Goal: Information Seeking & Learning: Check status

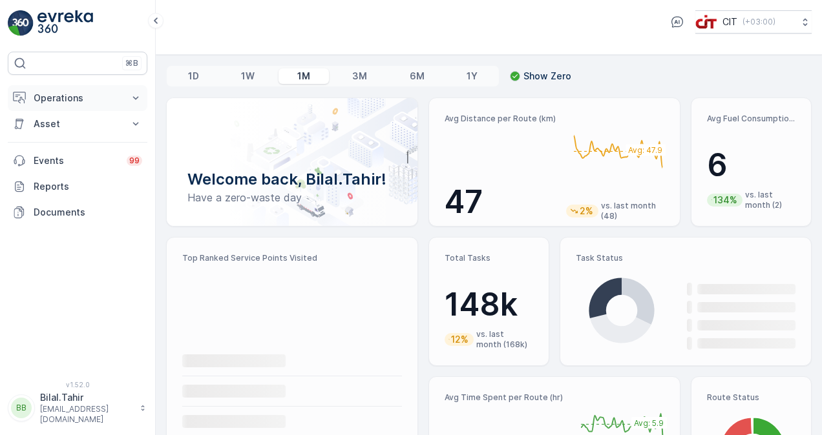
click at [134, 101] on icon at bounding box center [135, 98] width 13 height 13
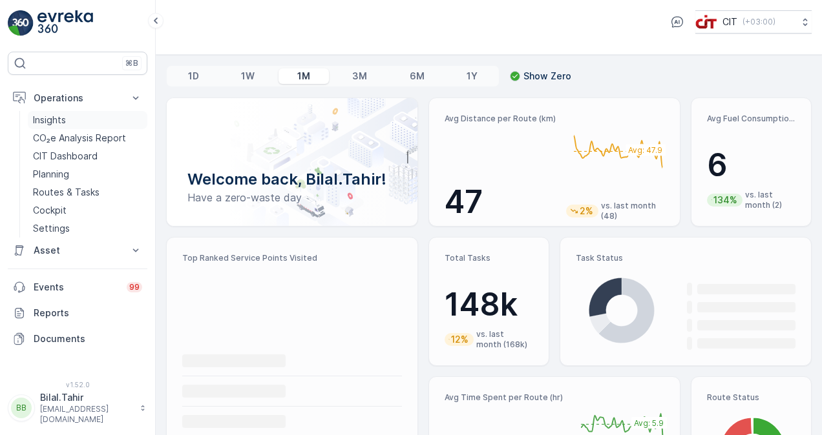
click at [64, 118] on p "Insights" at bounding box center [49, 120] width 33 height 13
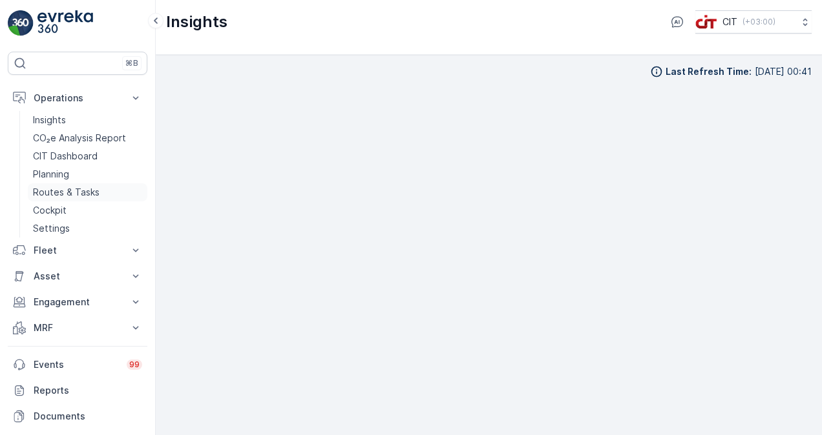
click at [91, 194] on p "Routes & Tasks" at bounding box center [66, 192] width 67 height 13
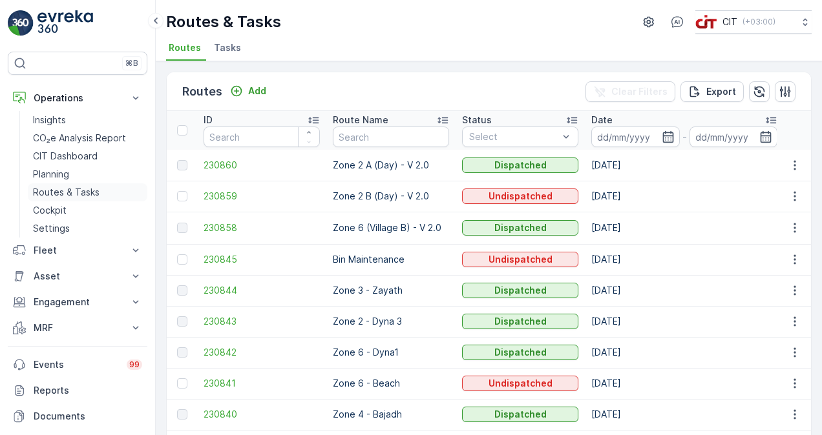
click at [62, 192] on p "Routes & Tasks" at bounding box center [66, 192] width 67 height 13
click at [56, 206] on p "Cockpit" at bounding box center [50, 210] width 34 height 13
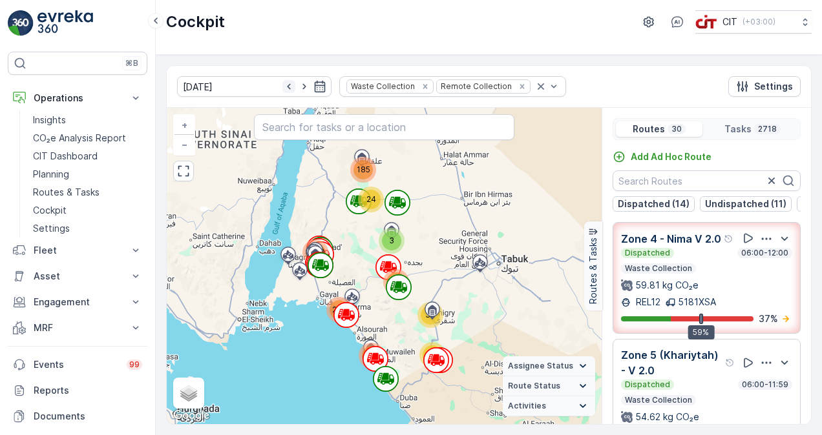
click at [282, 90] on icon "button" at bounding box center [288, 86] width 13 height 13
type input "08.10.2025"
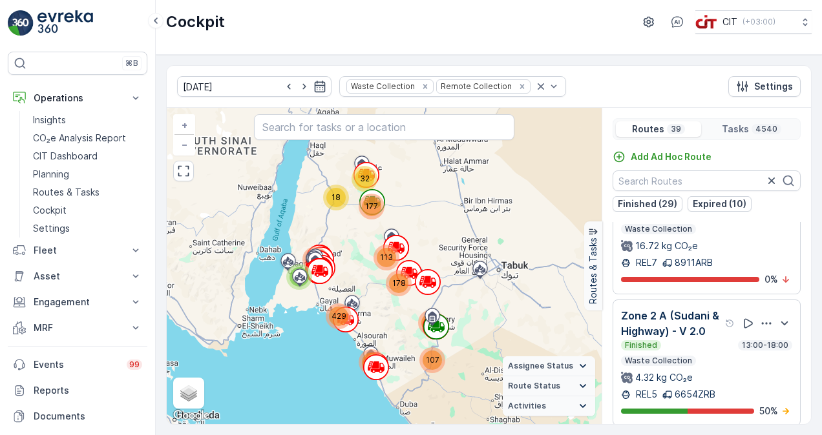
scroll to position [646, 0]
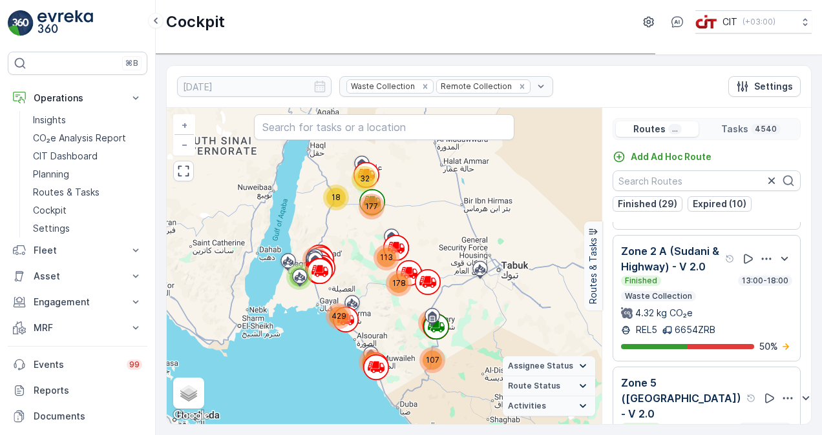
click at [723, 306] on div "Finished 13:00-18:00 Waste Collection 4.32 kg CO₂e" at bounding box center [706, 298] width 171 height 44
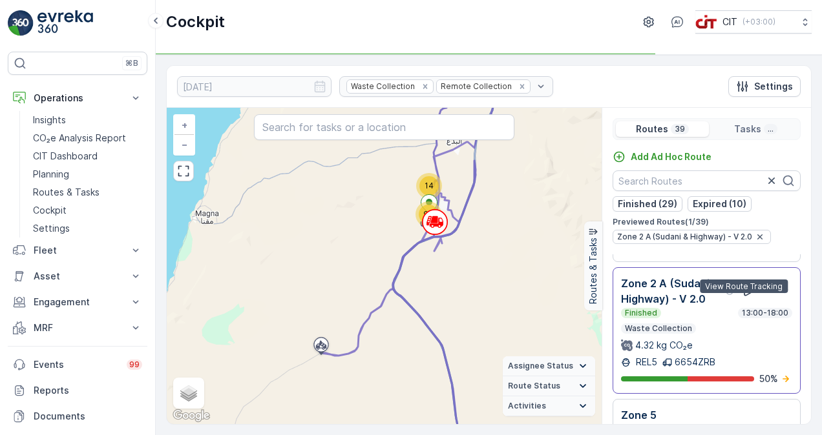
click at [741, 298] on icon at bounding box center [747, 291] width 13 height 13
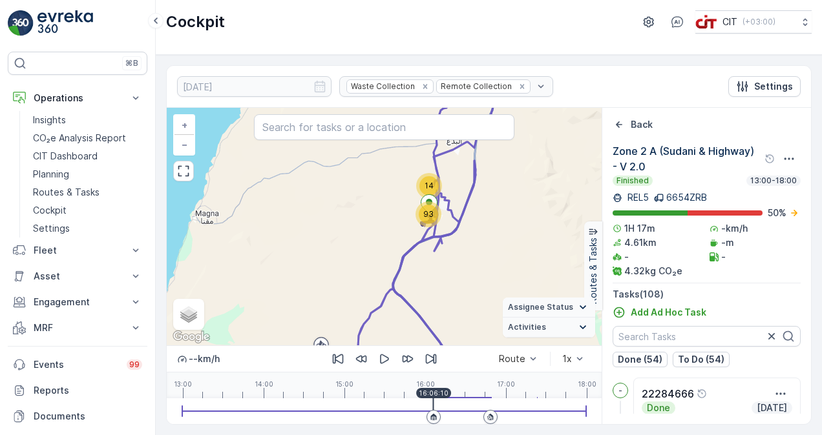
drag, startPoint x: 181, startPoint y: 411, endPoint x: 433, endPoint y: 417, distance: 251.3
click at [433, 412] on div at bounding box center [384, 411] width 404 height 1
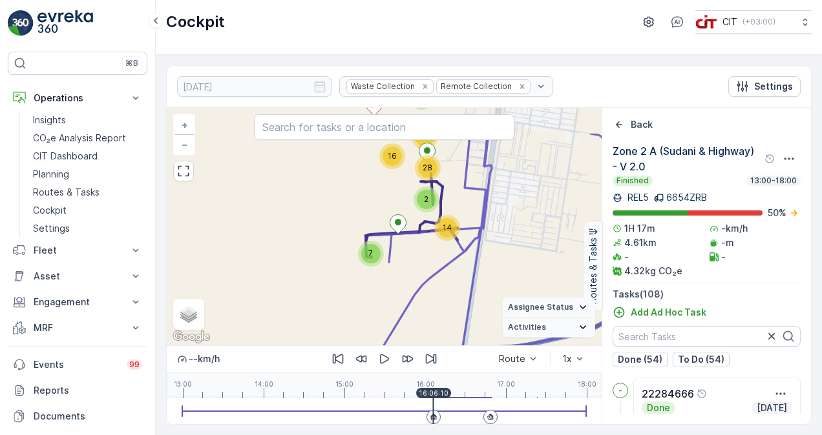
drag, startPoint x: 423, startPoint y: 205, endPoint x: 413, endPoint y: 280, distance: 75.5
click at [413, 280] on div "2 7 2 2 7 4 2 5 14 16 28 14 + − Satellite Roadmap Terrain Hybrid Leaflet Keyboa…" at bounding box center [384, 227] width 435 height 238
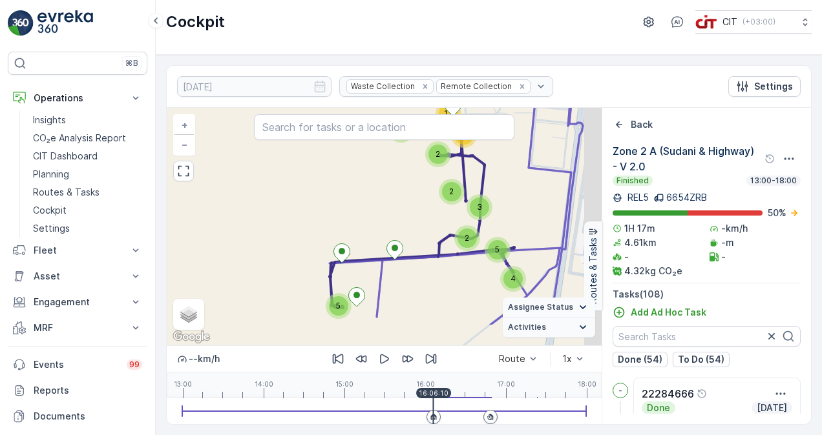
drag, startPoint x: 429, startPoint y: 251, endPoint x: 370, endPoint y: 200, distance: 77.4
click at [370, 200] on div "4 2 2 2 5 3 2 3 2 4 10 10 6 12 2 14 4 2 5 3 + − Satellite Roadmap Terrain Hybri…" at bounding box center [384, 227] width 435 height 238
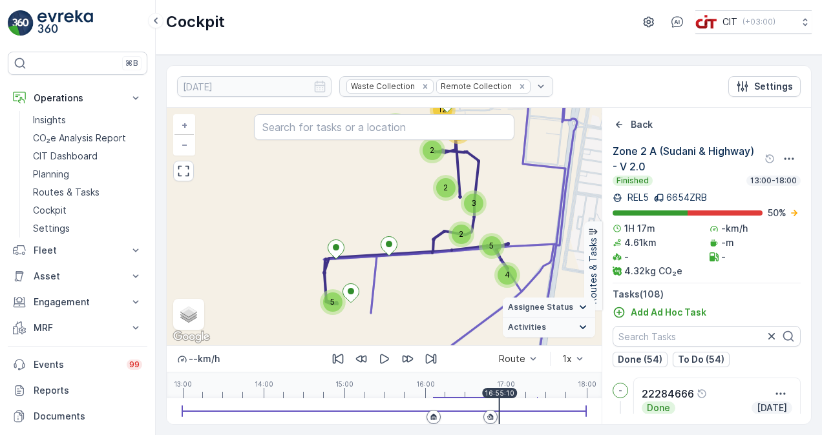
drag, startPoint x: 431, startPoint y: 402, endPoint x: 499, endPoint y: 405, distance: 67.3
click at [499, 405] on div at bounding box center [499, 412] width 1 height 26
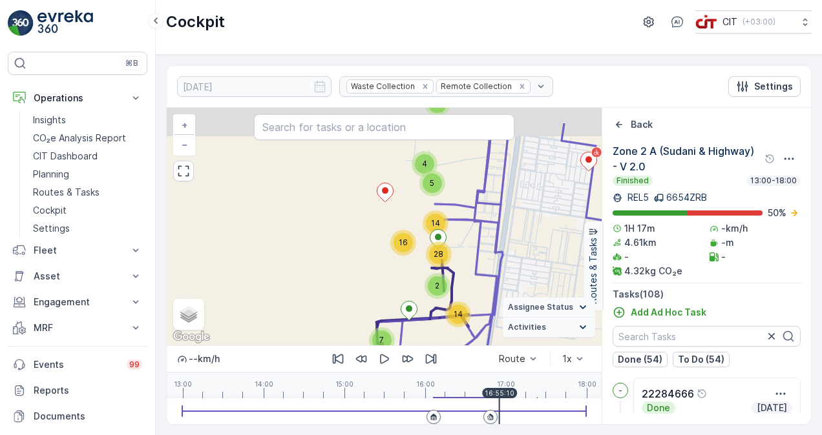
drag, startPoint x: 340, startPoint y: 220, endPoint x: 334, endPoint y: 257, distance: 37.3
click at [334, 257] on div "2 7 2 2 7 4 2 5 14 16 28 14 + − Satellite Roadmap Terrain Hybrid Leaflet Keyboa…" at bounding box center [384, 227] width 435 height 238
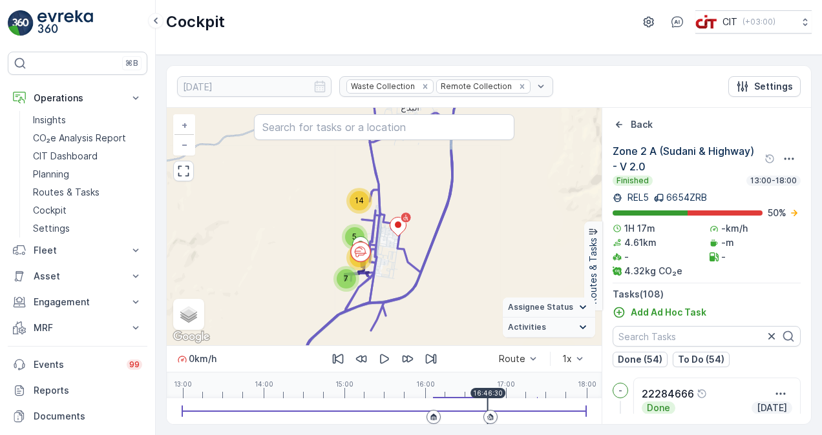
drag, startPoint x: 499, startPoint y: 407, endPoint x: 487, endPoint y: 411, distance: 12.9
click at [487, 411] on div at bounding box center [384, 412] width 404 height 26
click at [619, 121] on icon "Back" at bounding box center [618, 124] width 13 height 13
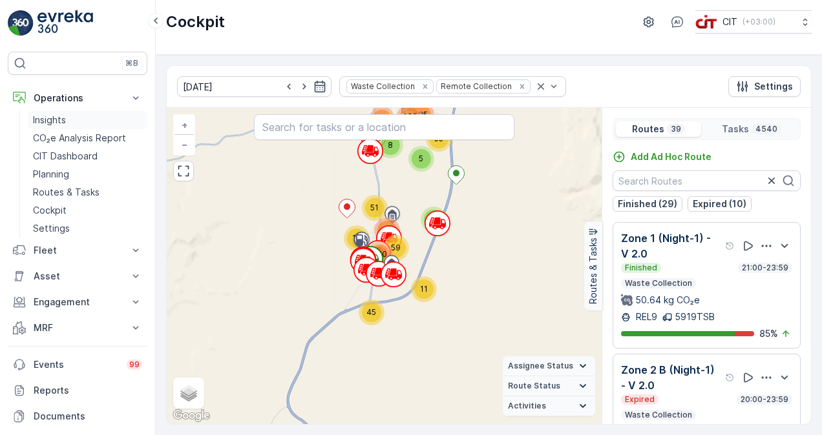
click at [59, 120] on p "Insights" at bounding box center [49, 120] width 33 height 13
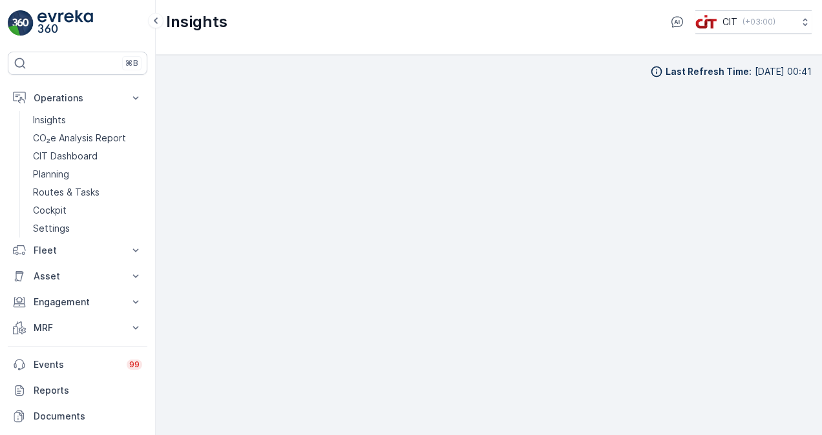
scroll to position [9, 0]
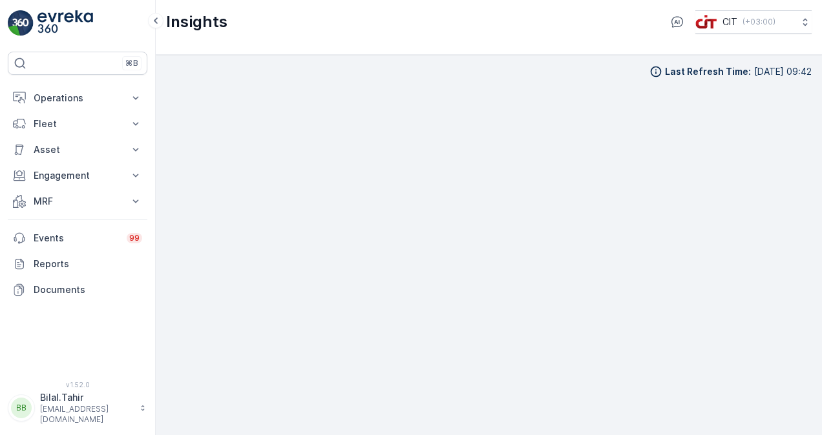
scroll to position [9, 0]
click at [583, 69] on div "Last Refresh Time : [DATE] 09:42" at bounding box center [488, 236] width 645 height 360
click at [331, 43] on div "Insights CIT ( +03:00 )" at bounding box center [489, 27] width 666 height 55
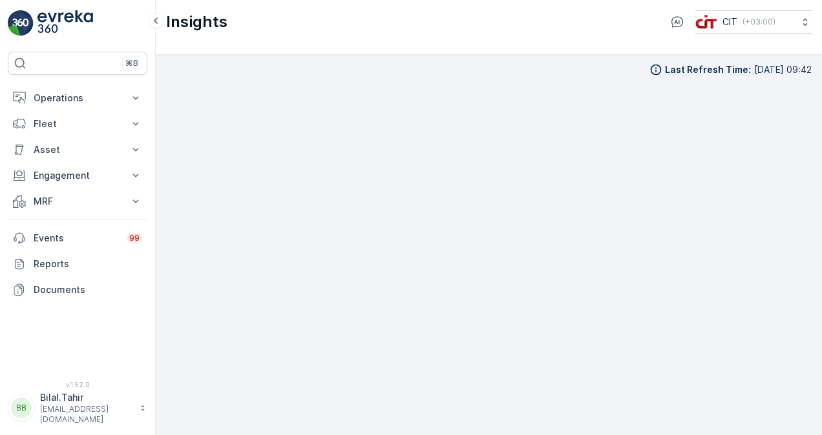
scroll to position [0, 0]
click at [132, 95] on icon at bounding box center [135, 98] width 13 height 13
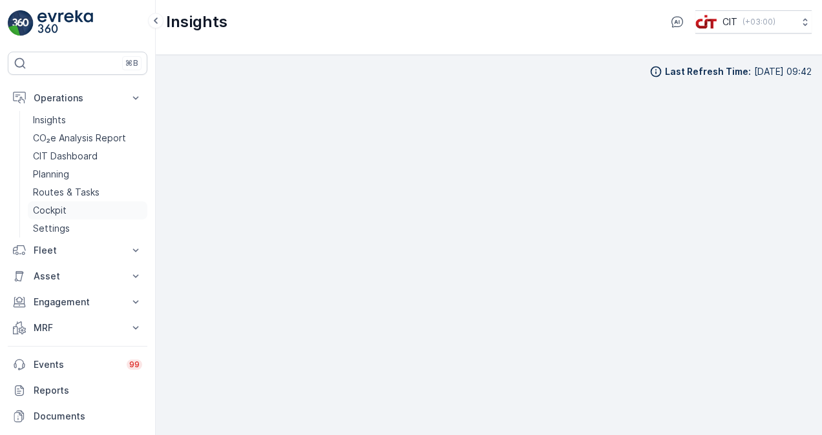
click at [51, 205] on p "Cockpit" at bounding box center [50, 210] width 34 height 13
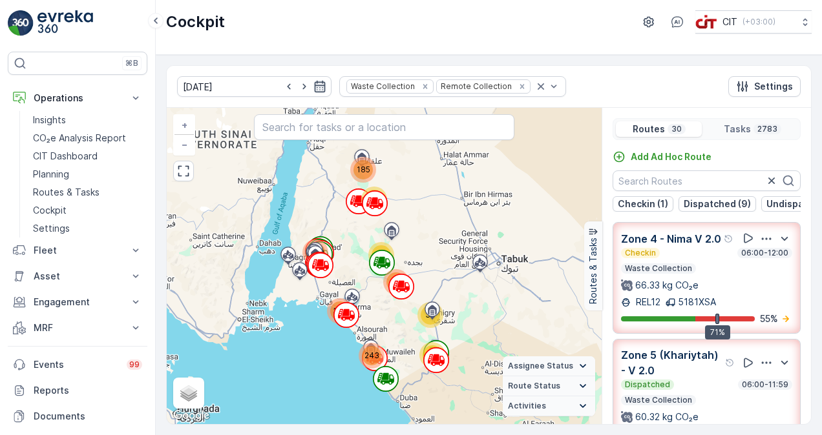
click at [313, 86] on icon "button" at bounding box center [319, 86] width 13 height 13
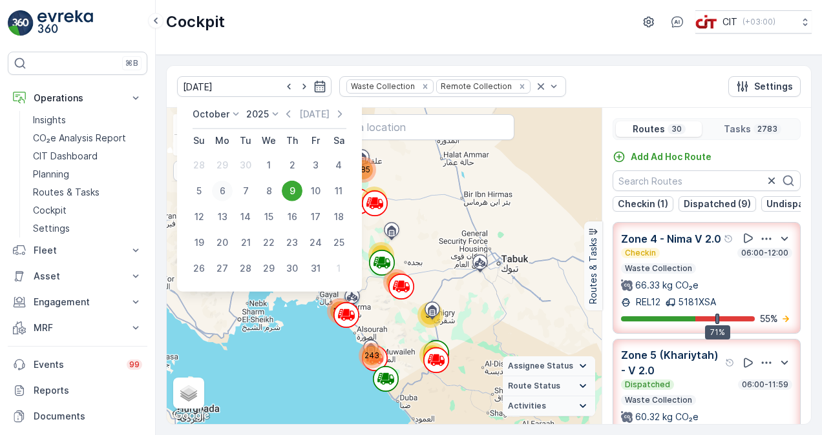
click at [221, 188] on div "6" at bounding box center [222, 191] width 21 height 21
type input "[DATE]"
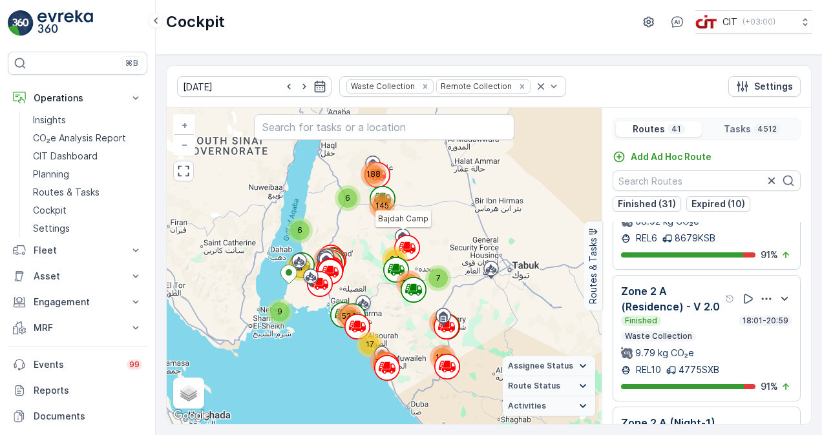
scroll to position [194, 0]
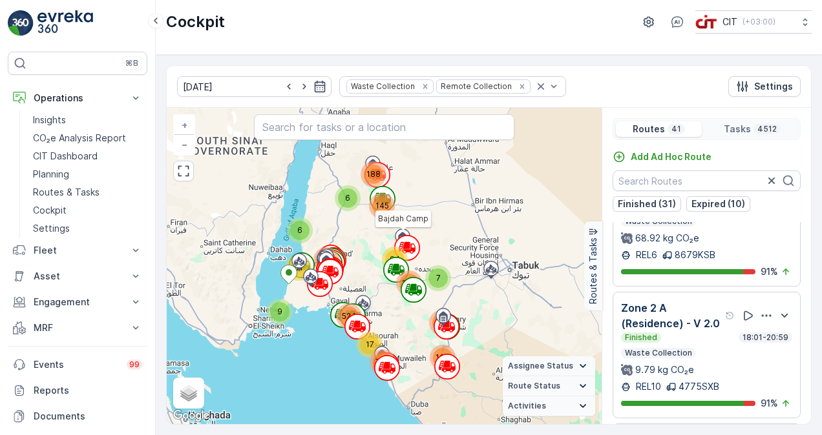
click at [572, 395] on summary "Route Status" at bounding box center [549, 387] width 92 height 20
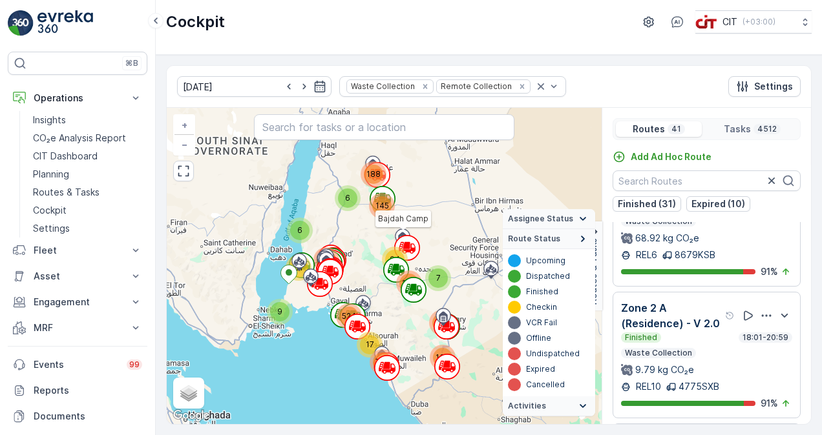
click at [583, 240] on icon at bounding box center [583, 239] width 4 height 6
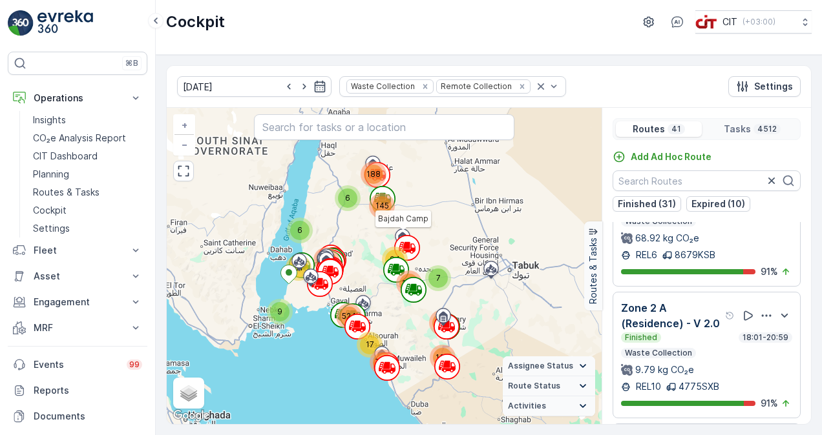
click at [572, 413] on summary "Activities" at bounding box center [549, 407] width 92 height 20
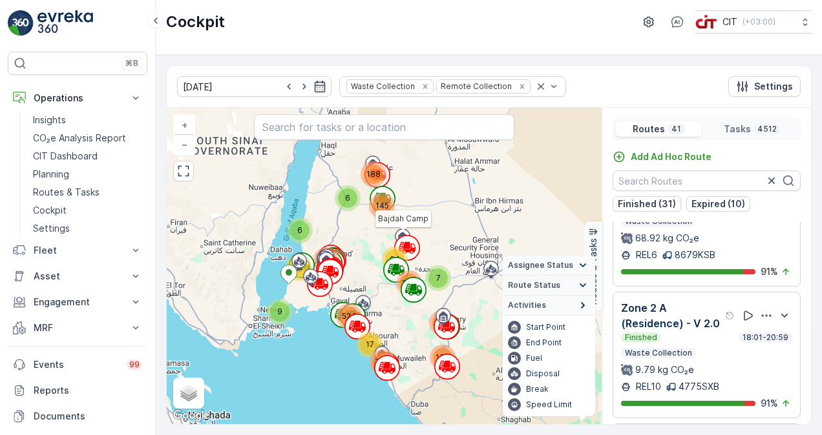
click at [577, 309] on icon at bounding box center [582, 305] width 14 height 14
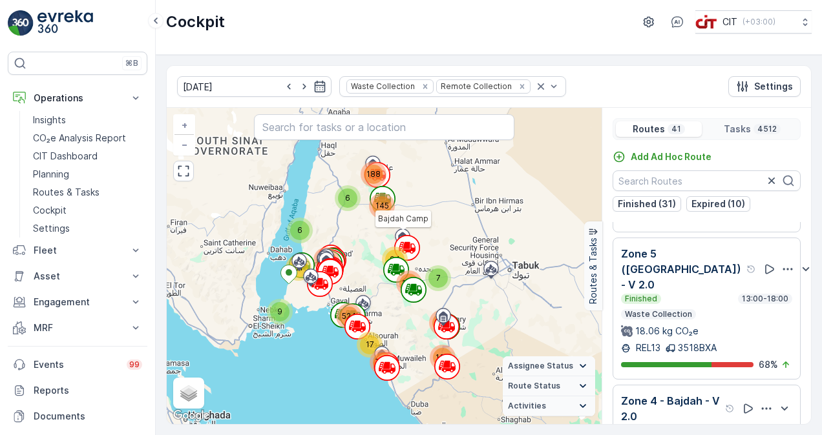
scroll to position [710, 0]
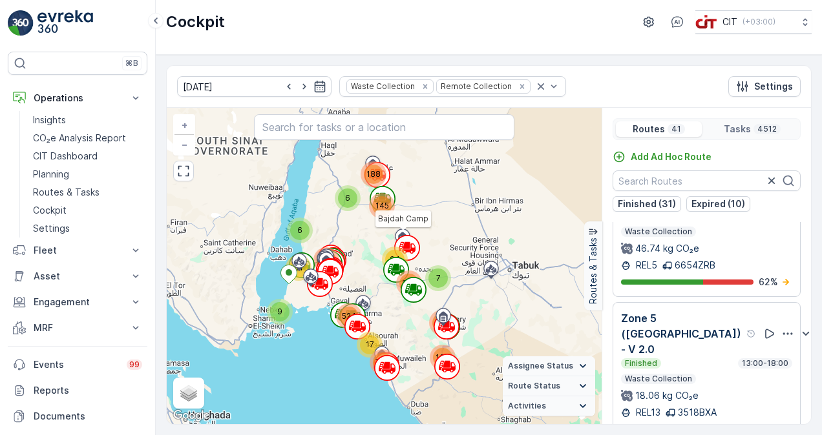
click at [737, 255] on div "46.74 kg CO₂e" at bounding box center [706, 248] width 171 height 13
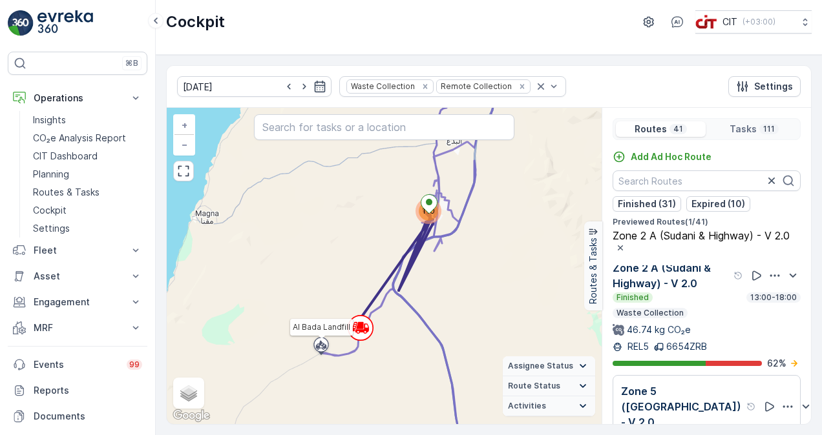
scroll to position [646, 0]
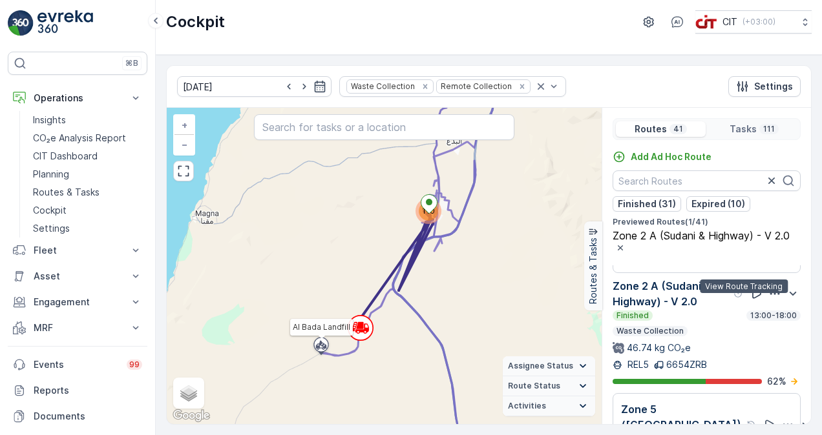
click at [750, 300] on icon at bounding box center [756, 293] width 13 height 13
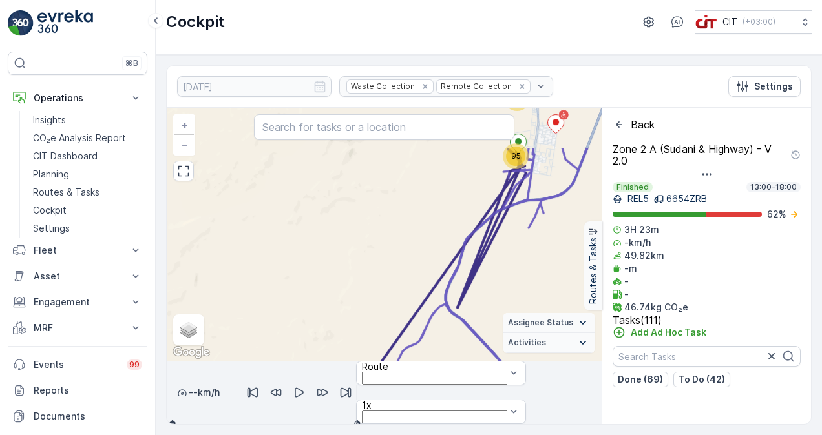
drag, startPoint x: 381, startPoint y: 237, endPoint x: 477, endPoint y: 301, distance: 115.0
click at [477, 301] on div "14 95 Al Bada Landfill + − Satellite Roadmap Terrain Hybrid Leaflet Keyboard sh…" at bounding box center [384, 234] width 435 height 253
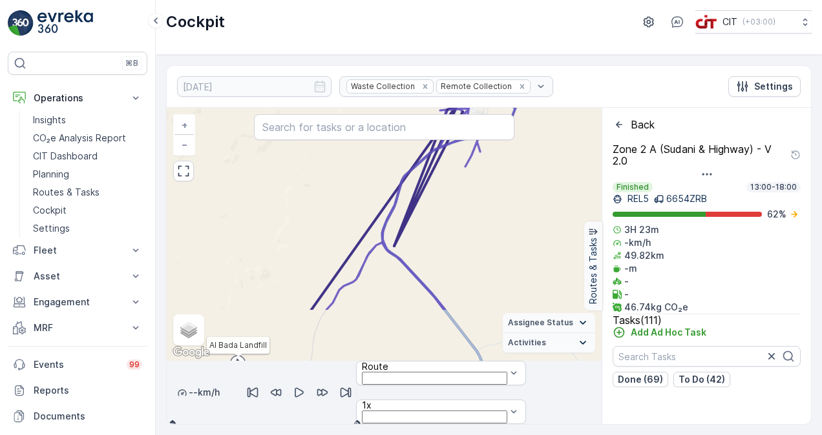
drag, startPoint x: 470, startPoint y: 296, endPoint x: 407, endPoint y: 235, distance: 88.2
click at [407, 235] on div "14 95 Al Bada Landfill + − Satellite Roadmap Terrain Hybrid Leaflet Keyboard sh…" at bounding box center [384, 234] width 435 height 253
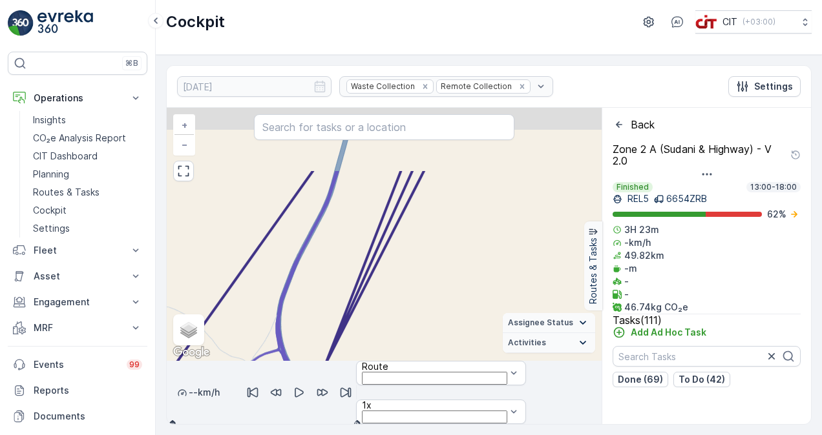
drag, startPoint x: 410, startPoint y: 206, endPoint x: 375, endPoint y: 300, distance: 99.9
click at [377, 298] on div "2 7 2 2 6 5 4 2 14 5 14 16 28 Al Bada Landfill + − Satellite Roadmap Terrain Hy…" at bounding box center [384, 234] width 435 height 253
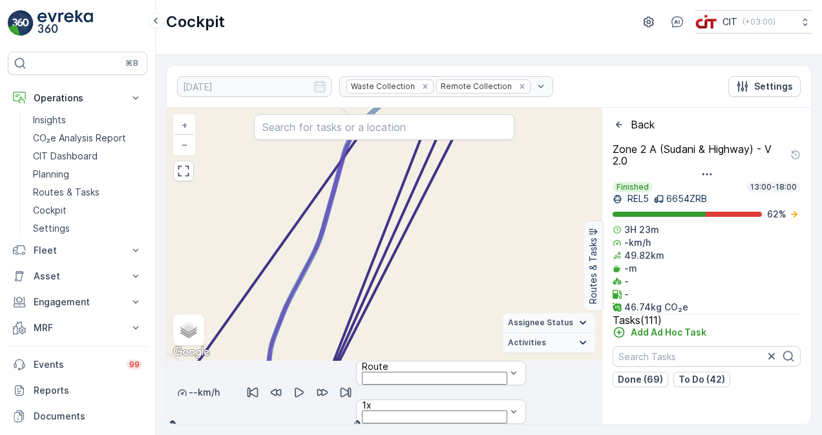
drag, startPoint x: 400, startPoint y: 235, endPoint x: 393, endPoint y: 309, distance: 74.0
click at [393, 300] on div "2 7 2 2 6 5 4 2 14 5 14 16 28 Al Bada Landfill + − Satellite Roadmap Terrain Hy…" at bounding box center [384, 234] width 435 height 253
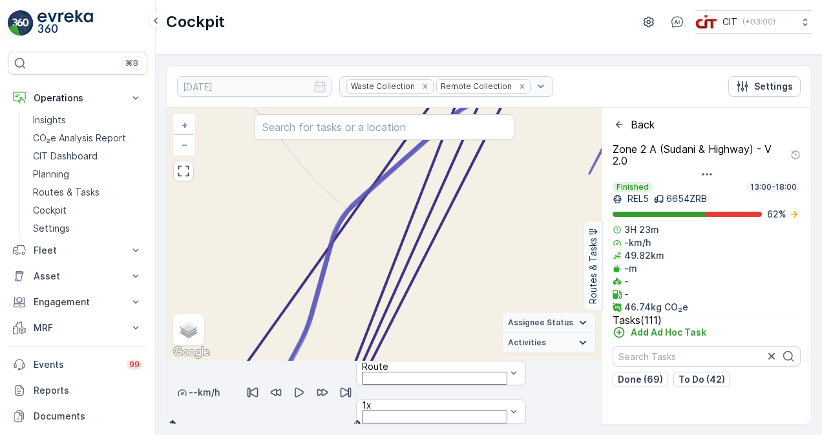
drag, startPoint x: 444, startPoint y: 203, endPoint x: 389, endPoint y: 301, distance: 112.8
click at [397, 294] on div "2 7 2 2 6 5 4 2 14 5 14 16 28 Al Bada Landfill + − Satellite Roadmap Terrain Hy…" at bounding box center [384, 234] width 435 height 253
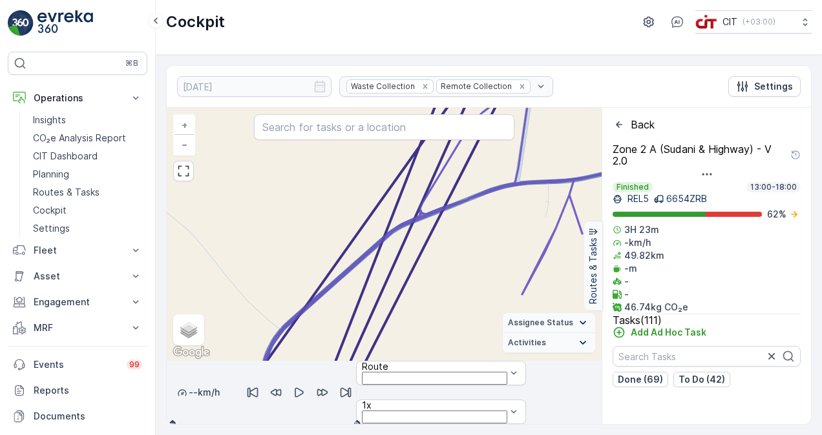
drag, startPoint x: 479, startPoint y: 197, endPoint x: 428, endPoint y: 296, distance: 111.2
click at [430, 292] on div "2 7 2 2 6 5 4 2 14 5 14 16 28 Al Bada Landfill + − Satellite Roadmap Terrain Hy…" at bounding box center [384, 234] width 435 height 253
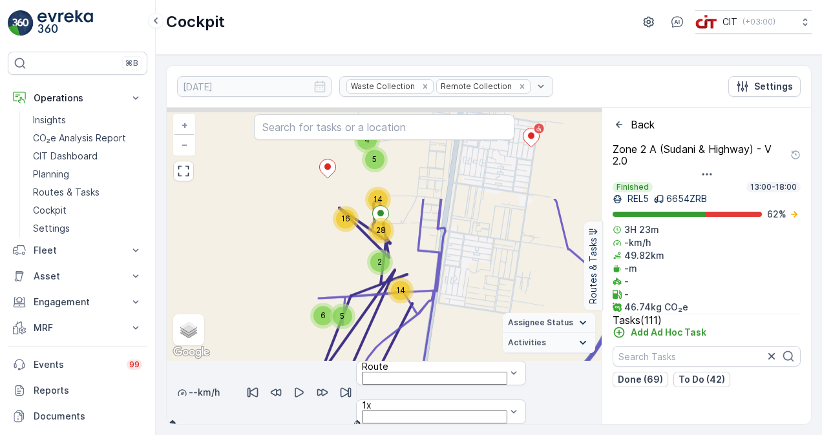
drag, startPoint x: 415, startPoint y: 169, endPoint x: 380, endPoint y: 285, distance: 121.0
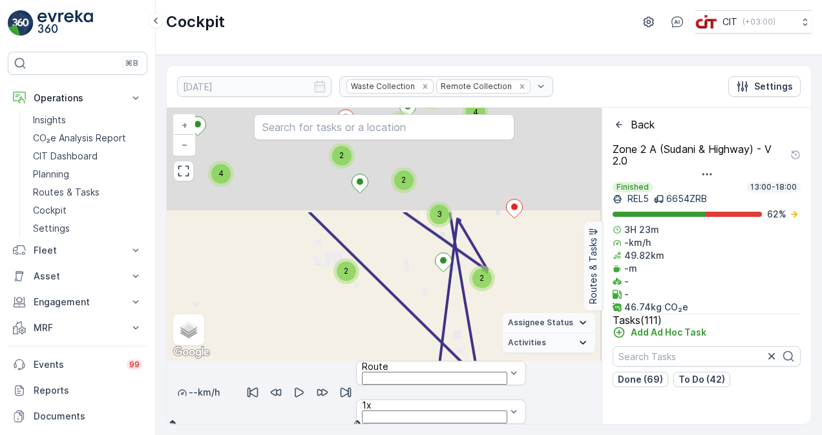
drag, startPoint x: 443, startPoint y: 169, endPoint x: 412, endPoint y: 326, distance: 160.0
click at [413, 325] on div "3 2 3 2 3 2 3 2 2 4 2 2 2 5 4 2 2 4 2 2 4 2 2 3 Al Bada Landfill Zone 2 A (Suda…" at bounding box center [384, 234] width 435 height 253
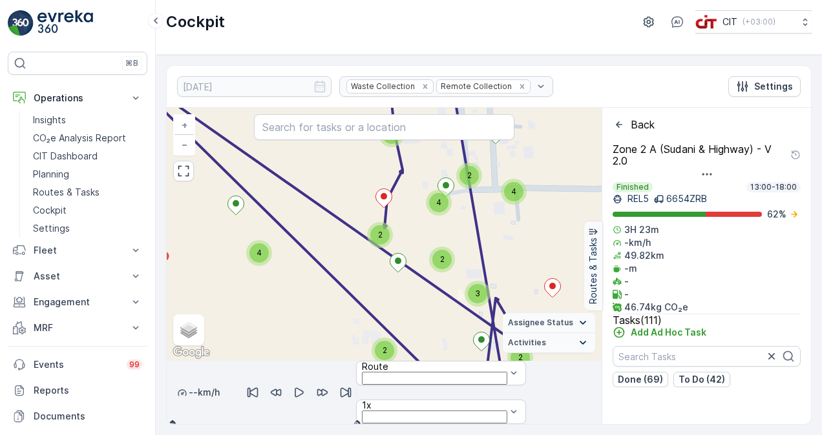
drag, startPoint x: 183, startPoint y: 403, endPoint x: 186, endPoint y: 416, distance: 13.3
click at [186, 424] on div at bounding box center [384, 424] width 435 height 0
click at [579, 316] on icon at bounding box center [582, 323] width 14 height 14
click at [581, 277] on icon at bounding box center [582, 284] width 14 height 14
click at [582, 336] on icon at bounding box center [582, 343] width 14 height 14
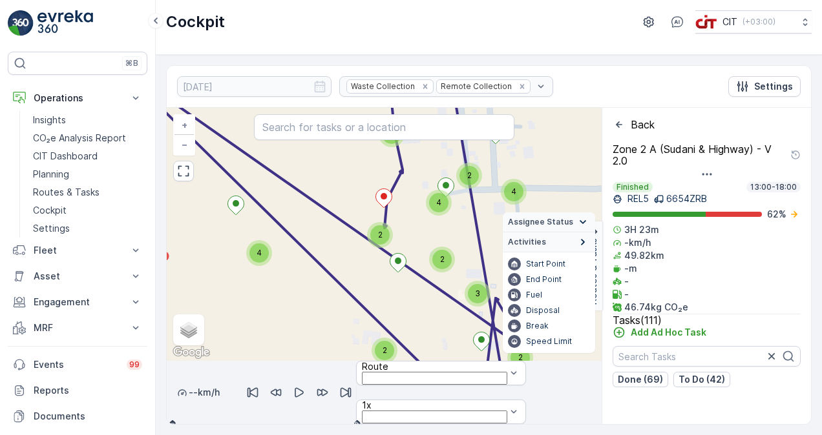
click at [578, 235] on icon at bounding box center [582, 242] width 14 height 14
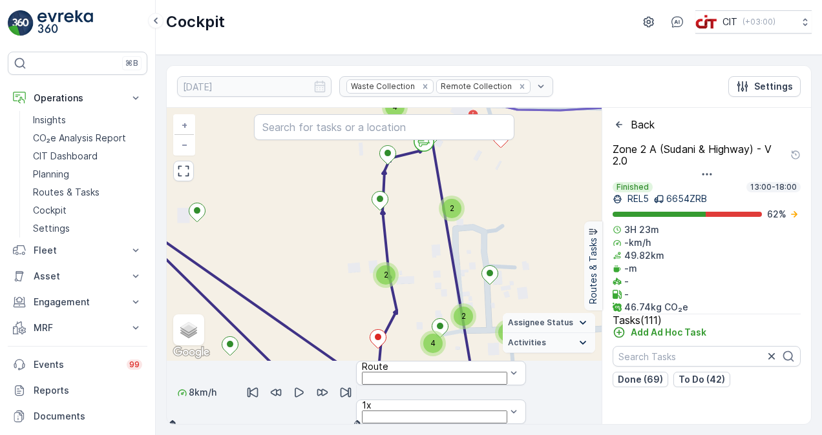
drag, startPoint x: 185, startPoint y: 404, endPoint x: 203, endPoint y: 406, distance: 18.1
click at [188, 412] on div at bounding box center [188, 412] width 0 height 0
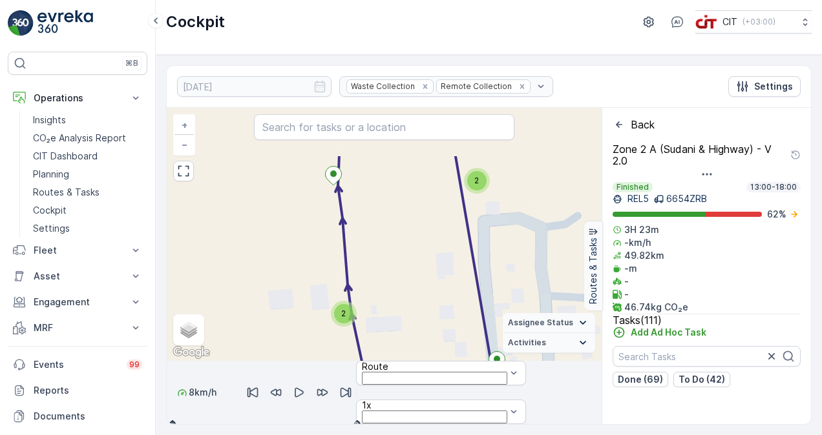
drag, startPoint x: 464, startPoint y: 183, endPoint x: 406, endPoint y: 318, distance: 146.4
click at [406, 317] on div "2 2 3 2 2 2 3 2 3 2 2 2 2 3 3 2 2 2 2 3 2 2 Al Bada Landfill Zone 2 A (Sudani &…" at bounding box center [384, 234] width 435 height 253
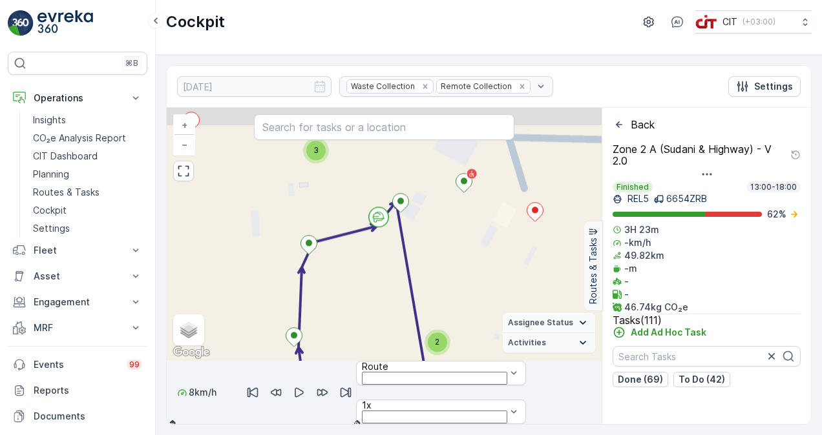
drag, startPoint x: 393, startPoint y: 226, endPoint x: 391, endPoint y: 301, distance: 74.9
click at [391, 301] on div "2 2 3 2 2 2 3 2 3 2 2 2 2 3 3 2 2 2 2 3 2 2 Al Bada Landfill Zone 2 A (Sudani &…" at bounding box center [384, 234] width 435 height 253
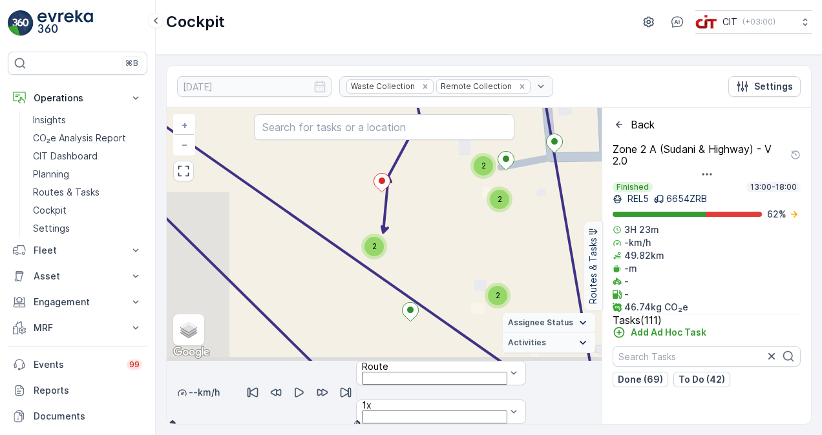
drag, startPoint x: 202, startPoint y: 406, endPoint x: 187, endPoint y: 408, distance: 15.0
click at [187, 424] on div at bounding box center [384, 424] width 435 height 0
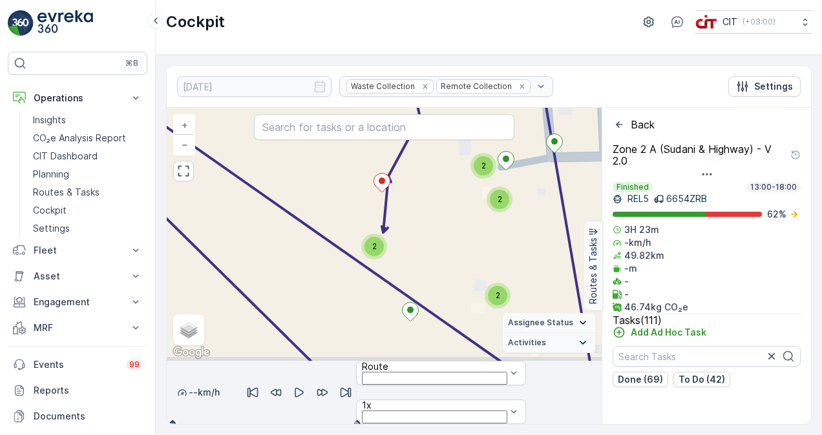
click at [304, 388] on icon "button" at bounding box center [299, 393] width 9 height 10
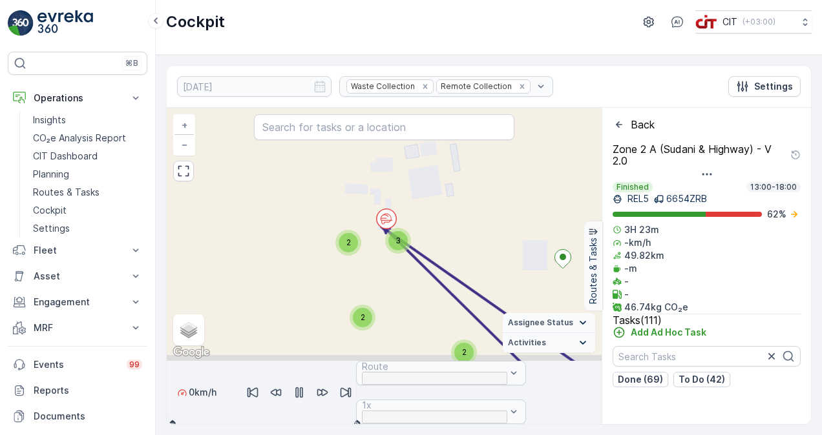
drag, startPoint x: 192, startPoint y: 404, endPoint x: 263, endPoint y: 411, distance: 71.3
click at [263, 424] on div at bounding box center [384, 424] width 435 height 0
click at [306, 386] on icon "button" at bounding box center [299, 392] width 13 height 13
click at [553, 92] on div "[DATE] Waste Collection Remote Collection Settings" at bounding box center [489, 87] width 644 height 42
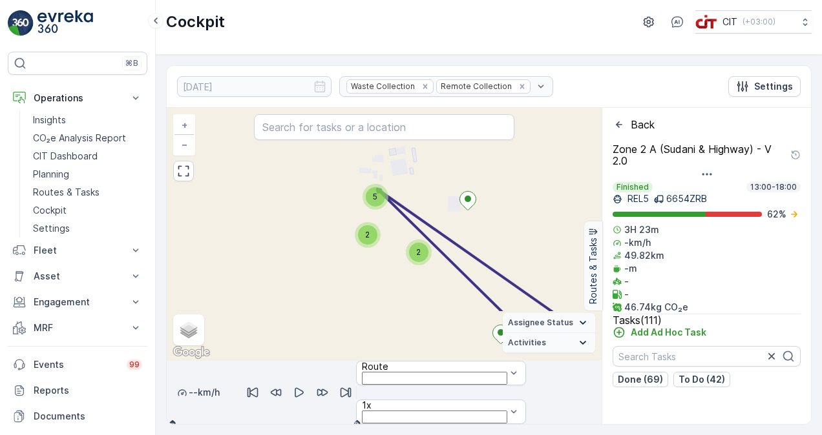
drag, startPoint x: 426, startPoint y: 293, endPoint x: 355, endPoint y: 142, distance: 167.0
click at [355, 142] on div "3 2 3 2 3 2 3 2 2 4 2 2 2 5 4 2 2 4 2 2 4 2 2 3 Al Bada Landfill Zone 2 A (Suda…" at bounding box center [384, 234] width 435 height 253
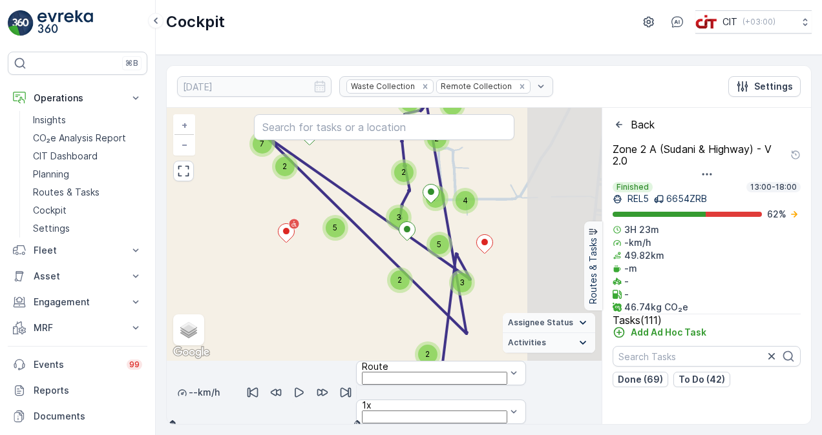
drag, startPoint x: 477, startPoint y: 239, endPoint x: 385, endPoint y: 229, distance: 92.3
click at [385, 229] on div "4 2 2 2 3 2 2 3 2 2 2 2 3 3 3 2 2 7 2 2 7 5 2 3 7 2 4 3 5 Al Bada Landfill Zone…" at bounding box center [384, 234] width 435 height 253
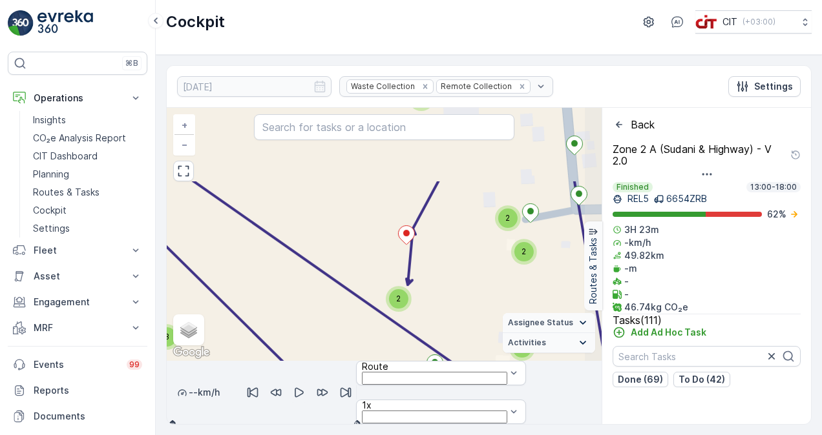
drag, startPoint x: 399, startPoint y: 174, endPoint x: 361, endPoint y: 276, distance: 108.9
click at [361, 276] on div "2 2 3 2 2 2 3 2 3 2 2 2 2 3 3 2 2 2 2 3 2 2 Al Bada Landfill Zone 2 A (Sudani &…" at bounding box center [384, 234] width 435 height 253
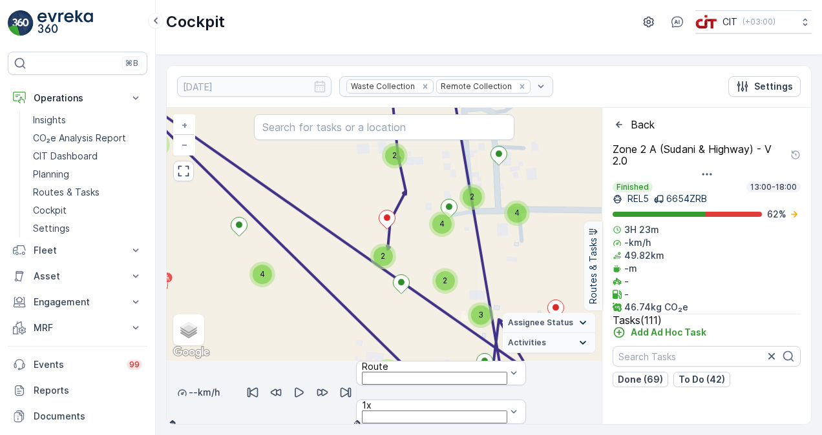
drag, startPoint x: 357, startPoint y: 180, endPoint x: 356, endPoint y: 244, distance: 64.6
click at [356, 242] on div "3 2 3 2 3 2 3 2 2 4 2 2 2 5 4 2 2 4 2 2 4 2 2 3 Al Bada Landfill Zone 2 A (Suda…" at bounding box center [384, 234] width 435 height 253
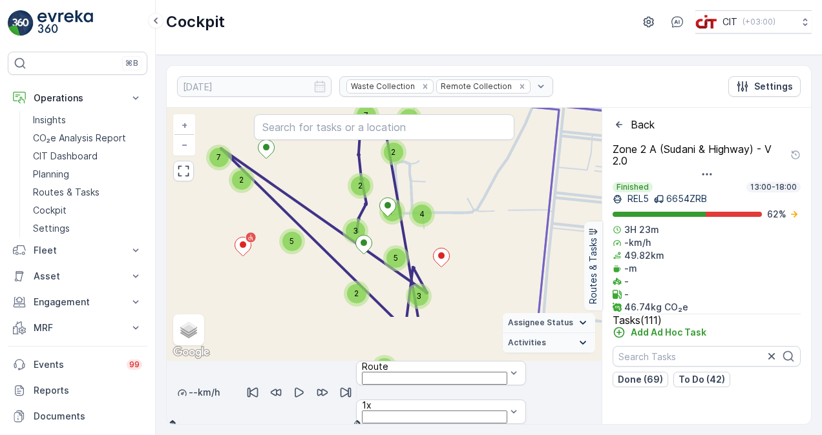
drag, startPoint x: 449, startPoint y: 242, endPoint x: 435, endPoint y: 187, distance: 55.9
click at [435, 187] on div "4 2 2 2 3 2 2 3 2 2 2 2 3 3 3 2 2 7 2 2 7 5 2 3 7 2 4 3 5 Al Bada Landfill Zone…" at bounding box center [384, 234] width 435 height 253
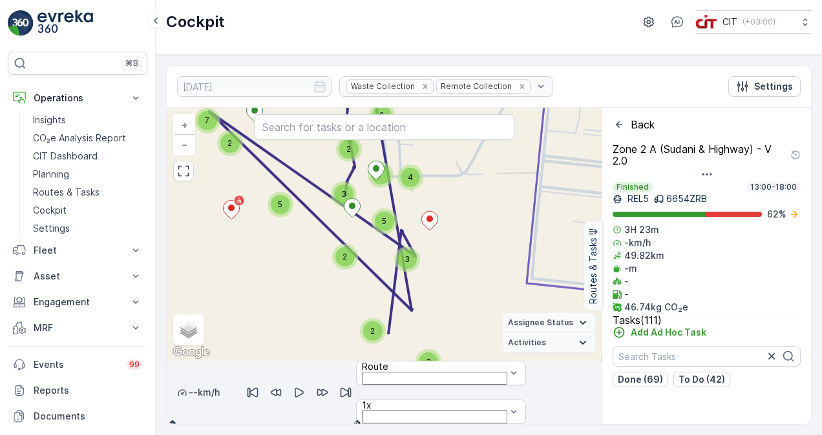
drag, startPoint x: 477, startPoint y: 304, endPoint x: 464, endPoint y: 265, distance: 40.7
click at [464, 265] on div "4 2 2 2 3 2 2 3 2 2 2 2 3 3 3 2 2 7 2 2 7 5 2 3 7 2 4 3 5 Al Bada Landfill Zone…" at bounding box center [384, 234] width 435 height 253
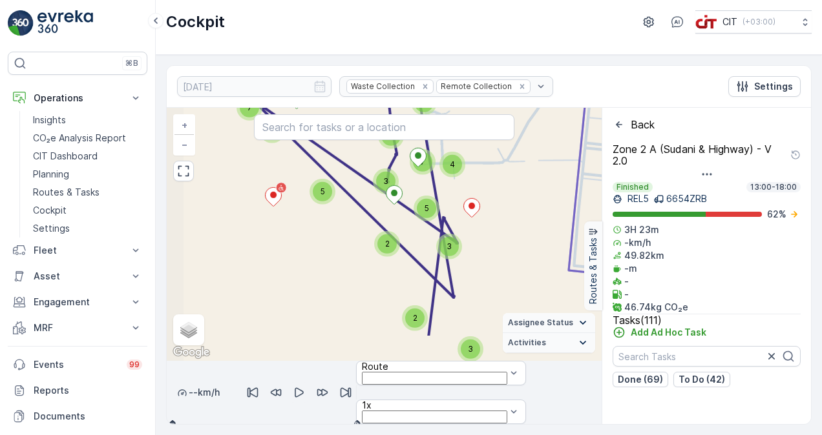
drag, startPoint x: 446, startPoint y: 265, endPoint x: 501, endPoint y: 229, distance: 65.9
click at [501, 229] on div "4 2 2 2 3 2 2 3 2 2 2 2 3 3 3 2 2 7 2 2 7 5 2 3 7 2 4 3 5 Al Bada Landfill Zone…" at bounding box center [384, 234] width 435 height 253
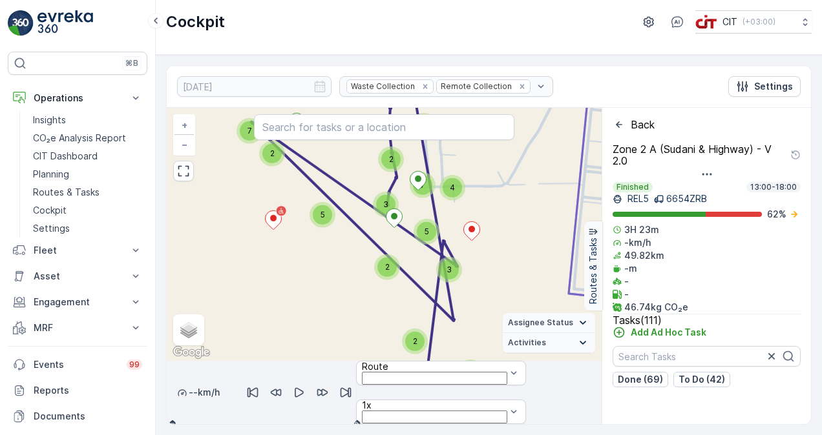
drag, startPoint x: 510, startPoint y: 187, endPoint x: 508, endPoint y: 252, distance: 65.3
click at [508, 251] on div "4 2 2 2 3 2 2 3 2 2 2 2 3 3 3 2 2 7 2 2 7 5 2 3 7 2 4 3 5 Al Bada Landfill Zone…" at bounding box center [384, 234] width 435 height 253
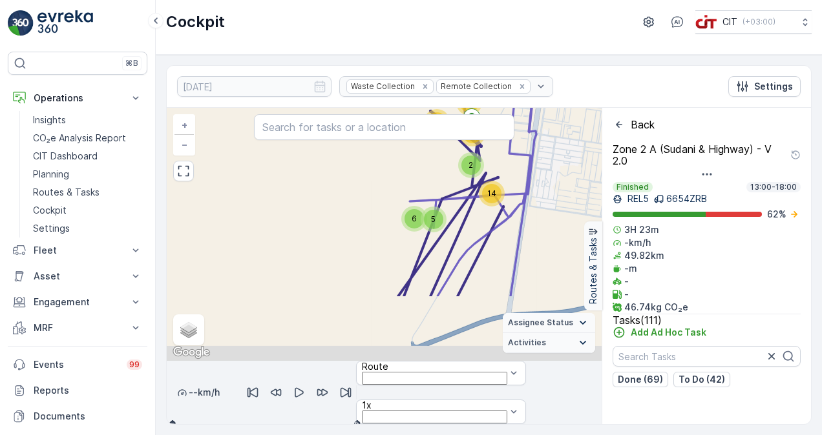
drag, startPoint x: 526, startPoint y: 234, endPoint x: 509, endPoint y: 159, distance: 76.8
click at [509, 159] on div "2 7 2 2 6 5 4 2 14 5 14 16 28 Al Bada Landfill + − Satellite Roadmap Terrain Hy…" at bounding box center [384, 234] width 435 height 253
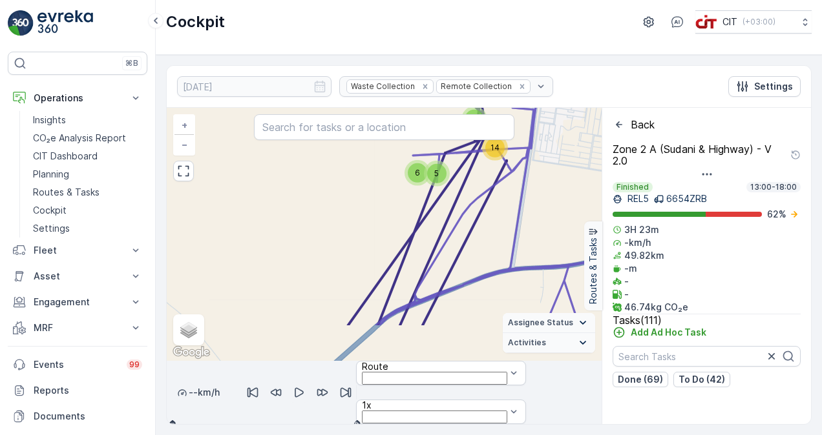
drag, startPoint x: 513, startPoint y: 275, endPoint x: 516, endPoint y: 229, distance: 46.0
click at [516, 229] on icon at bounding box center [512, 181] width 273 height 287
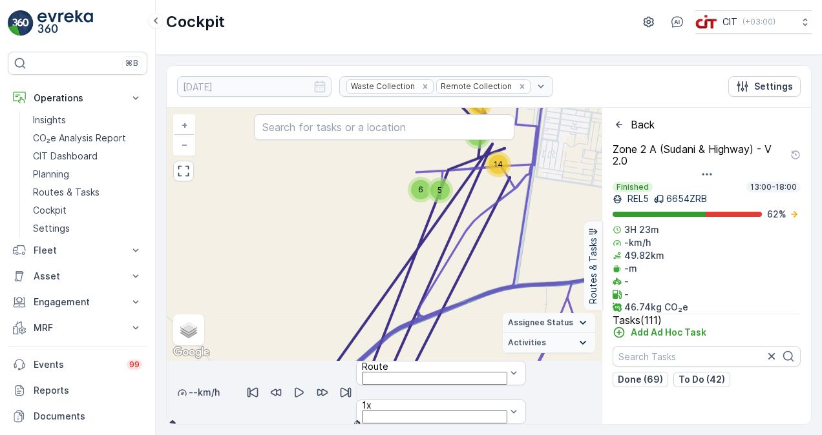
drag, startPoint x: 496, startPoint y: 204, endPoint x: 509, endPoint y: 252, distance: 49.5
click at [509, 252] on div "2 7 2 2 6 5 4 2 14 5 14 16 28 Al Bada Landfill + − Satellite Roadmap Terrain Hy…" at bounding box center [384, 234] width 435 height 253
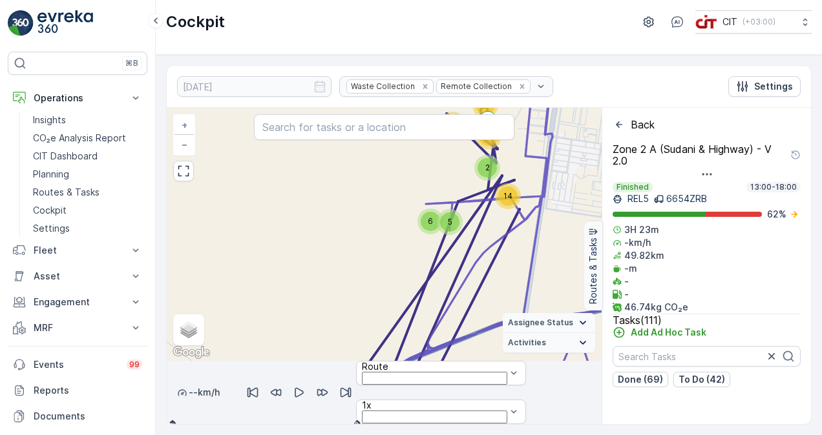
drag, startPoint x: 417, startPoint y: 181, endPoint x: 411, endPoint y: 248, distance: 66.8
click at [411, 248] on div "2 7 2 2 6 5 4 2 14 5 14 16 28 Al Bada Landfill + − Satellite Roadmap Terrain Hy…" at bounding box center [384, 234] width 435 height 253
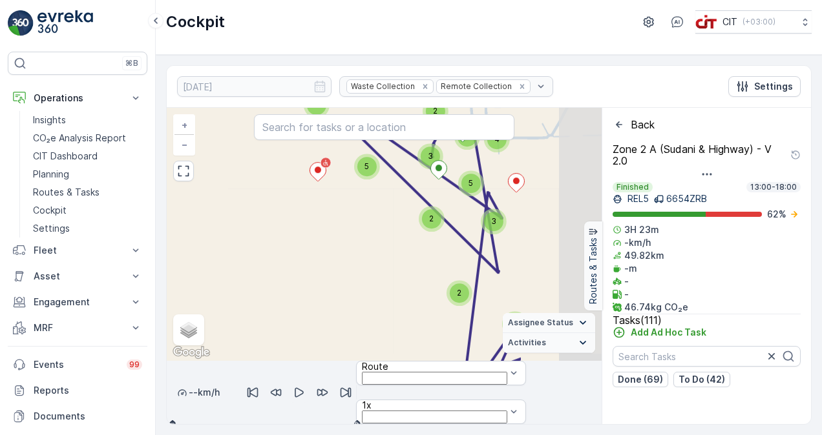
drag, startPoint x: 519, startPoint y: 203, endPoint x: 386, endPoint y: 247, distance: 140.9
click at [386, 247] on div "4 2 2 2 3 2 2 3 2 2 2 2 3 3 3 2 2 7 2 2 7 5 2 3 7 2 4 3 5 Al Bada Landfill + − …" at bounding box center [384, 234] width 435 height 253
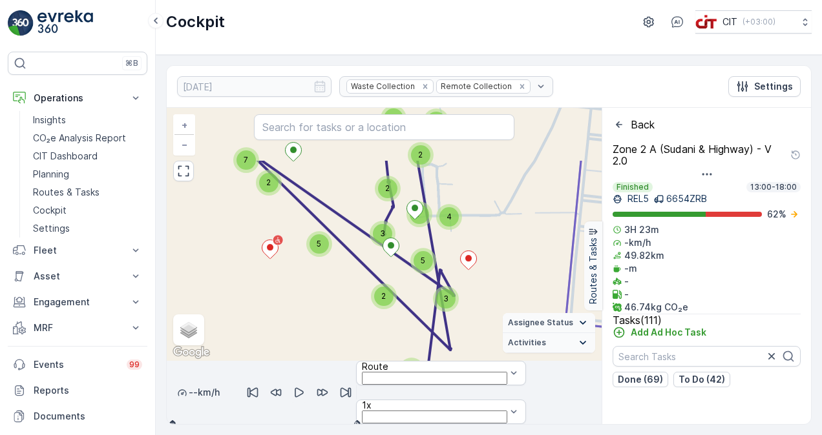
drag, startPoint x: 413, startPoint y: 182, endPoint x: 371, endPoint y: 282, distance: 108.6
click at [371, 282] on div "4 2 2 2 3 2 2 3 2 2 2 2 3 3 3 2 2 7 2 2 7 5 2 3 7 2 4 3 5 Al Bada Landfill + − …" at bounding box center [384, 234] width 435 height 253
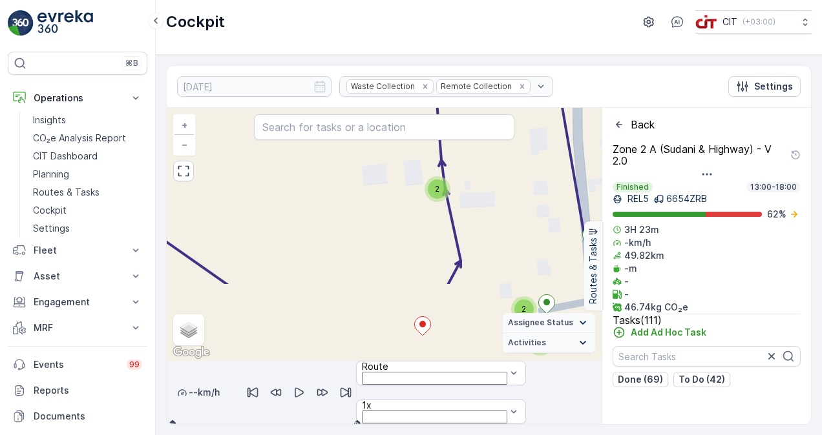
drag, startPoint x: 393, startPoint y: 268, endPoint x: 377, endPoint y: 181, distance: 88.7
click at [377, 181] on div "2 2 3 2 2 2 3 2 3 2 2 2 2 3 3 2 2 2 2 3 2 2 Al Bada Landfill + − Satellite Road…" at bounding box center [384, 234] width 435 height 253
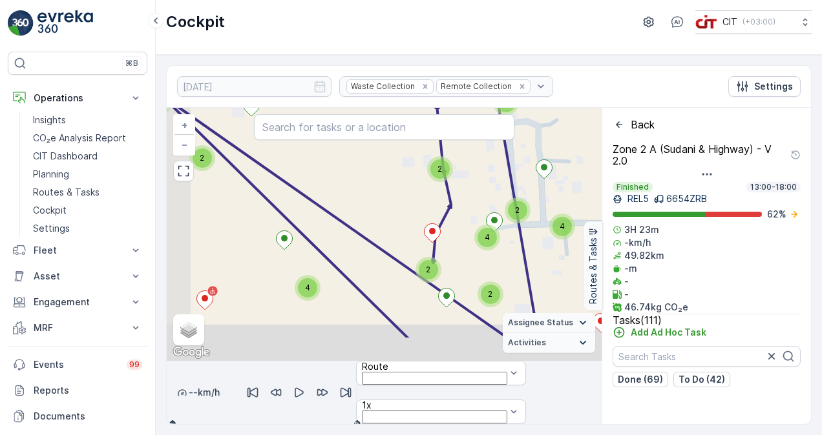
drag, startPoint x: 312, startPoint y: 244, endPoint x: 395, endPoint y: 152, distance: 123.5
click at [395, 152] on div "3 2 3 2 3 2 3 2 2 4 2 2 2 5 4 2 2 4 2 2 4 2 2 3 Al Bada Landfill + − Satellite …" at bounding box center [384, 234] width 435 height 253
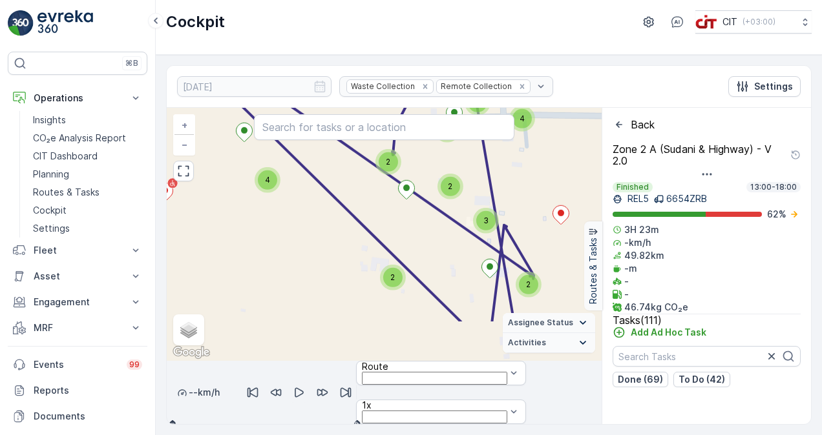
drag, startPoint x: 384, startPoint y: 278, endPoint x: 285, endPoint y: 228, distance: 110.6
click at [285, 228] on div "3 2 3 2 3 2 3 2 2 4 2 2 2 5 4 2 2 4 2 2 4 2 2 3 Al Bada Landfill + − Satellite …" at bounding box center [384, 234] width 435 height 253
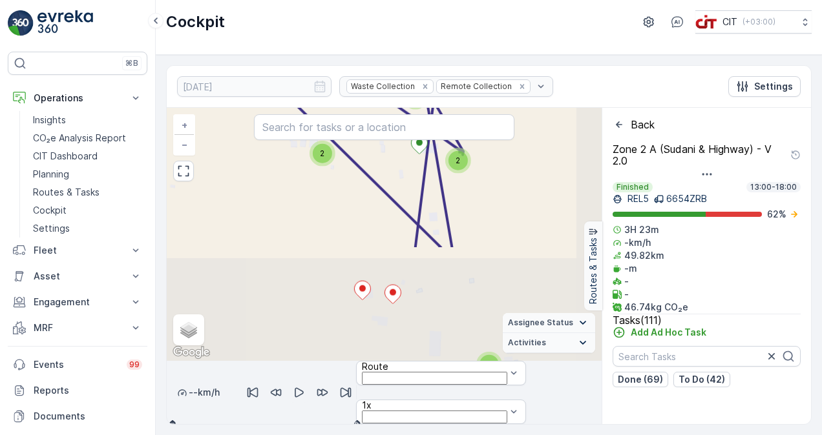
drag, startPoint x: 464, startPoint y: 307, endPoint x: 393, endPoint y: 183, distance: 142.6
click at [393, 183] on div "3 2 3 2 3 2 3 2 2 4 2 2 2 5 4 2 2 4 2 2 4 2 2 3 Al Bada Landfill + − Satellite …" at bounding box center [384, 234] width 435 height 253
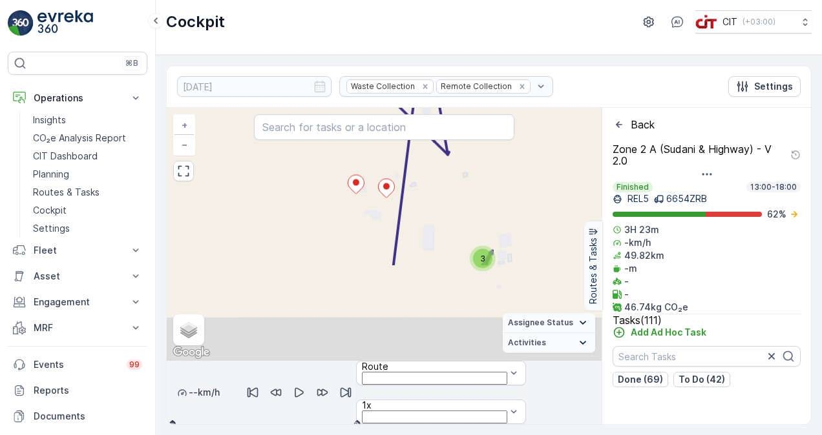
drag, startPoint x: 431, startPoint y: 249, endPoint x: 422, endPoint y: 181, distance: 69.0
click at [422, 181] on div "3 2 3 2 3 2 3 2 2 4 2 2 2 5 4 2 2 4 2 2 4 2 2 3 Al Bada Landfill + − Satellite …" at bounding box center [384, 234] width 435 height 253
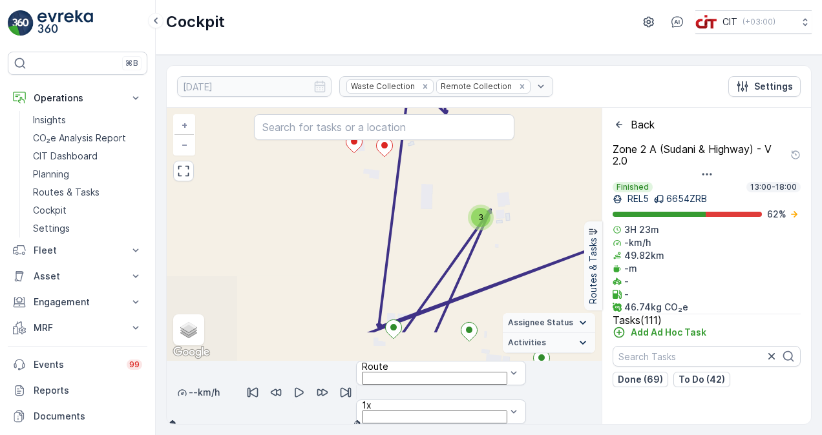
drag, startPoint x: 457, startPoint y: 265, endPoint x: 455, endPoint y: 220, distance: 45.3
click at [455, 223] on div "3 2 3 2 3 2 3 2 2 4 2 2 2 5 4 2 2 4 2 2 4 2 2 3 Al Bada Landfill + − Satellite …" at bounding box center [384, 234] width 435 height 253
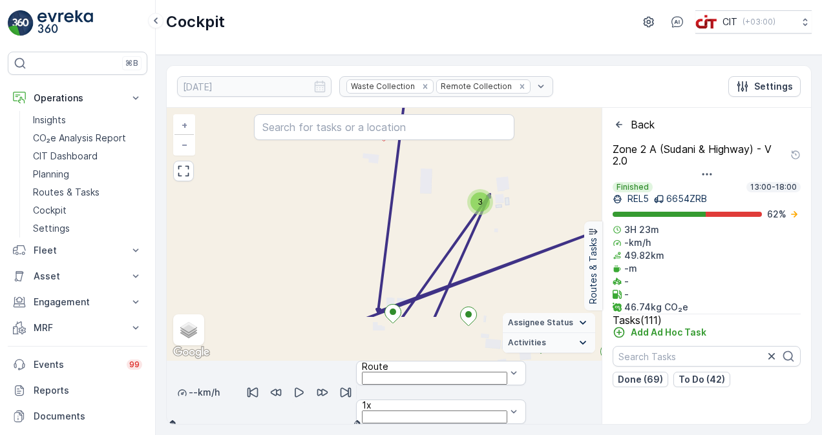
drag, startPoint x: 455, startPoint y: 311, endPoint x: 449, endPoint y: 198, distance: 113.9
click at [449, 198] on div "3 2 3 2 3 2 3 2 2 4 2 2 2 5 4 2 2 4 2 2 4 2 2 3 Al Bada Landfill + − Satellite …" at bounding box center [384, 234] width 435 height 253
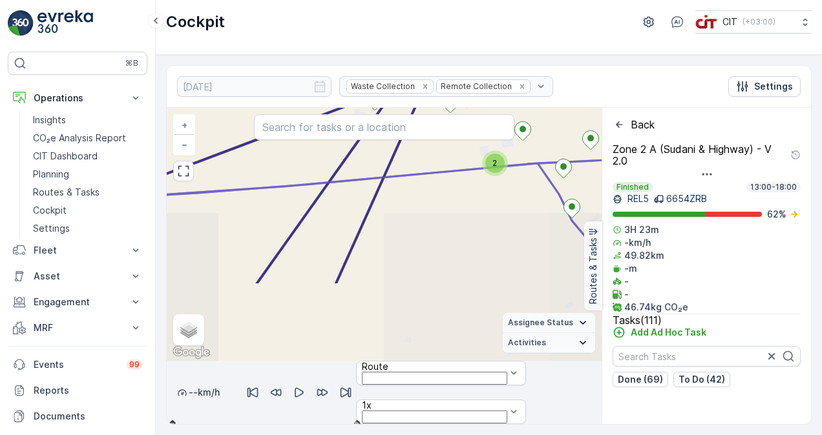
drag, startPoint x: 477, startPoint y: 241, endPoint x: 469, endPoint y: 194, distance: 47.8
click at [469, 194] on div "3 2 3 2 3 2 3 2 2 4 2 2 2 5 4 2 2 4 2 2 4 2 2 3 Al Bada Landfill + − Satellite …" at bounding box center [384, 234] width 435 height 253
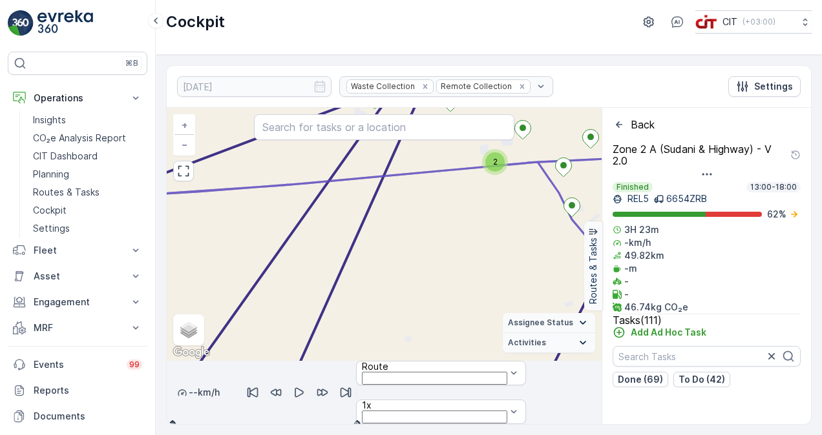
drag, startPoint x: 481, startPoint y: 255, endPoint x: 475, endPoint y: 176, distance: 79.6
click at [475, 176] on div "3 2 3 2 3 2 3 2 2 4 2 2 2 5 4 2 2 4 2 2 4 2 2 3 Al Bada Landfill + − Satellite …" at bounding box center [384, 234] width 435 height 253
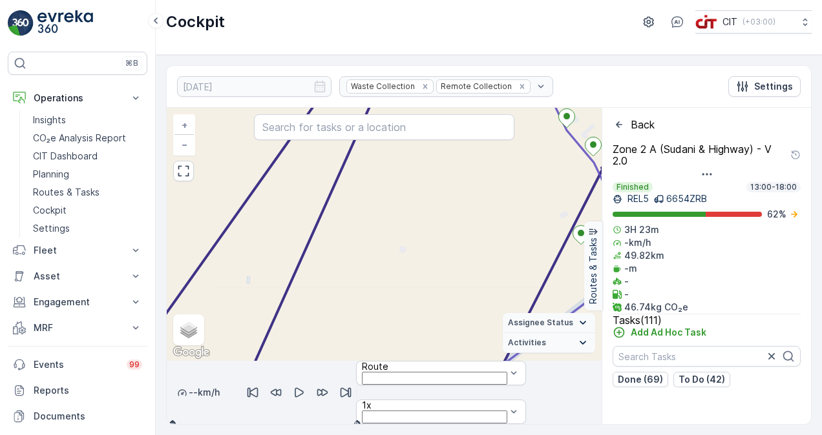
drag, startPoint x: 483, startPoint y: 256, endPoint x: 482, endPoint y: 214, distance: 42.6
click at [482, 214] on div "3 2 3 2 3 2 3 2 2 4 2 2 2 5 4 2 2 4 2 2 4 2 2 3 Al Bada Landfill + − Satellite …" at bounding box center [384, 234] width 435 height 253
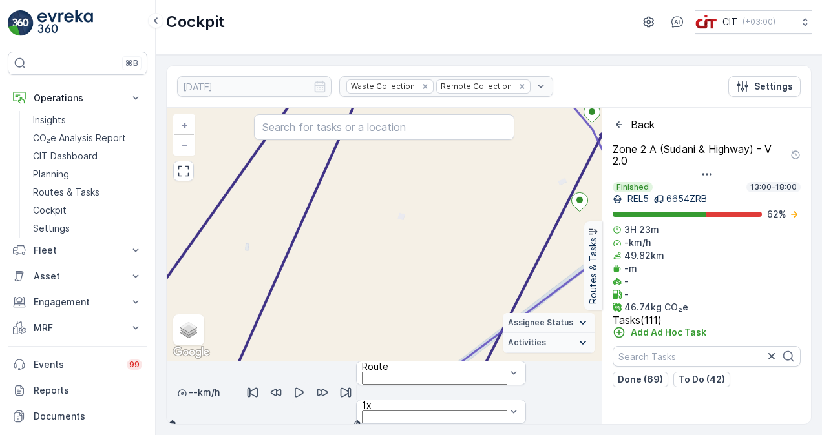
drag, startPoint x: 478, startPoint y: 266, endPoint x: 477, endPoint y: 207, distance: 59.4
click at [477, 207] on div "3 2 3 2 3 2 3 2 2 4 2 2 2 5 4 2 2 4 2 2 4 2 2 3 Al Bada Landfill + − Satellite …" at bounding box center [384, 234] width 435 height 253
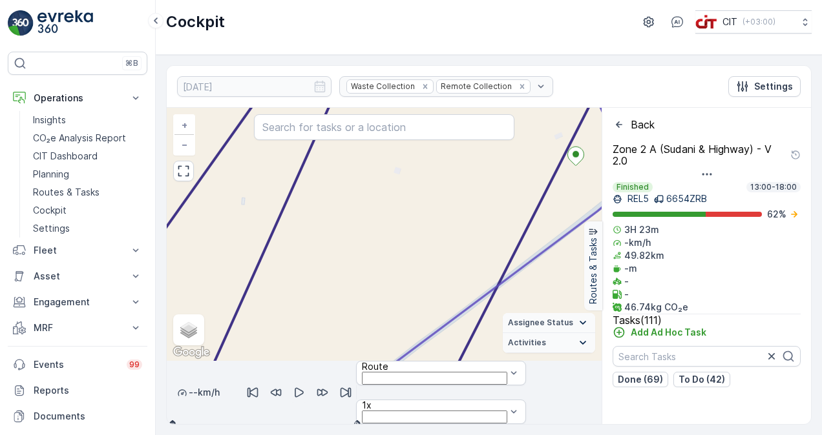
drag, startPoint x: 470, startPoint y: 205, endPoint x: 462, endPoint y: 226, distance: 22.5
click at [462, 225] on div "3 2 3 2 3 2 3 2 2 4 2 2 2 5 4 2 2 4 2 2 4 2 2 3 Al Bada Landfill + − Satellite …" at bounding box center [384, 234] width 435 height 253
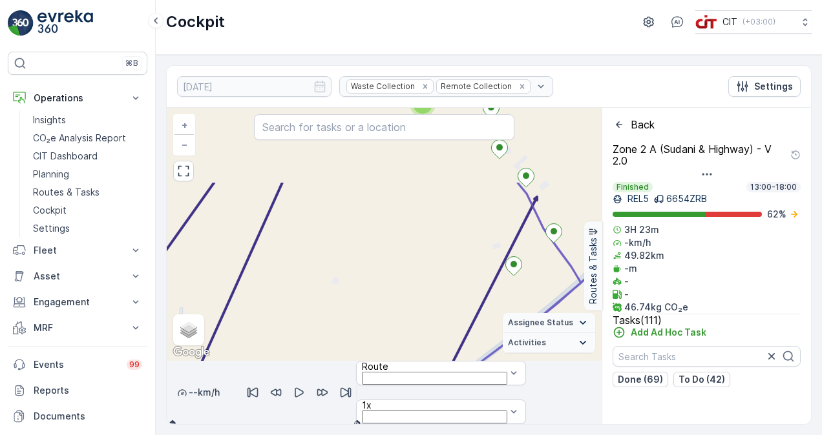
drag, startPoint x: 478, startPoint y: 200, endPoint x: 448, endPoint y: 244, distance: 53.4
click at [448, 244] on div "3 2 3 2 3 2 3 2 2 4 2 2 2 5 4 2 2 4 2 2 4 2 2 3 Al Bada Landfill + − Satellite …" at bounding box center [384, 234] width 435 height 253
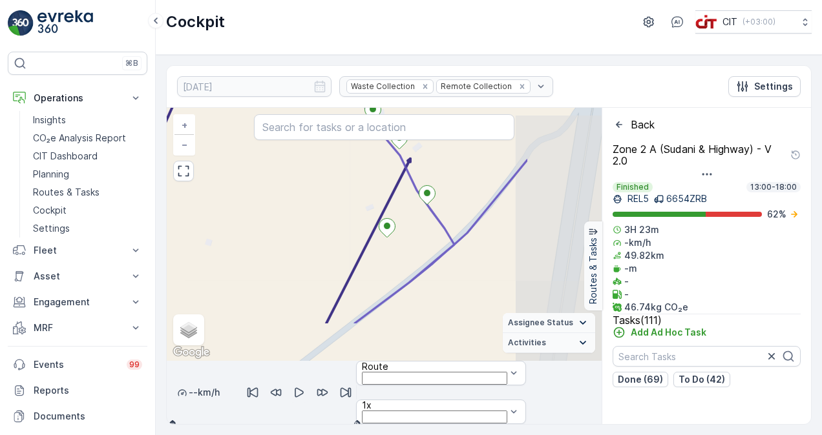
drag, startPoint x: 452, startPoint y: 276, endPoint x: 333, endPoint y: 229, distance: 128.1
click at [333, 229] on div "3 2 3 2 3 2 3 2 2 4 2 2 2 5 4 2 2 4 2 2 4 2 2 3 Al Bada Landfill + − Satellite …" at bounding box center [384, 234] width 435 height 253
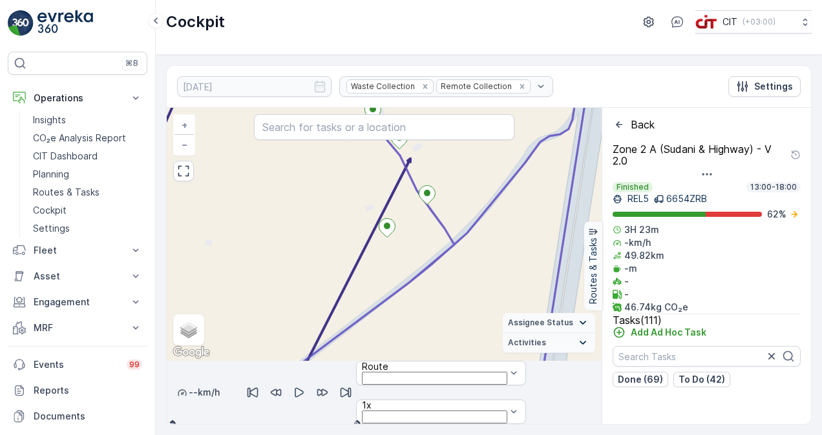
click at [625, 120] on icon "Back" at bounding box center [618, 124] width 13 height 13
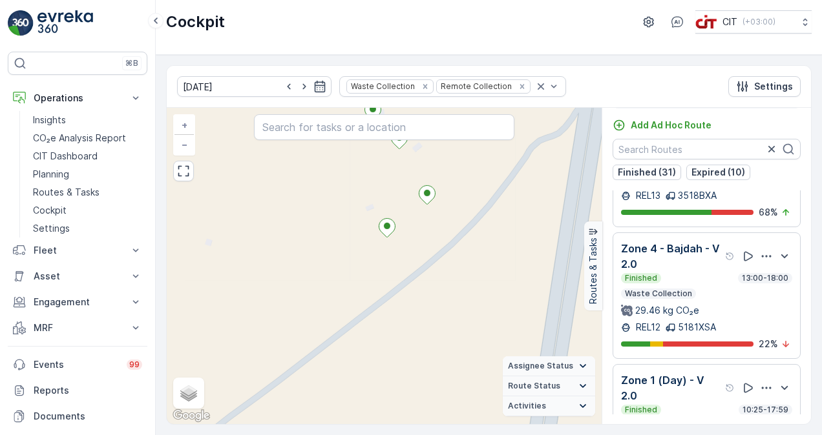
scroll to position [904, 0]
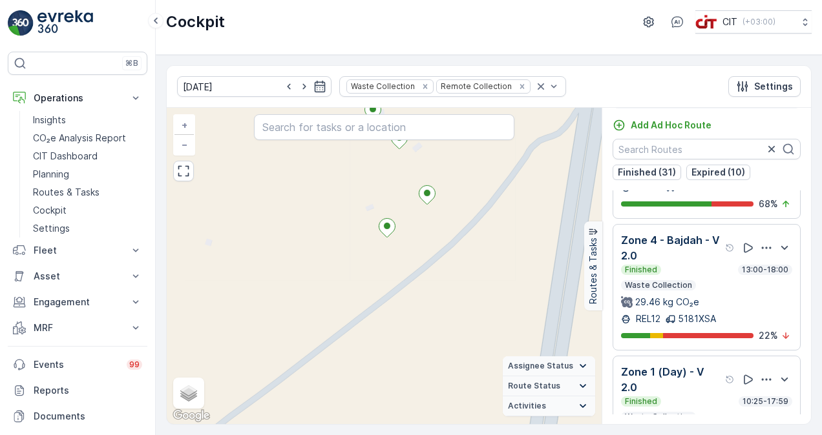
click at [712, 280] on div "Finished 13:00-18:00 Waste Collection 29.46 kg CO₂e" at bounding box center [706, 287] width 171 height 44
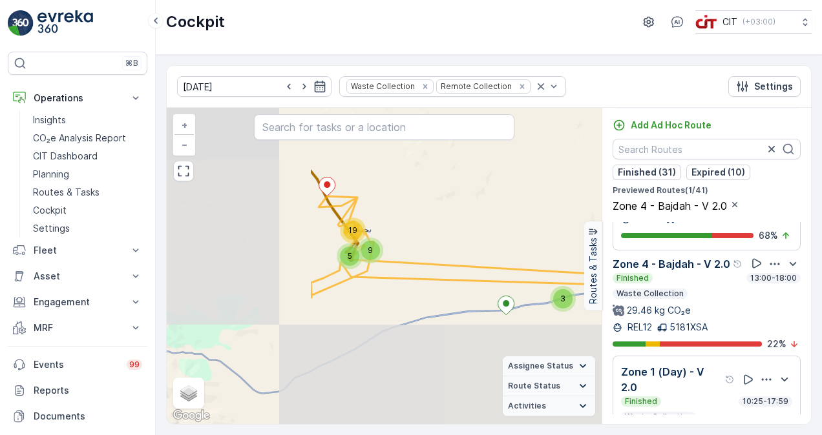
drag, startPoint x: 340, startPoint y: 305, endPoint x: 527, endPoint y: 198, distance: 215.5
click at [527, 198] on div "3 5 9 19 33 Tabuk Landfill + − Satellite Roadmap Terrain Hybrid Leaflet Keyboar…" at bounding box center [384, 266] width 435 height 316
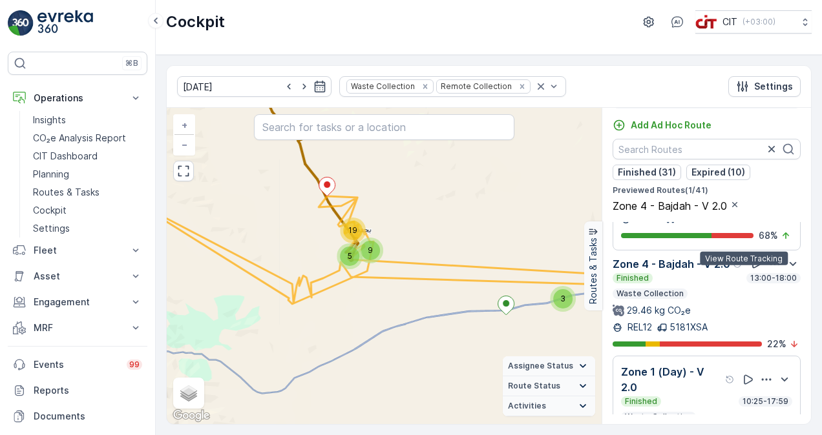
click at [752, 269] on icon at bounding box center [756, 264] width 9 height 10
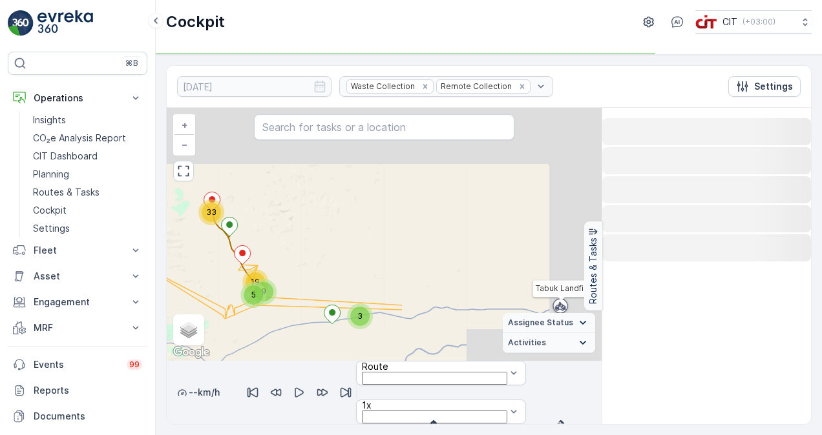
scroll to position [0, 0]
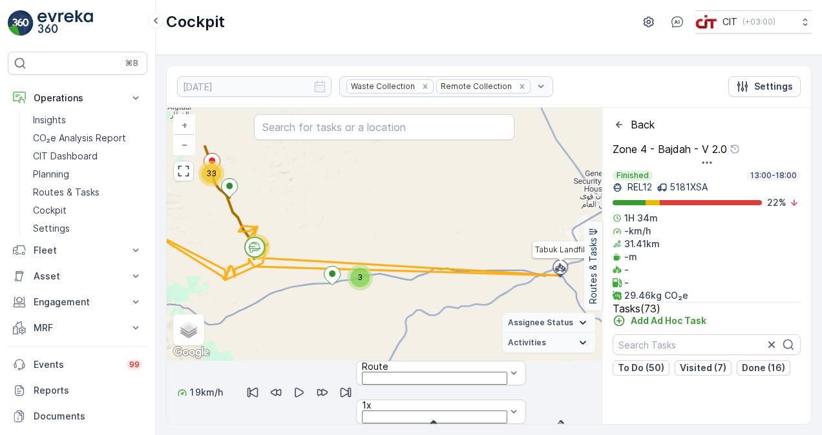
drag, startPoint x: 183, startPoint y: 410, endPoint x: 467, endPoint y: 426, distance: 284.7
click at [467, 426] on div "[DATE] Waste Collection Remote Collection Settings 3 34 33 Tabuk Landfill + − S…" at bounding box center [489, 245] width 666 height 380
click at [464, 424] on div at bounding box center [384, 424] width 435 height 0
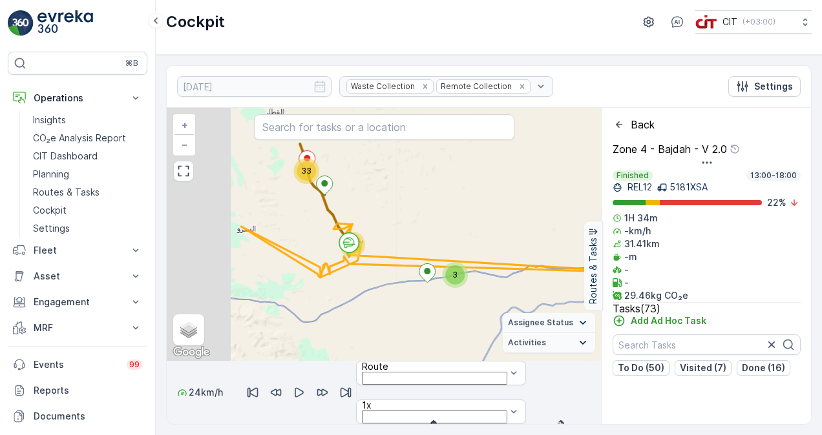
drag, startPoint x: 364, startPoint y: 316, endPoint x: 462, endPoint y: 314, distance: 98.2
click at [462, 314] on div "3 34 33 Tabuk Landfill + − Satellite Roadmap Terrain Hybrid Leaflet Keyboard sh…" at bounding box center [384, 234] width 435 height 253
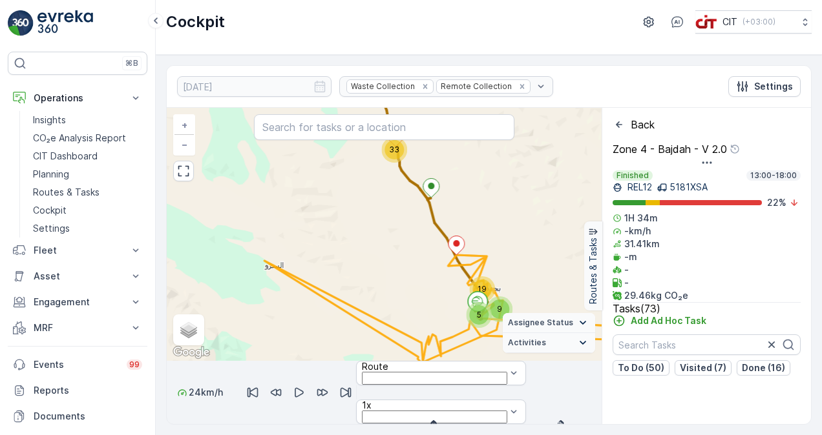
drag, startPoint x: 243, startPoint y: 254, endPoint x: 375, endPoint y: 270, distance: 132.7
click at [375, 270] on div "3 5 9 19 33 Tabuk Landfill + − Satellite Roadmap Terrain Hybrid Leaflet Keyboar…" at bounding box center [384, 234] width 435 height 253
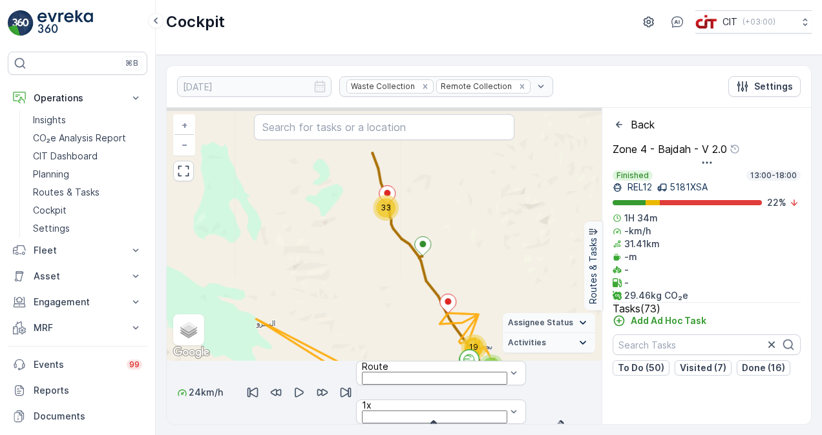
drag, startPoint x: 381, startPoint y: 209, endPoint x: 373, endPoint y: 267, distance: 58.7
click at [373, 267] on div "3 5 9 19 33 Tabuk Landfill + − Satellite Roadmap Terrain Hybrid Leaflet Keyboar…" at bounding box center [384, 234] width 435 height 253
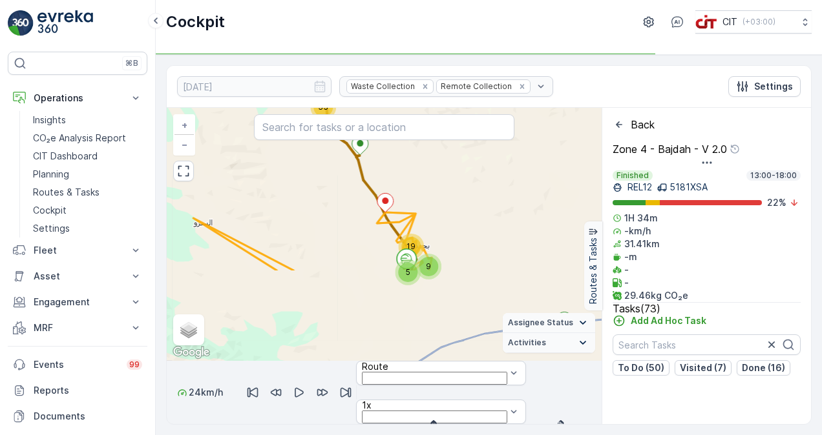
drag, startPoint x: 404, startPoint y: 313, endPoint x: 342, endPoint y: 212, distance: 118.7
click at [342, 212] on div "3 5 9 19 33 Tabuk Landfill + − Satellite Roadmap Terrain Hybrid Leaflet Keyboar…" at bounding box center [384, 234] width 435 height 253
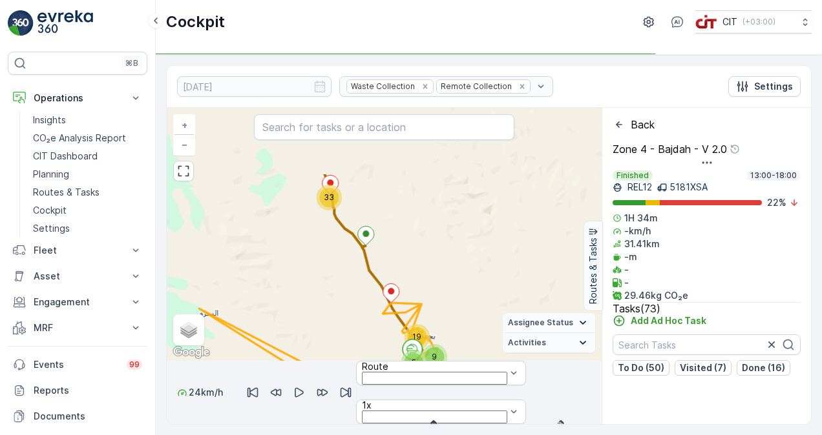
drag, startPoint x: 315, startPoint y: 186, endPoint x: 320, endPoint y: 277, distance: 91.3
click at [320, 277] on div "3 5 9 19 33 Tabuk Landfill + − Satellite Roadmap Terrain Hybrid Leaflet Keyboar…" at bounding box center [384, 234] width 435 height 253
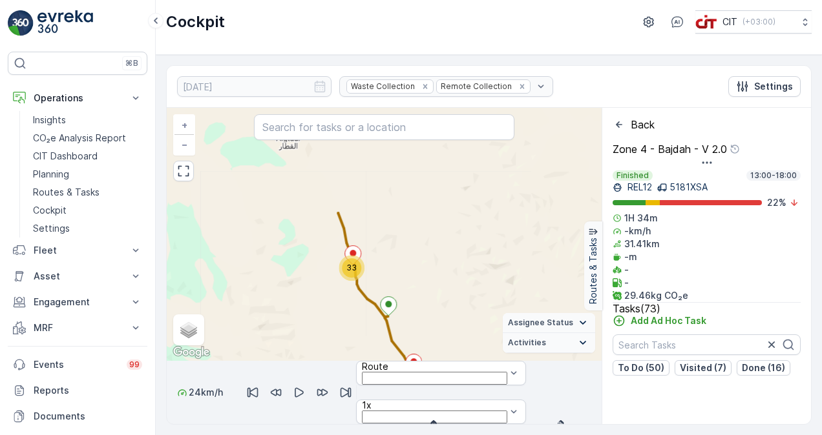
drag, startPoint x: 301, startPoint y: 235, endPoint x: 313, endPoint y: 262, distance: 29.8
click at [313, 262] on div "3 5 9 19 33 Tabuk Landfill + − Satellite Roadmap Terrain Hybrid Leaflet Keyboar…" at bounding box center [384, 234] width 435 height 253
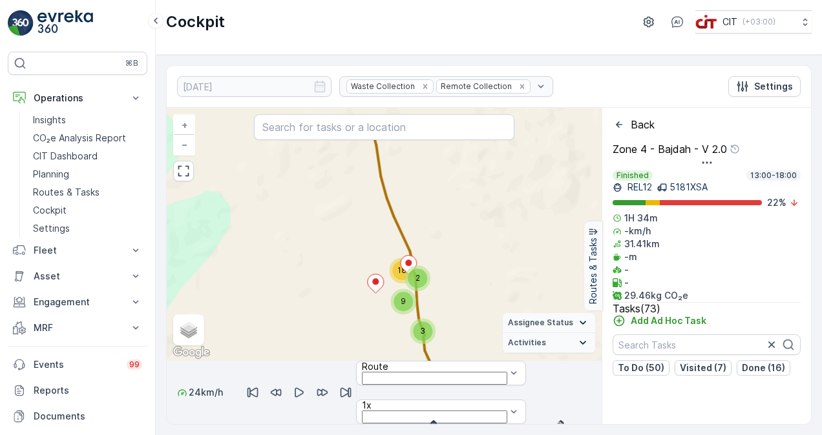
drag, startPoint x: 340, startPoint y: 188, endPoint x: 340, endPoint y: 248, distance: 60.1
click at [340, 248] on div "3 3 2 4 2 2 5 5 4 3 2 3 18 9 Tabuk Landfill + − Satellite Roadmap Terrain Hybri…" at bounding box center [384, 234] width 435 height 253
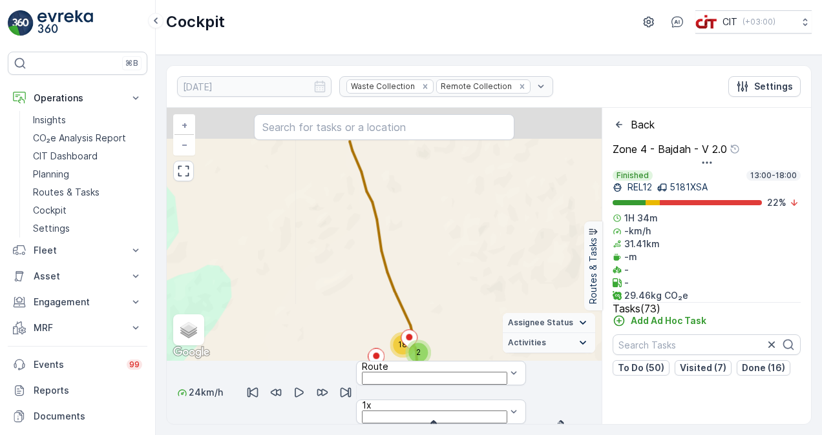
drag, startPoint x: 346, startPoint y: 251, endPoint x: 353, endPoint y: 278, distance: 27.9
click at [351, 278] on div "3 3 2 4 2 2 5 5 4 3 2 3 18 9 Tabuk Landfill + − Satellite Roadmap Terrain Hybri…" at bounding box center [384, 234] width 435 height 253
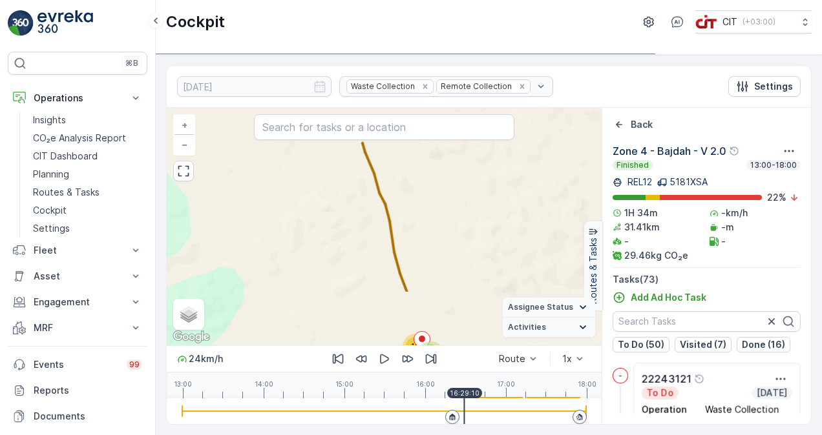
drag, startPoint x: 335, startPoint y: 315, endPoint x: 328, endPoint y: 233, distance: 81.6
click at [329, 233] on div "3 3 2 4 2 2 5 5 4 3 2 3 18 9 Tabuk Landfill + − Satellite Roadmap Terrain Hybri…" at bounding box center [384, 227] width 435 height 238
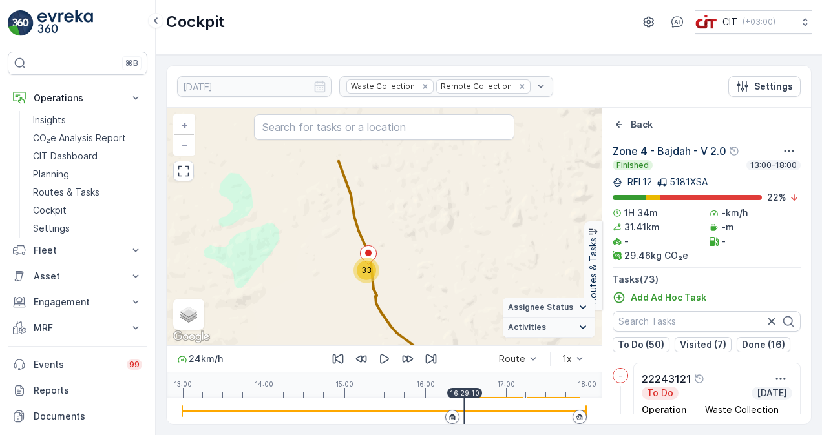
drag, startPoint x: 342, startPoint y: 292, endPoint x: 324, endPoint y: 227, distance: 67.5
click at [324, 227] on div "3 5 6 3 12 7 33 Tabuk Landfill + − Satellite Roadmap Terrain Hybrid Leaflet Key…" at bounding box center [384, 227] width 435 height 238
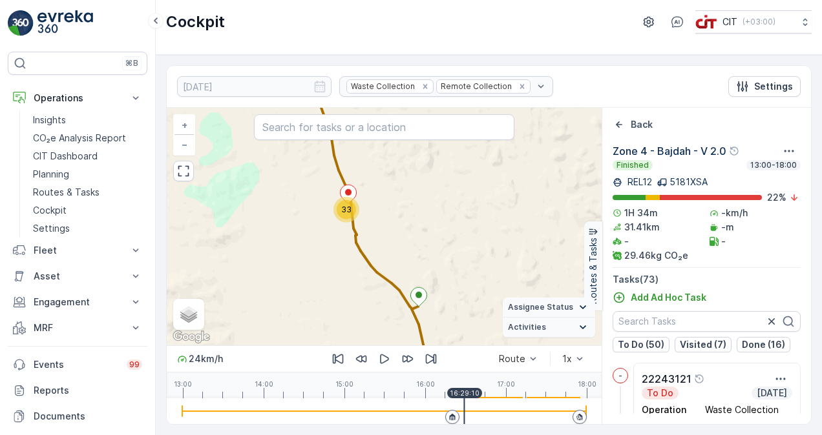
drag, startPoint x: 368, startPoint y: 329, endPoint x: 344, endPoint y: 256, distance: 77.6
click at [344, 257] on div "3 5 6 3 12 7 33 Tabuk Landfill + − Satellite Roadmap Terrain Hybrid Leaflet Key…" at bounding box center [384, 227] width 435 height 238
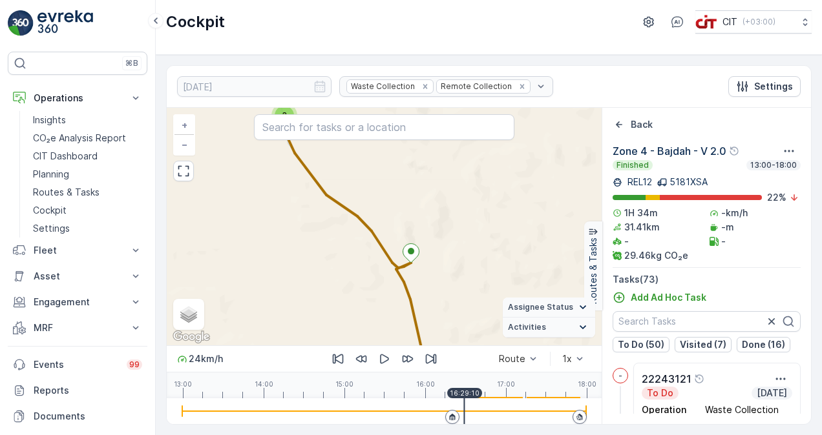
drag, startPoint x: 303, startPoint y: 239, endPoint x: 332, endPoint y: 289, distance: 57.6
click at [329, 284] on div "3 3 2 4 2 2 5 5 4 3 2 3 18 9 Tabuk Landfill + − Satellite Roadmap Terrain Hybri…" at bounding box center [384, 227] width 435 height 238
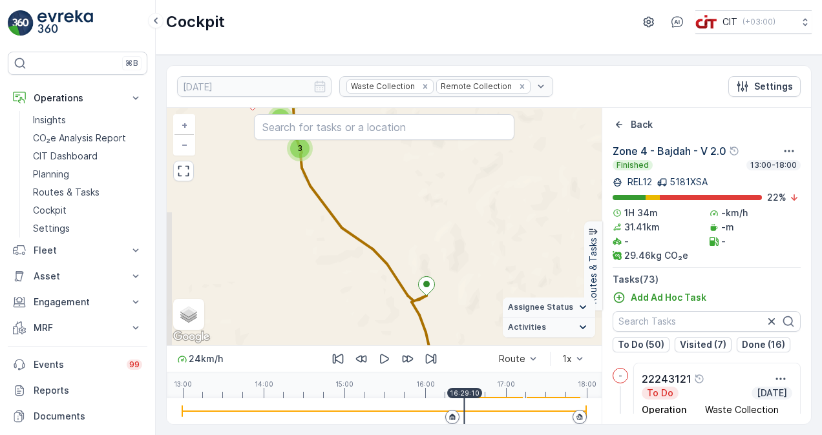
drag, startPoint x: 298, startPoint y: 196, endPoint x: 316, endPoint y: 292, distance: 97.4
click at [316, 291] on div "3 3 2 4 2 2 5 5 4 3 2 3 18 9 Tabuk Landfill + − Satellite Roadmap Terrain Hybri…" at bounding box center [384, 227] width 435 height 238
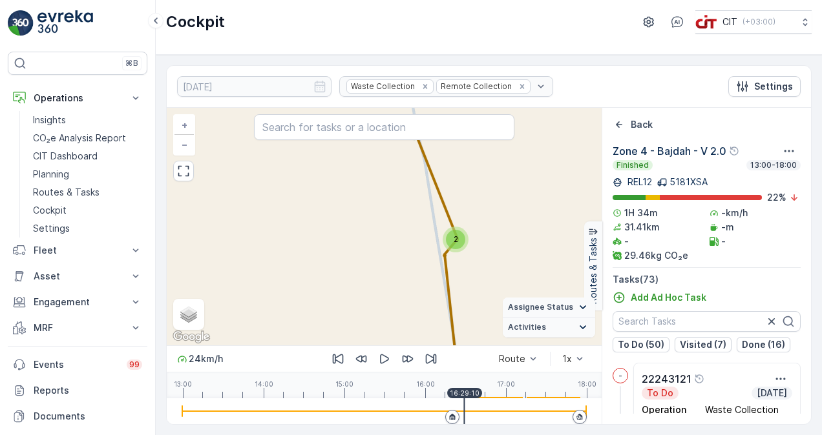
drag, startPoint x: 347, startPoint y: 177, endPoint x: 389, endPoint y: 314, distance: 143.4
click at [388, 312] on div "3 2 2 3 2 2 2 2 2 2 2 2 3 3 2 Tabuk Landfill + − Satellite Roadmap Terrain Hybr…" at bounding box center [384, 227] width 435 height 238
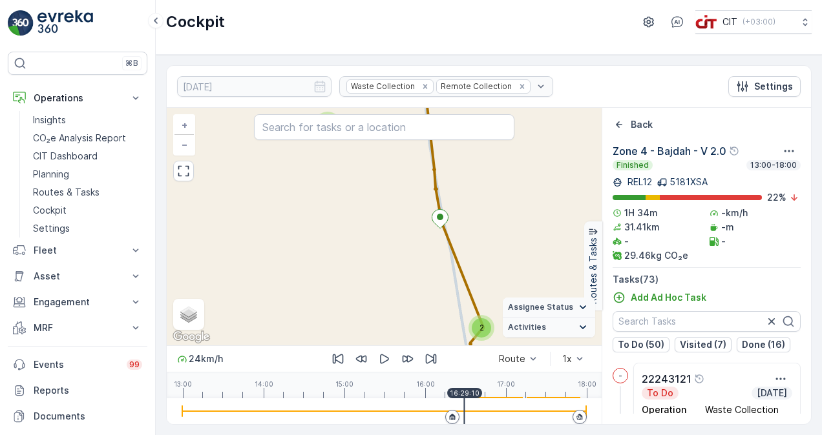
drag, startPoint x: 399, startPoint y: 199, endPoint x: 407, endPoint y: 293, distance: 94.6
click at [406, 291] on div "3 2 2 3 2 2 2 2 2 2 2 2 3 3 2 Tabuk Landfill + − Satellite Roadmap Terrain Hybr…" at bounding box center [384, 227] width 435 height 238
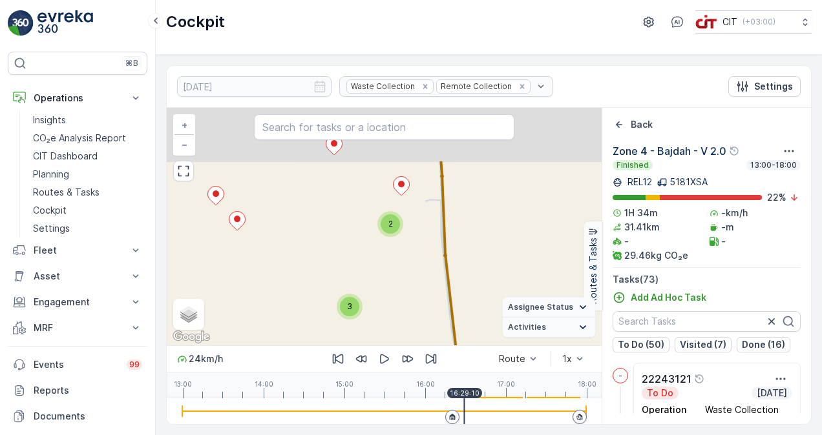
drag, startPoint x: 399, startPoint y: 237, endPoint x: 411, endPoint y: 309, distance: 72.7
click at [411, 309] on div "3 2 2 3 2 2 2 2 2 2 2 2 3 3 2 Tabuk Landfill + − Satellite Roadmap Terrain Hybr…" at bounding box center [384, 227] width 435 height 238
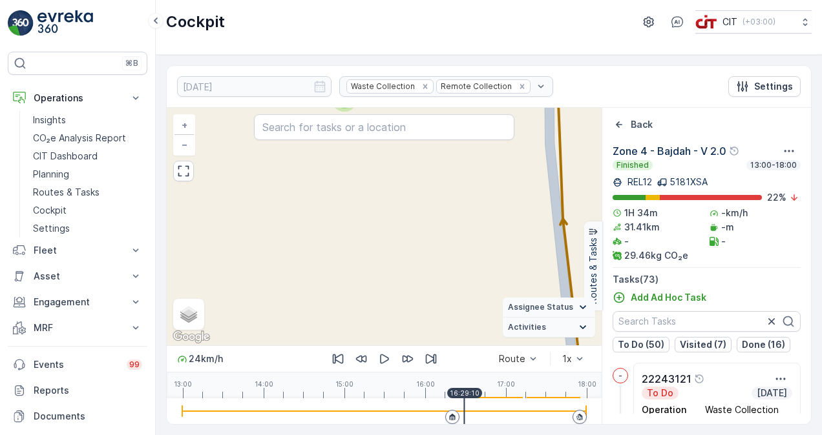
drag, startPoint x: 401, startPoint y: 215, endPoint x: 412, endPoint y: 342, distance: 127.7
click at [411, 341] on div "2 2 2 2 2 2 2 Tabuk Landfill + − Satellite Roadmap Terrain Hybrid Leaflet Keybo…" at bounding box center [384, 227] width 435 height 238
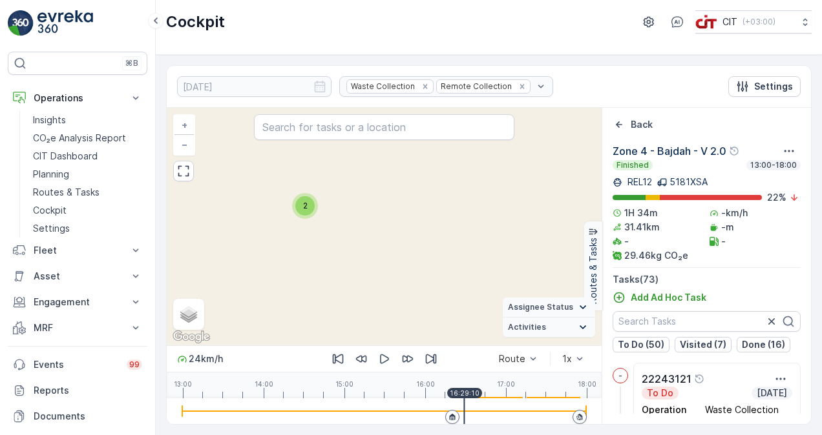
drag, startPoint x: 336, startPoint y: 216, endPoint x: 402, endPoint y: 263, distance: 80.6
click at [400, 262] on div "2 2 2 2 2 Tabuk Landfill + − Satellite Roadmap Terrain Hybrid Leaflet Keyboard …" at bounding box center [384, 227] width 435 height 238
click at [399, 278] on div "2" at bounding box center [406, 273] width 19 height 19
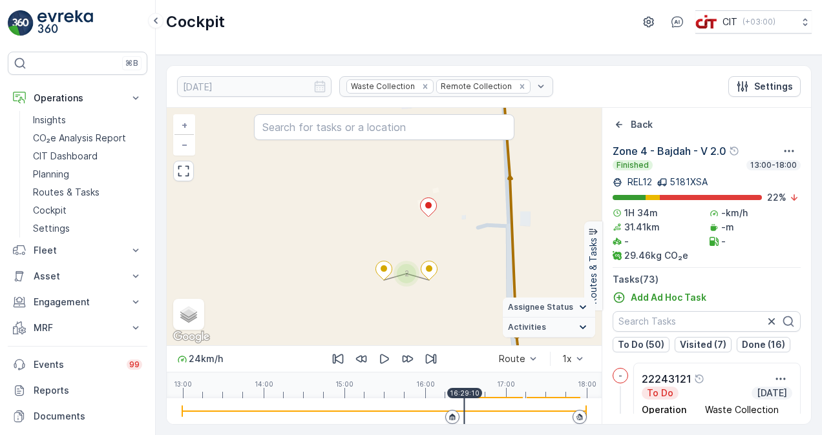
click at [405, 275] on span "2" at bounding box center [406, 274] width 5 height 10
click at [409, 273] on div "2" at bounding box center [406, 273] width 19 height 19
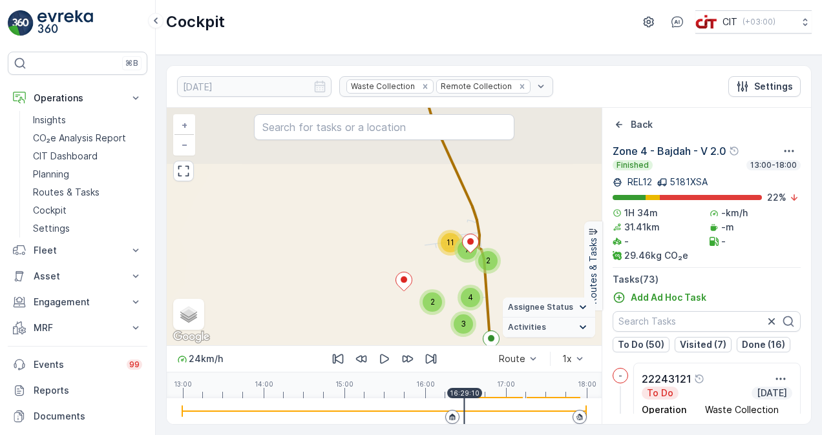
drag, startPoint x: 510, startPoint y: 235, endPoint x: 515, endPoint y: 318, distance: 83.5
click at [515, 318] on div "3 2 2 2 2 2 4 5 4 3 2 2 7 11 2 3 4 + − Satellite Roadmap Terrain Hybrid Leaflet…" at bounding box center [384, 227] width 435 height 238
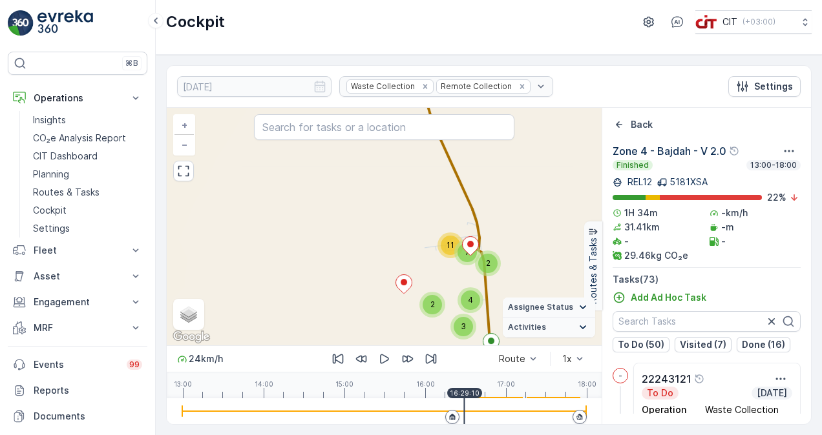
drag, startPoint x: 505, startPoint y: 171, endPoint x: 526, endPoint y: 253, distance: 85.2
click at [526, 252] on div "3 2 2 2 2 2 4 5 4 3 2 2 7 11 2 3 4 + − Satellite Roadmap Terrain Hybrid Leaflet…" at bounding box center [384, 227] width 435 height 238
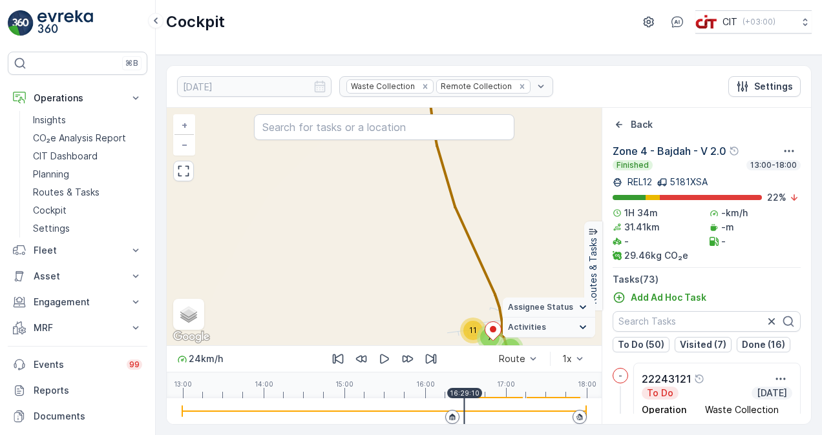
click at [508, 277] on div "3 2 2 2 2 2 4 5 4 3 2 2 7 11 2 3 4 + − Satellite Roadmap Terrain Hybrid Leaflet…" at bounding box center [384, 227] width 435 height 238
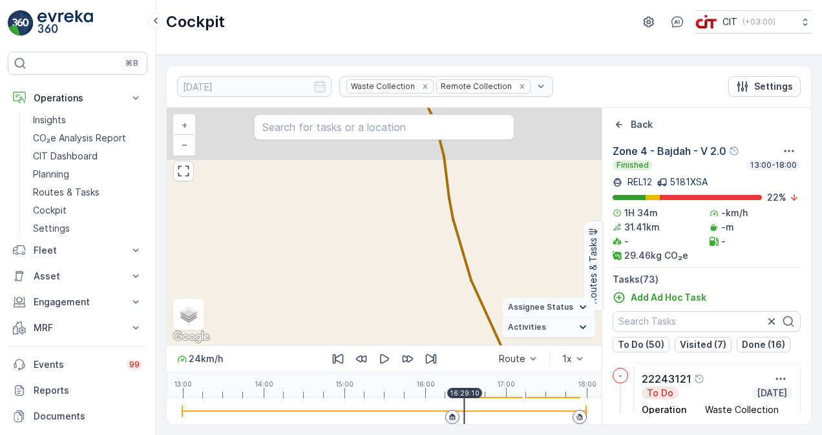
drag, startPoint x: 498, startPoint y: 237, endPoint x: 511, endPoint y: 315, distance: 79.2
click at [510, 314] on div "3 2 2 2 2 2 4 5 4 3 2 2 7 11 2 3 4 + − Satellite Roadmap Terrain Hybrid Leaflet…" at bounding box center [384, 227] width 435 height 238
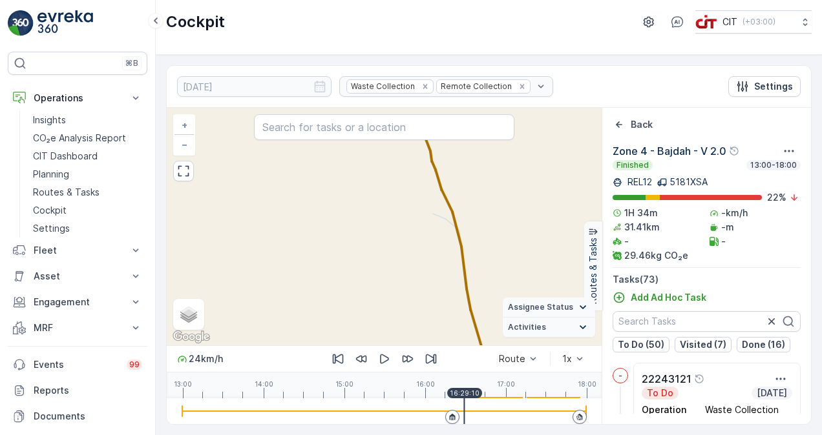
drag, startPoint x: 466, startPoint y: 222, endPoint x: 482, endPoint y: 261, distance: 42.3
click at [481, 258] on div "3 2 2 2 2 2 4 5 4 3 2 2 7 11 2 3 4 + − Satellite Roadmap Terrain Hybrid Leaflet…" at bounding box center [384, 227] width 435 height 238
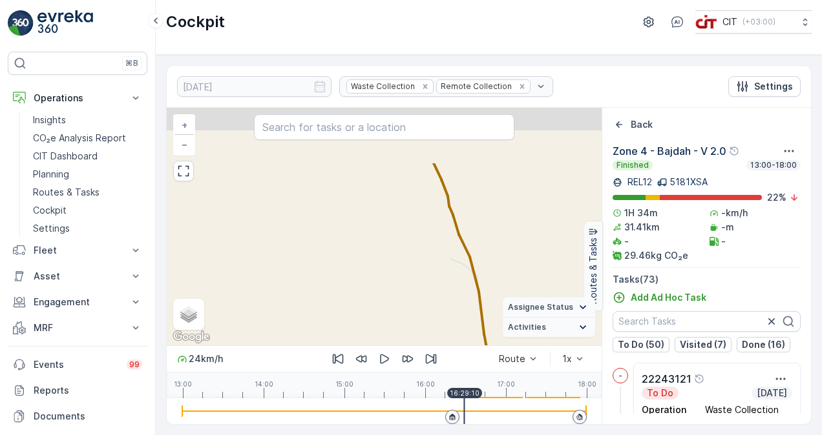
click at [495, 301] on div "3 2 2 2 2 2 4 5 4 3 2 2 7 11 2 3 4 + − Satellite Roadmap Terrain Hybrid Leaflet…" at bounding box center [384, 227] width 435 height 238
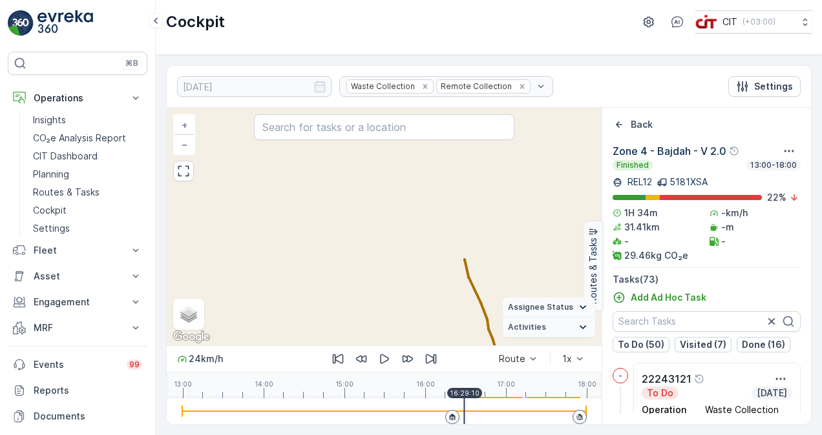
drag, startPoint x: 493, startPoint y: 283, endPoint x: 447, endPoint y: 118, distance: 171.8
click at [453, 137] on div "3 2 2 2 2 2 4 5 4 3 2 2 7 11 2 3 4 + − Satellite Roadmap Terrain Hybrid Leaflet…" at bounding box center [384, 227] width 435 height 238
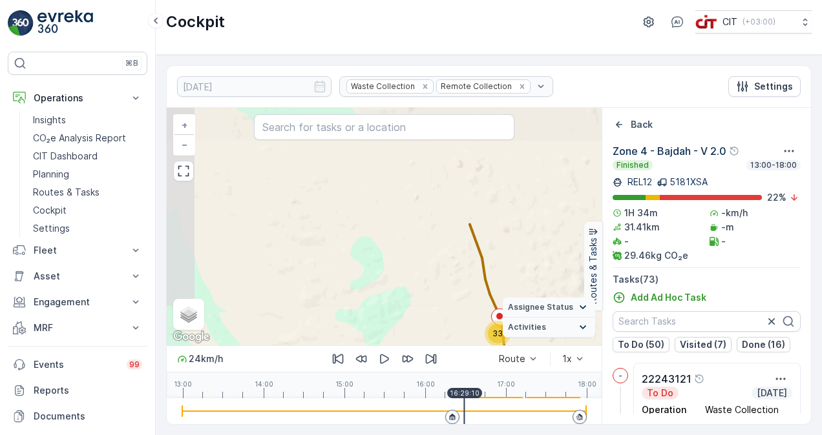
drag, startPoint x: 512, startPoint y: 250, endPoint x: 487, endPoint y: 147, distance: 106.2
click at [487, 147] on div "3 5 6 3 12 7 33 + − Satellite Roadmap Terrain Hybrid Leaflet Keyboard shortcuts…" at bounding box center [384, 227] width 435 height 238
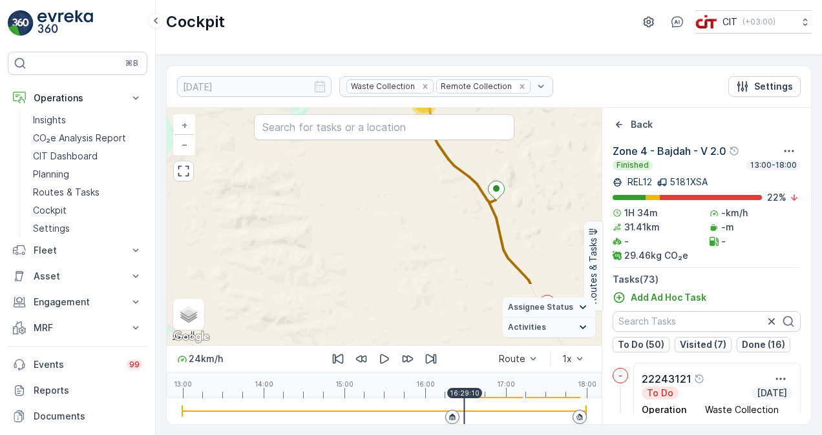
drag, startPoint x: 512, startPoint y: 257, endPoint x: 461, endPoint y: 169, distance: 101.6
click at [463, 168] on div "3 5 6 3 12 7 33 + − Satellite Roadmap Terrain Hybrid Leaflet Keyboard shortcuts…" at bounding box center [384, 227] width 435 height 238
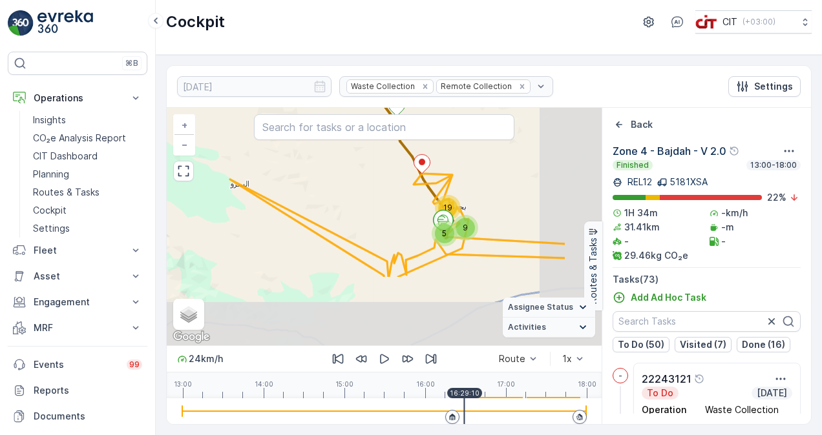
drag, startPoint x: 475, startPoint y: 261, endPoint x: 393, endPoint y: 167, distance: 124.6
click at [393, 167] on div "3 5 9 19 33 + − Satellite Roadmap Terrain Hybrid Leaflet Keyboard shortcuts Map…" at bounding box center [384, 227] width 435 height 238
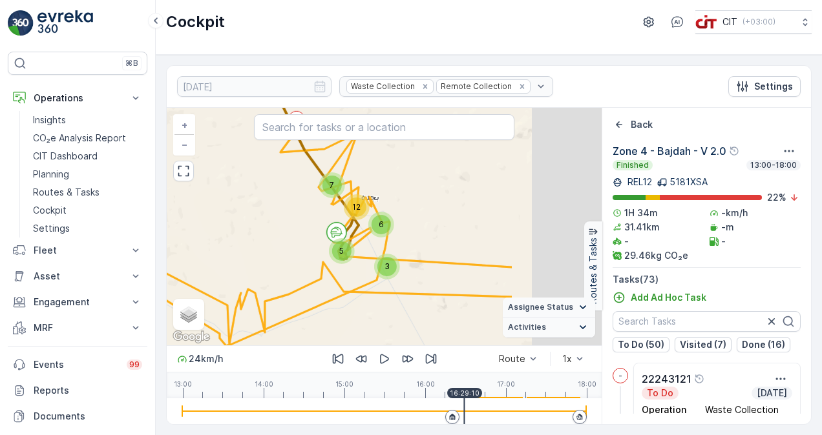
drag, startPoint x: 422, startPoint y: 235, endPoint x: 287, endPoint y: 242, distance: 134.5
click at [287, 242] on div "3 5 6 3 12 7 33 + − Satellite Roadmap Terrain Hybrid Leaflet Keyboard shortcuts…" at bounding box center [384, 227] width 435 height 238
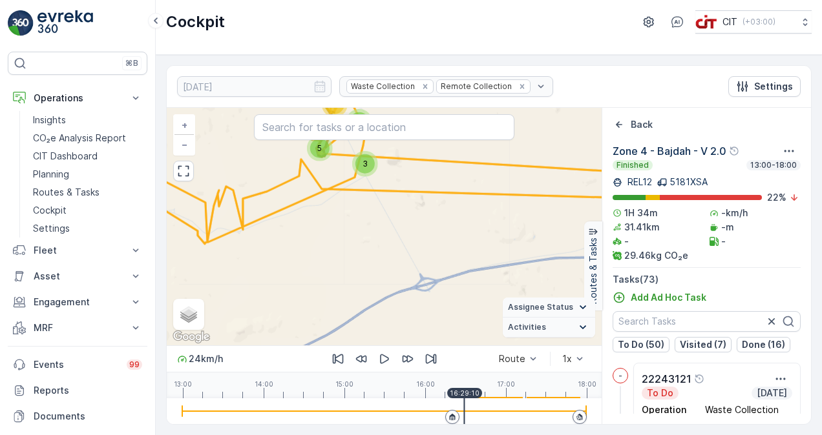
drag, startPoint x: 404, startPoint y: 311, endPoint x: 382, endPoint y: 207, distance: 105.7
click at [382, 207] on div "3 5 6 3 12 7 33 + − Satellite Roadmap Terrain Hybrid Leaflet Keyboard shortcuts…" at bounding box center [384, 227] width 435 height 238
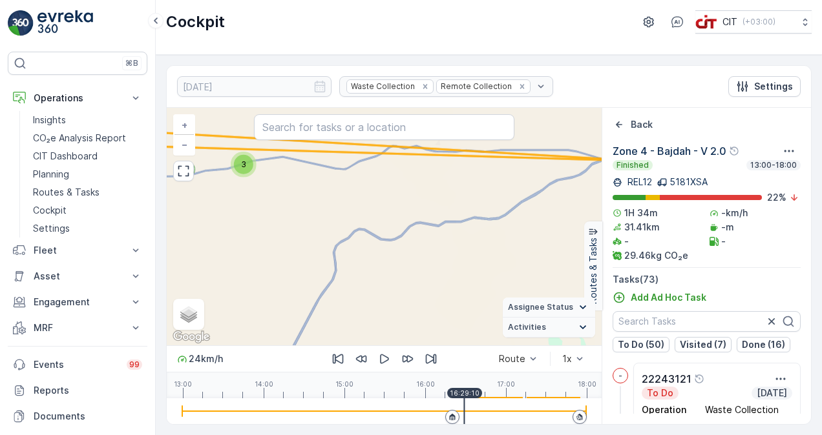
drag, startPoint x: 358, startPoint y: 190, endPoint x: 457, endPoint y: 276, distance: 131.9
click at [457, 276] on div "3 5 9 19 33 + − Satellite Roadmap Terrain Hybrid Leaflet Keyboard shortcuts Map…" at bounding box center [384, 227] width 435 height 238
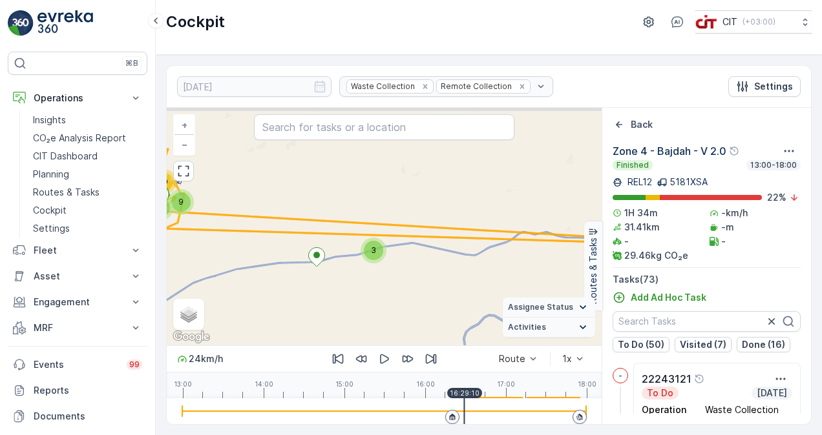
drag, startPoint x: 278, startPoint y: 295, endPoint x: 346, endPoint y: 296, distance: 68.5
click at [331, 296] on div "3 5 9 19 33 + − Satellite Roadmap Terrain Hybrid Leaflet Keyboard shortcuts Map…" at bounding box center [384, 227] width 435 height 238
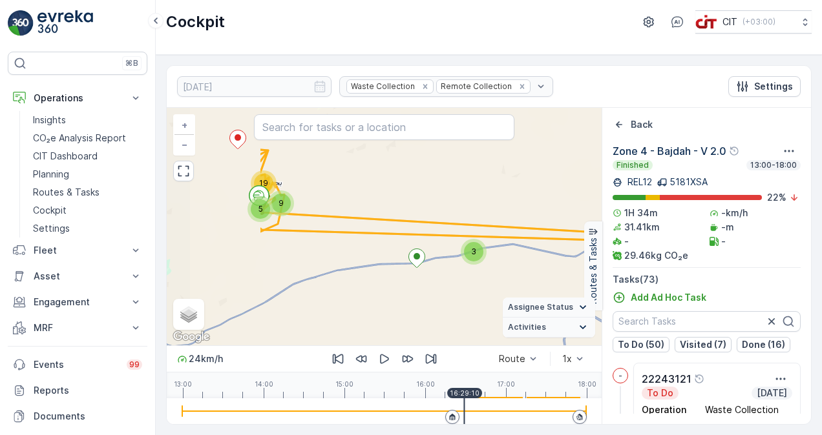
drag, startPoint x: 287, startPoint y: 291, endPoint x: 365, endPoint y: 298, distance: 78.4
click at [358, 295] on div "3 5 9 19 33 + − Satellite Roadmap Terrain Hybrid Leaflet Keyboard shortcuts Map…" at bounding box center [384, 227] width 435 height 238
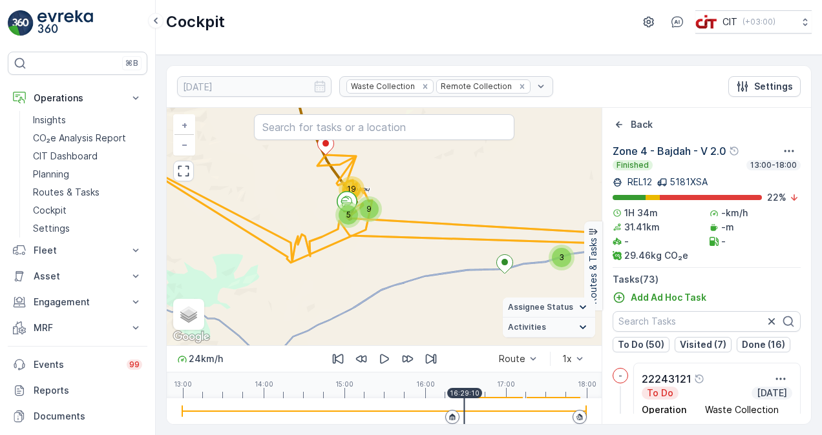
drag, startPoint x: 250, startPoint y: 227, endPoint x: 307, endPoint y: 250, distance: 61.2
click at [289, 244] on div "3 5 9 19 33 Zone 4 - Bajdah - V 2.0 + − Satellite Roadmap Terrain Hybrid Leafle…" at bounding box center [384, 227] width 435 height 238
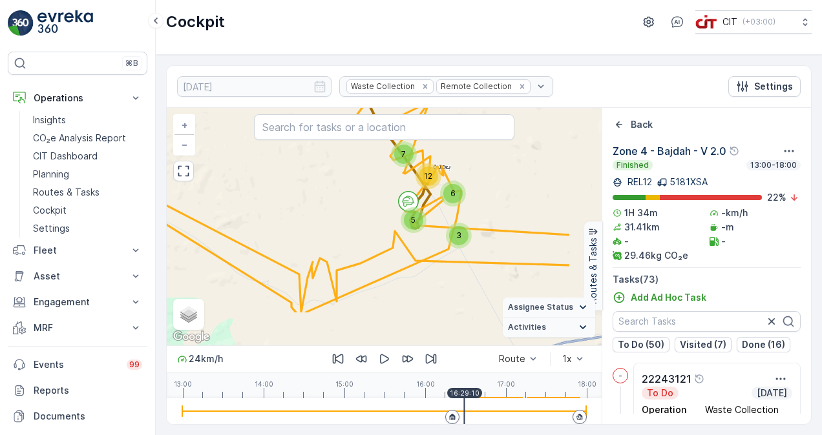
drag, startPoint x: 439, startPoint y: 254, endPoint x: 362, endPoint y: 196, distance: 97.3
click at [362, 196] on div "3 5 6 3 12 7 33 + − Satellite Roadmap Terrain Hybrid Leaflet Keyboard shortcuts…" at bounding box center [384, 227] width 435 height 238
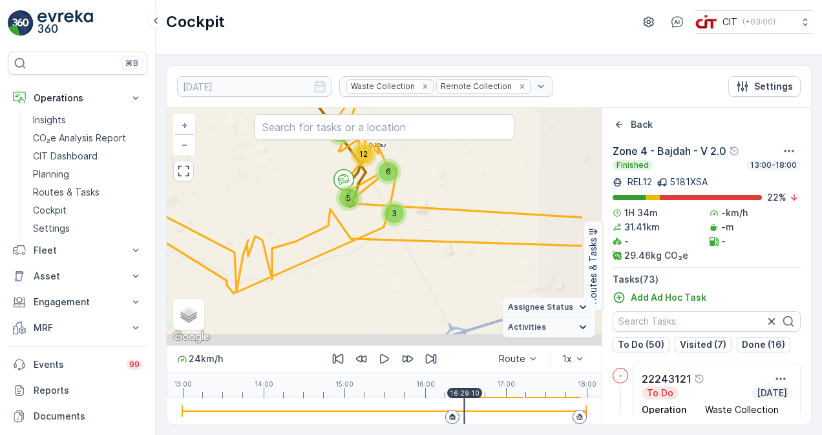
drag, startPoint x: 428, startPoint y: 247, endPoint x: 364, endPoint y: 225, distance: 67.6
click at [364, 225] on div "3 5 6 3 12 7 33 + − Satellite Roadmap Terrain Hybrid Leaflet Keyboard shortcuts…" at bounding box center [384, 227] width 435 height 238
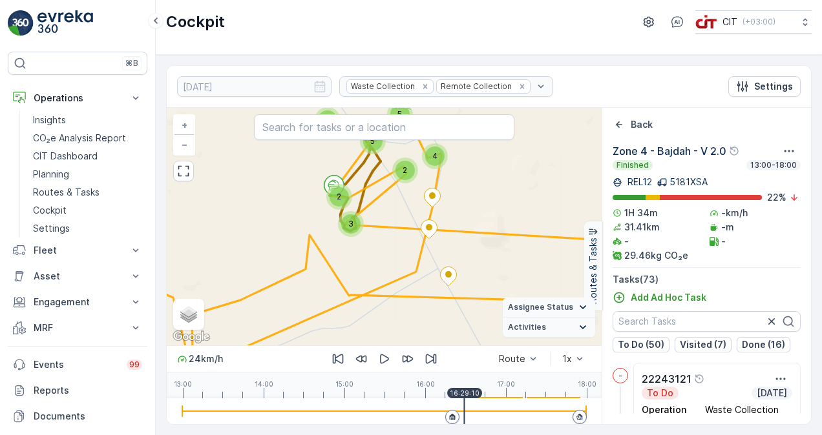
drag, startPoint x: 368, startPoint y: 175, endPoint x: 407, endPoint y: 247, distance: 81.5
click at [407, 247] on div "3 3 2 4 2 2 5 5 4 3 2 3 18 9 + − Satellite Roadmap Terrain Hybrid Leaflet Keybo…" at bounding box center [384, 227] width 435 height 238
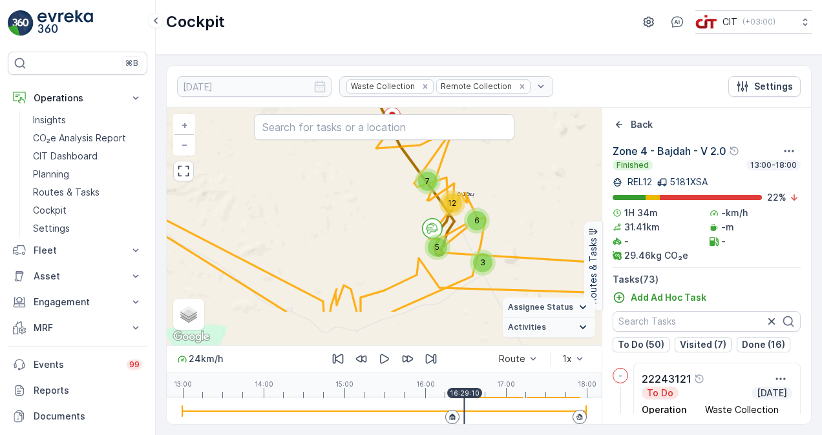
drag, startPoint x: 514, startPoint y: 260, endPoint x: 501, endPoint y: 200, distance: 61.0
click at [501, 200] on div "3 5 6 3 12 7 33 + − Satellite Roadmap Terrain Hybrid Leaflet Keyboard shortcuts…" at bounding box center [384, 227] width 435 height 238
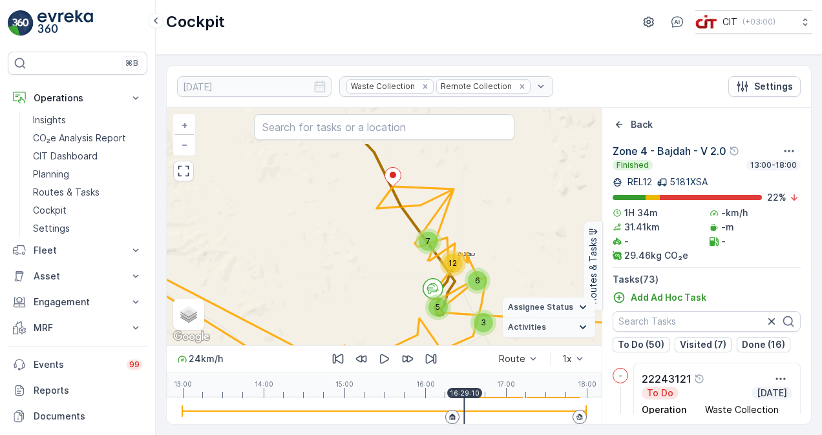
drag, startPoint x: 526, startPoint y: 193, endPoint x: 527, endPoint y: 262, distance: 68.5
click at [527, 262] on div "3 5 6 3 12 7 33 + − Satellite Roadmap Terrain Hybrid Leaflet Keyboard shortcuts…" at bounding box center [384, 227] width 435 height 238
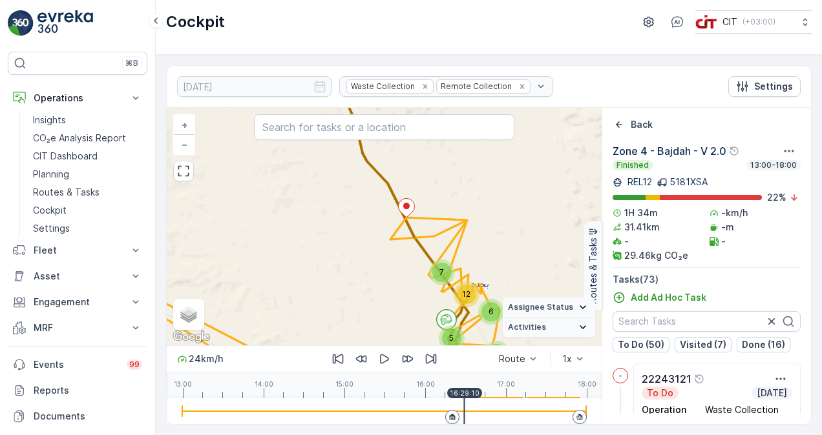
drag, startPoint x: 523, startPoint y: 275, endPoint x: 459, endPoint y: 234, distance: 75.8
click at [459, 234] on div "3 5 6 3 12 7 33 Zone 4 - Bajdah - V 2.0 + − Satellite Roadmap Terrain Hybrid Le…" at bounding box center [384, 227] width 435 height 238
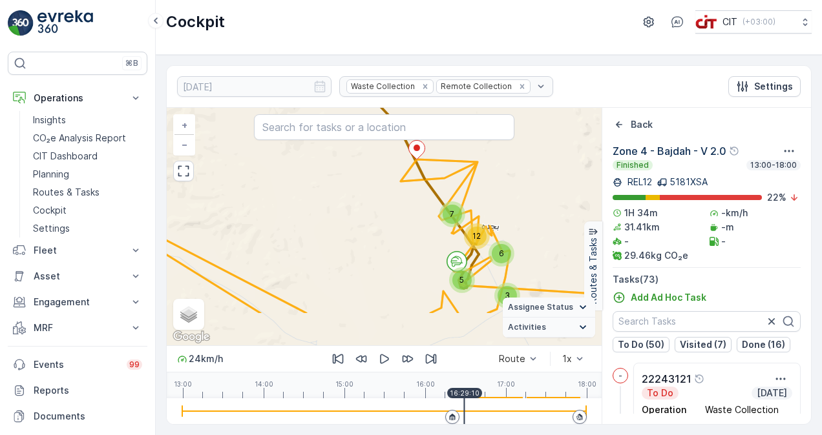
drag, startPoint x: 481, startPoint y: 254, endPoint x: 491, endPoint y: 196, distance: 59.0
click at [491, 196] on div "3 5 6 3 12 7 33 + − Satellite Roadmap Terrain Hybrid Leaflet Keyboard shortcuts…" at bounding box center [384, 227] width 435 height 238
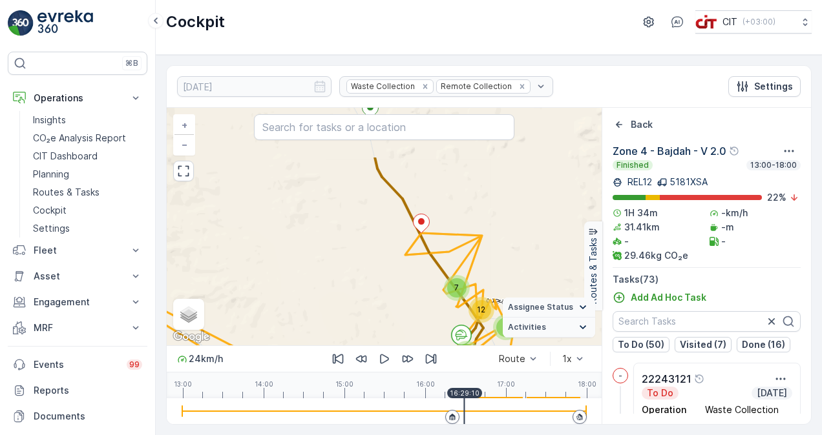
drag, startPoint x: 491, startPoint y: 186, endPoint x: 499, endPoint y: 275, distance: 89.5
click at [499, 275] on div "3 5 6 3 12 7 33 + − Satellite Roadmap Terrain Hybrid Leaflet Keyboard shortcuts…" at bounding box center [384, 227] width 435 height 238
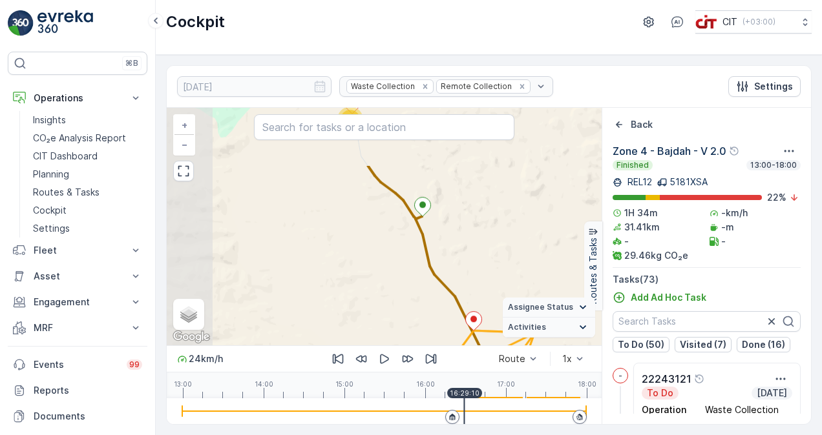
drag, startPoint x: 452, startPoint y: 193, endPoint x: 482, endPoint y: 254, distance: 68.2
click at [502, 275] on div "3 5 6 3 12 7 33 + − Satellite Roadmap Terrain Hybrid Leaflet Keyboard shortcuts…" at bounding box center [384, 227] width 435 height 238
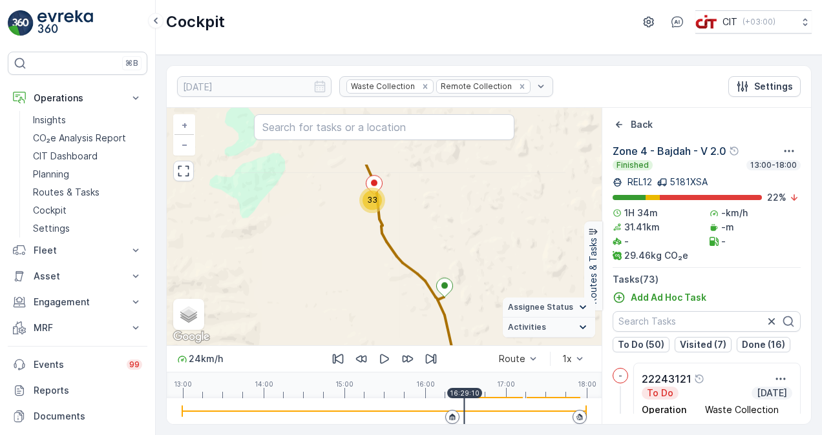
drag, startPoint x: 374, startPoint y: 158, endPoint x: 395, endPoint y: 239, distance: 83.5
click at [395, 239] on div "3 5 6 3 12 7 33 + − Satellite Roadmap Terrain Hybrid Leaflet Keyboard shortcuts…" at bounding box center [384, 227] width 435 height 238
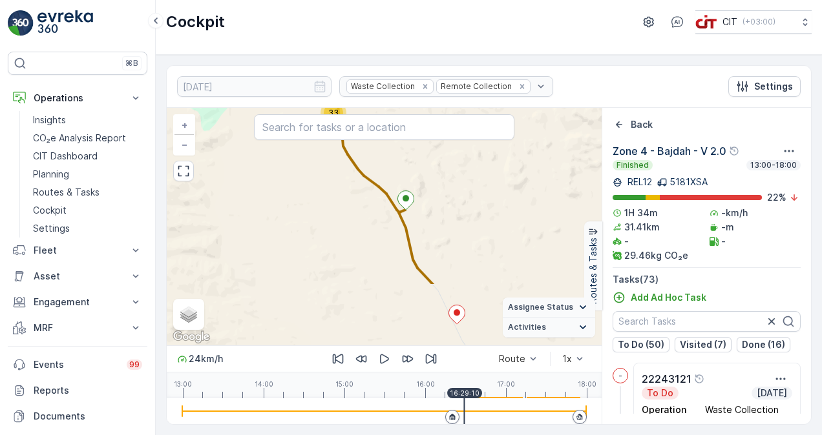
drag, startPoint x: 496, startPoint y: 269, endPoint x: 455, endPoint y: 178, distance: 100.0
click at [455, 178] on div "3 5 6 3 12 7 33 + − Satellite Roadmap Terrain Hybrid Leaflet Keyboard shortcuts…" at bounding box center [384, 227] width 435 height 238
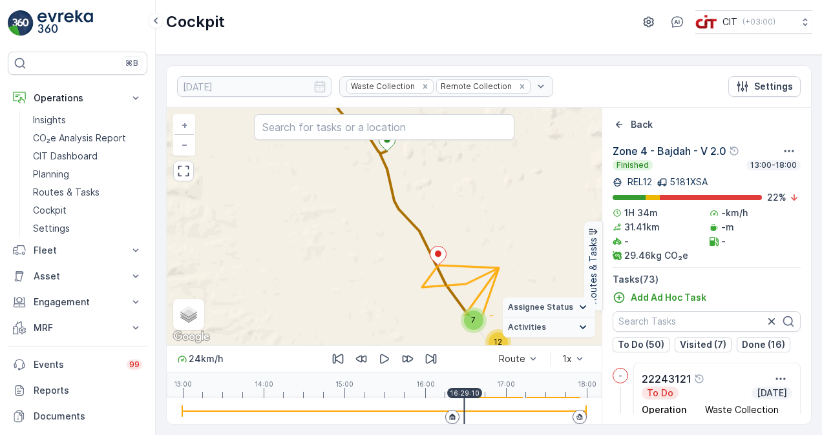
drag, startPoint x: 493, startPoint y: 275, endPoint x: 477, endPoint y: 220, distance: 57.8
click at [477, 220] on div "3 5 6 3 12 7 33 + − Satellite Roadmap Terrain Hybrid Leaflet Keyboard shortcuts…" at bounding box center [384, 227] width 435 height 238
click at [638, 123] on p "Back" at bounding box center [641, 124] width 22 height 13
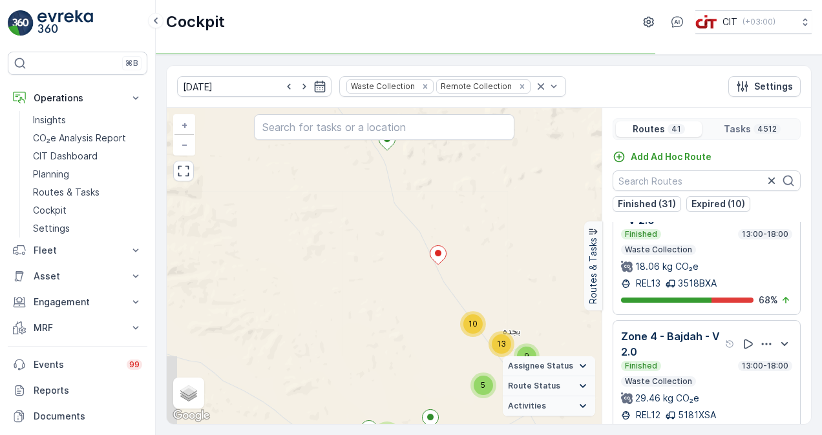
scroll to position [904, 0]
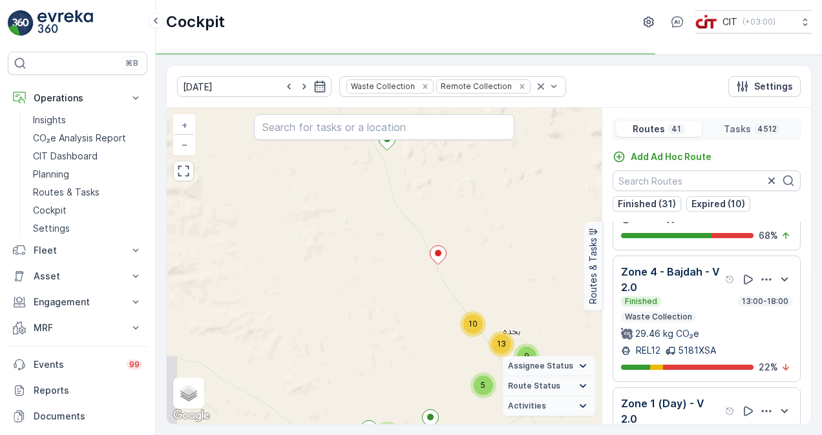
click at [731, 310] on div "Finished 13:00-18:00 Waste Collection 29.46 kg CO₂e" at bounding box center [706, 318] width 171 height 44
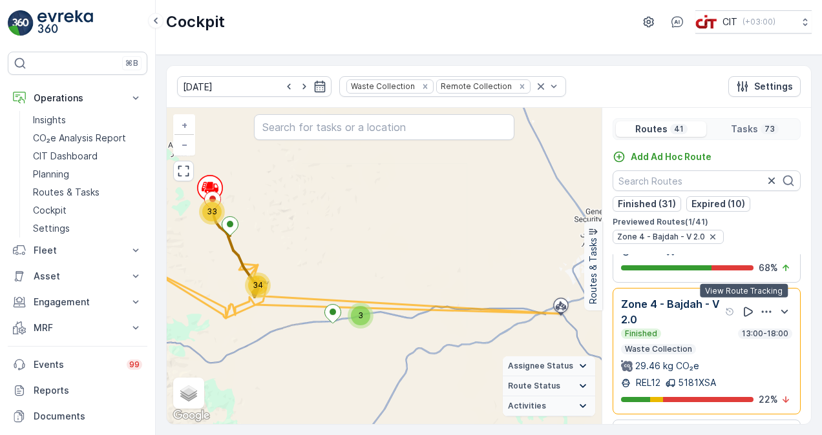
click at [741, 306] on icon at bounding box center [747, 312] width 13 height 13
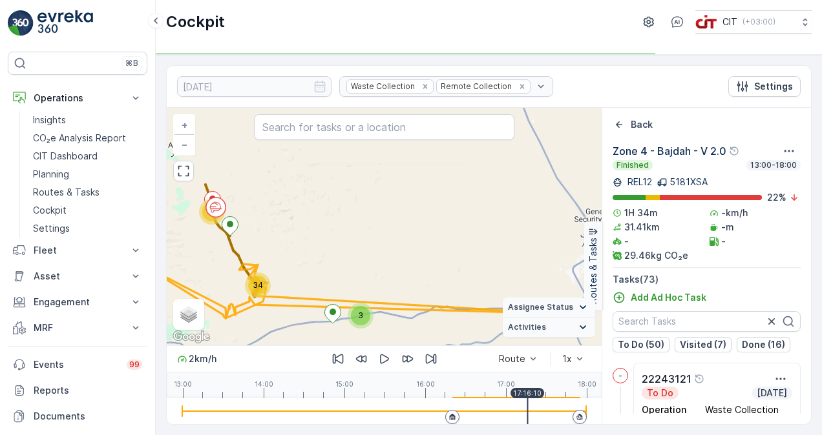
drag, startPoint x: 183, startPoint y: 406, endPoint x: 527, endPoint y: 411, distance: 343.7
click at [527, 411] on div at bounding box center [384, 412] width 404 height 26
click at [638, 116] on div "Back Zone 4 - Bajdah - V 2.0 Finished 13:00-18:00 REL12 5181XSA 22 % 1H 34m -km…" at bounding box center [705, 266] width 209 height 316
click at [620, 123] on icon "Back" at bounding box center [619, 124] width 6 height 6
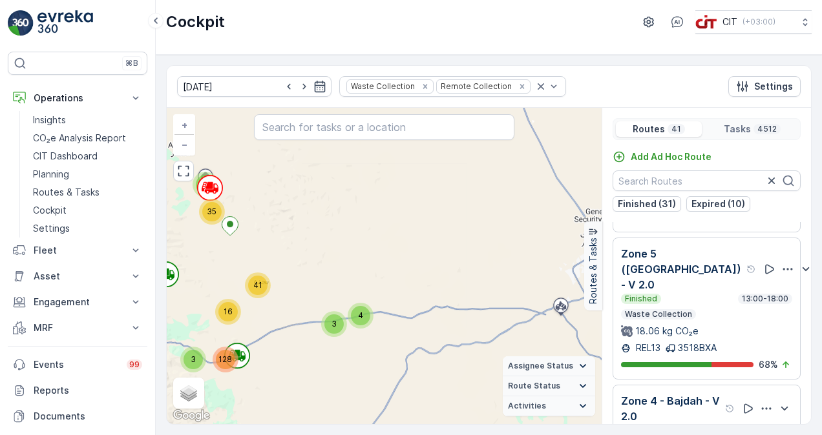
scroll to position [646, 0]
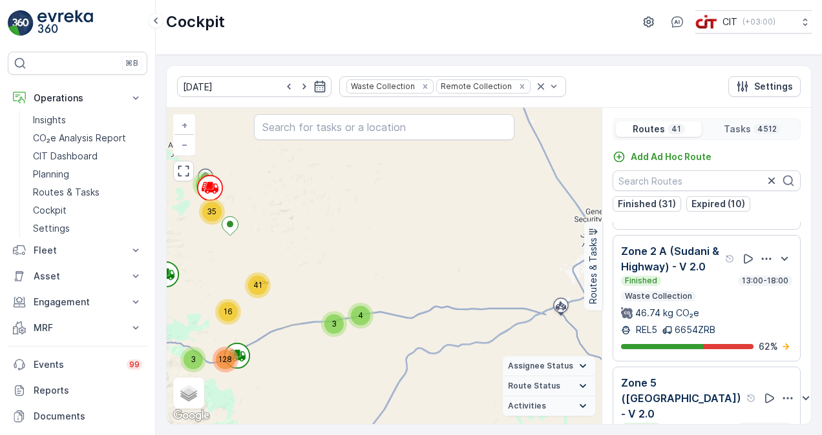
click at [714, 316] on div "Finished 13:00-18:00 Waste Collection 46.74 kg CO₂e" at bounding box center [706, 298] width 171 height 44
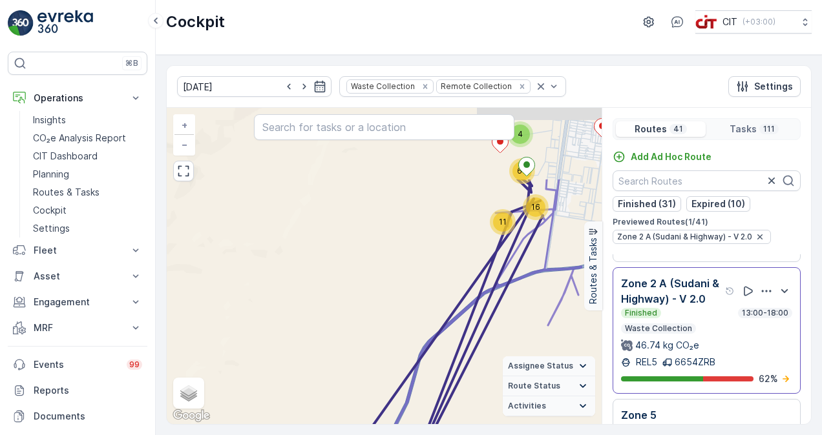
drag, startPoint x: 498, startPoint y: 198, endPoint x: 360, endPoint y: 347, distance: 203.4
click at [360, 347] on div "2 11 11 4 16 63 + − Satellite Roadmap Terrain Hybrid Leaflet Keyboard shortcuts…" at bounding box center [384, 266] width 435 height 316
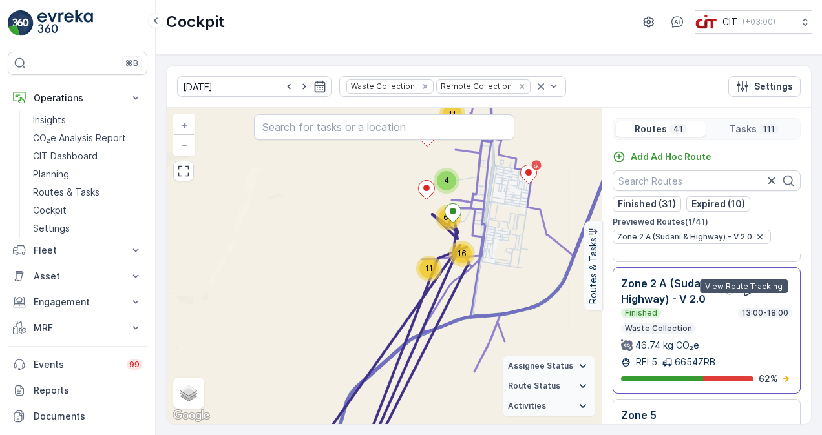
click at [743, 296] on icon at bounding box center [747, 291] width 9 height 10
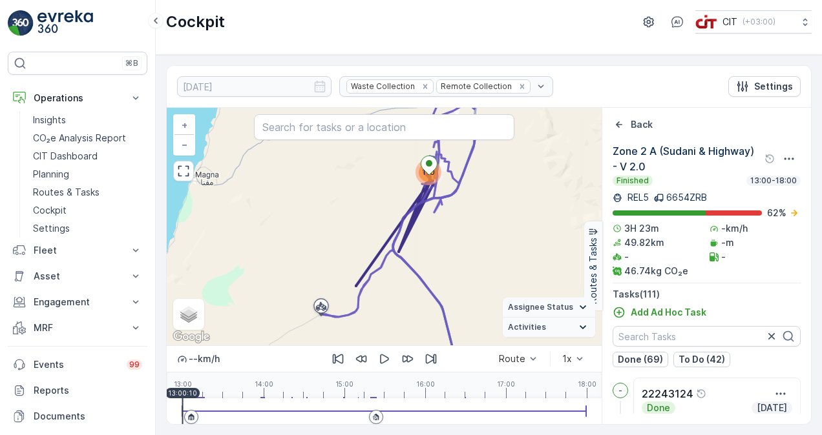
click at [182, 406] on div at bounding box center [182, 412] width 1 height 26
drag, startPoint x: 182, startPoint y: 406, endPoint x: 202, endPoint y: 410, distance: 19.8
click at [202, 410] on div at bounding box center [200, 412] width 1 height 26
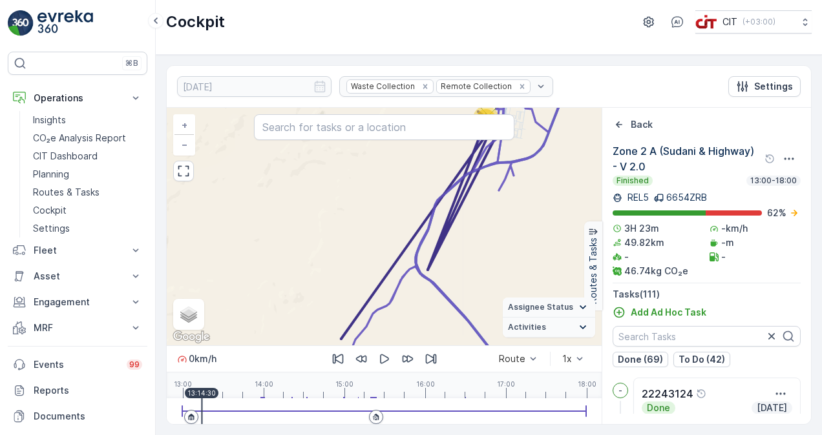
drag, startPoint x: 470, startPoint y: 266, endPoint x: 450, endPoint y: 338, distance: 75.2
click at [450, 338] on div "110 14 95 + − Satellite Roadmap Terrain Hybrid Leaflet Keyboard shortcuts Map D…" at bounding box center [384, 227] width 435 height 238
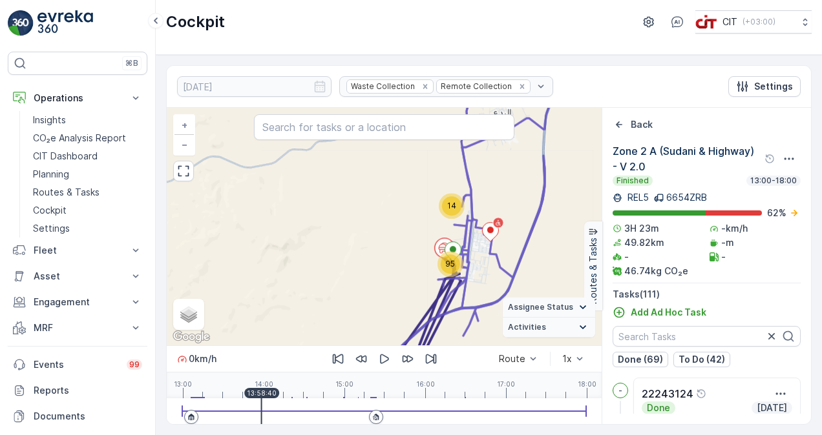
drag, startPoint x: 202, startPoint y: 408, endPoint x: 261, endPoint y: 409, distance: 59.4
click at [261, 409] on div at bounding box center [261, 412] width 1 height 26
click at [134, 244] on icon at bounding box center [135, 250] width 13 height 13
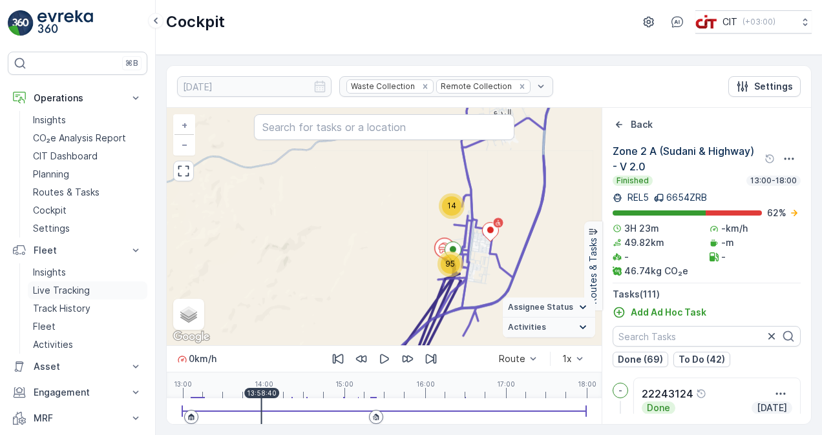
drag, startPoint x: 50, startPoint y: 271, endPoint x: 71, endPoint y: 293, distance: 29.7
drag, startPoint x: 71, startPoint y: 293, endPoint x: 58, endPoint y: 315, distance: 25.5
drag, startPoint x: 260, startPoint y: 402, endPoint x: 243, endPoint y: 402, distance: 17.4
click at [243, 402] on div at bounding box center [384, 412] width 404 height 26
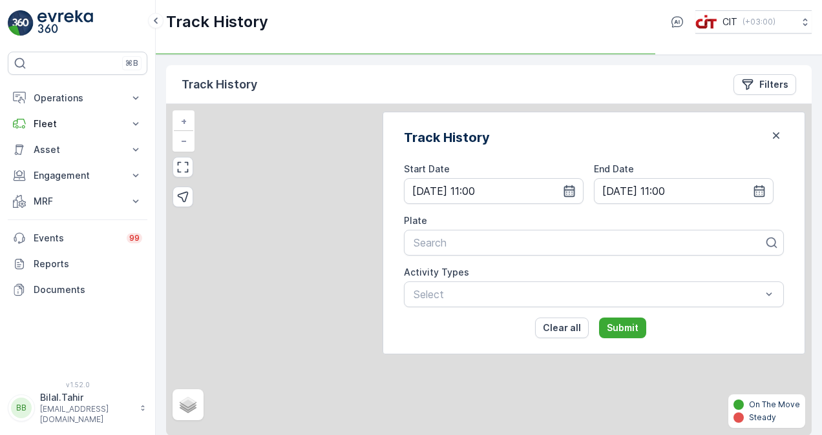
click at [575, 191] on icon "button" at bounding box center [569, 191] width 13 height 13
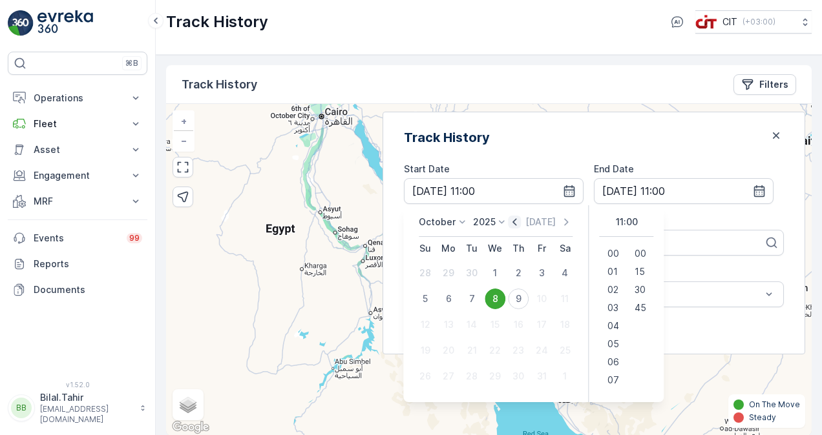
click at [521, 223] on icon "button" at bounding box center [514, 222] width 13 height 13
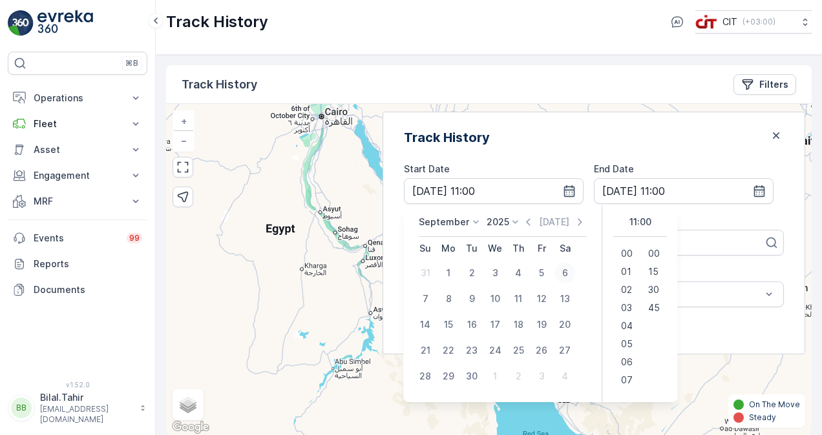
click at [575, 272] on div "6" at bounding box center [564, 273] width 21 height 21
type input "06.09.2025 11:00"
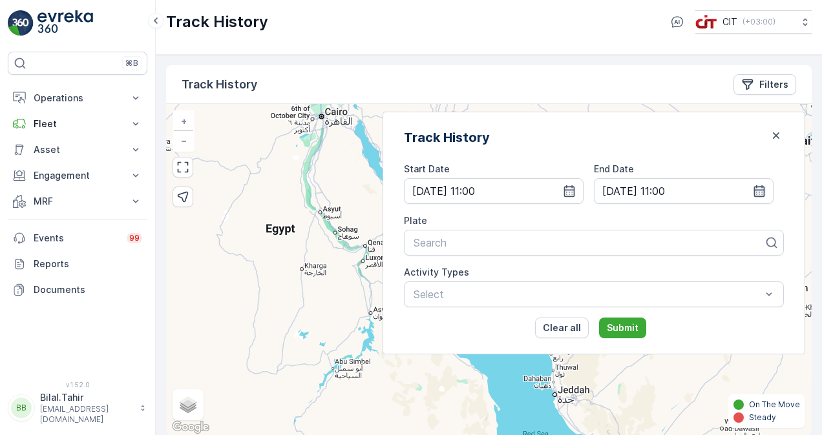
click at [760, 189] on icon "button" at bounding box center [759, 191] width 11 height 12
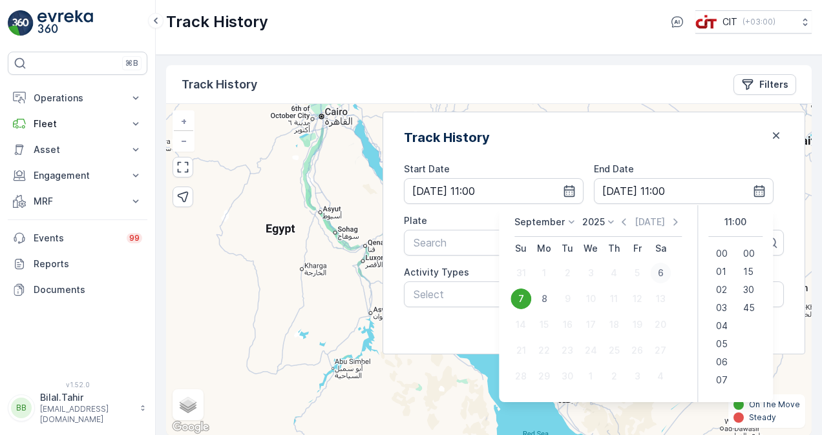
click at [662, 273] on div "6" at bounding box center [660, 273] width 21 height 21
type input "06.09.2025 11:00"
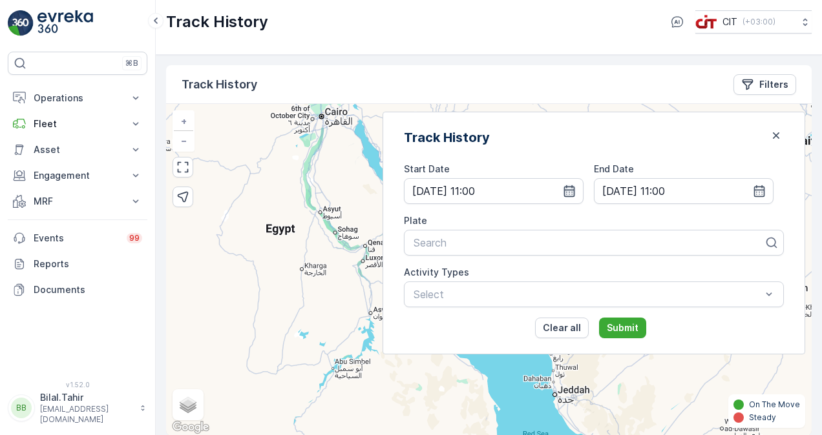
click at [575, 189] on icon "button" at bounding box center [569, 191] width 13 height 13
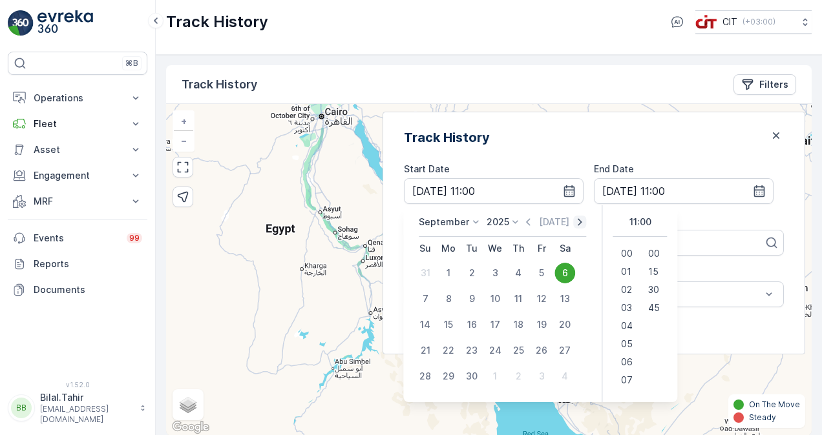
click at [586, 218] on icon "button" at bounding box center [580, 222] width 13 height 13
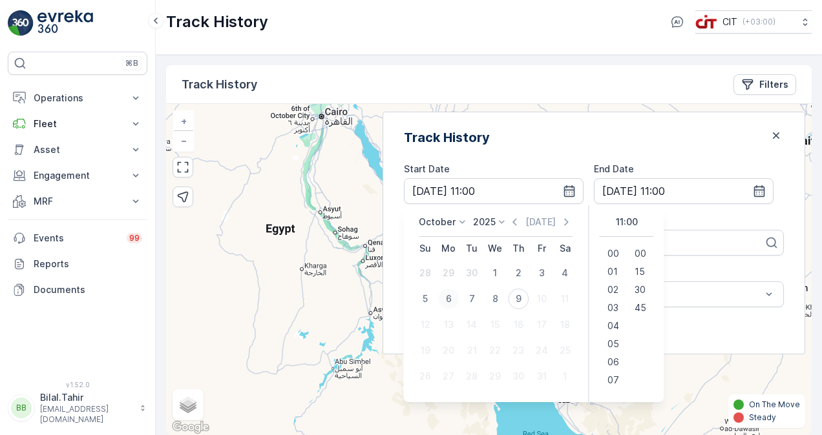
click at [459, 298] on div "6" at bounding box center [448, 299] width 21 height 21
type input "06.10.2025 11:00"
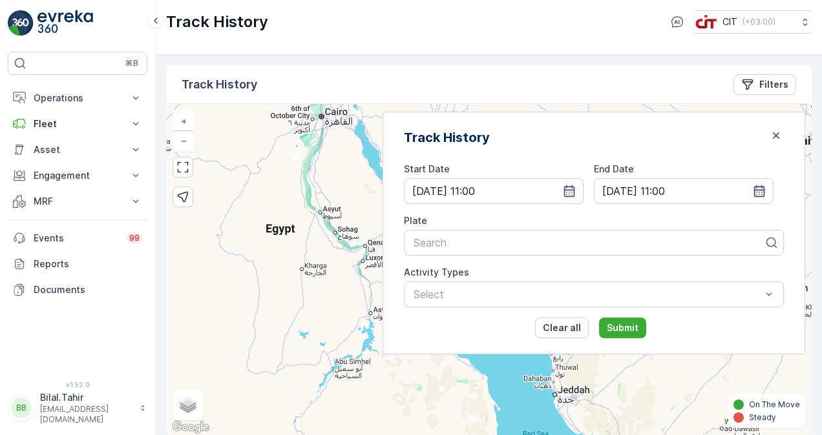
click at [754, 192] on icon "button" at bounding box center [758, 191] width 13 height 13
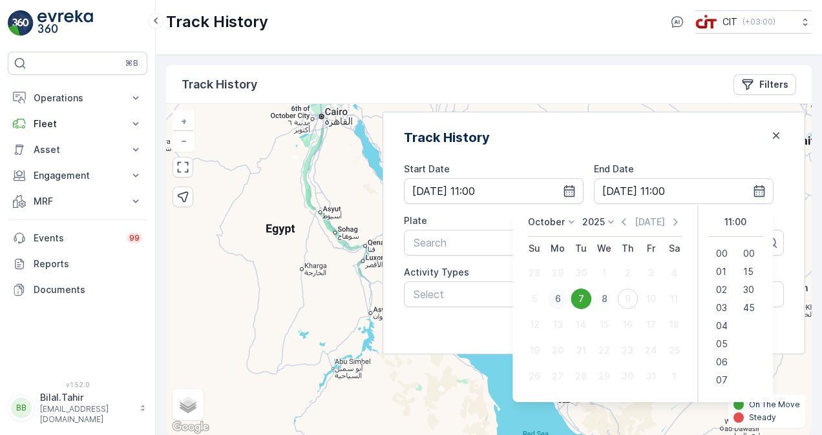
click at [557, 299] on div "6" at bounding box center [557, 299] width 21 height 21
type input "06.10.2025 11:00"
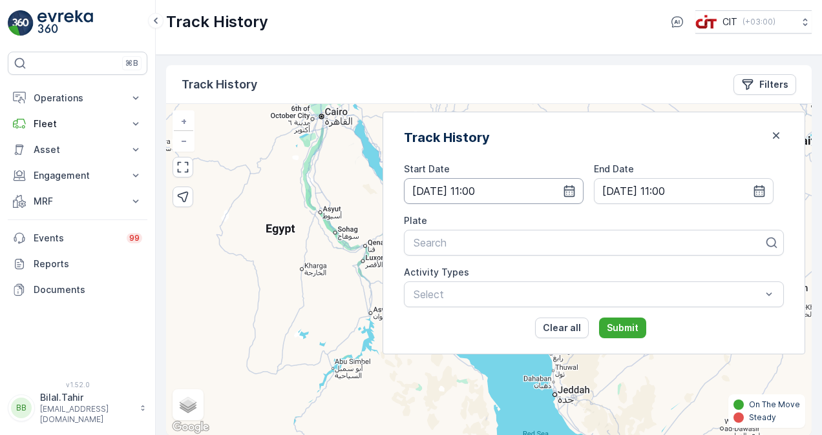
click at [583, 196] on input "06.10.2025 11:00" at bounding box center [494, 191] width 180 height 26
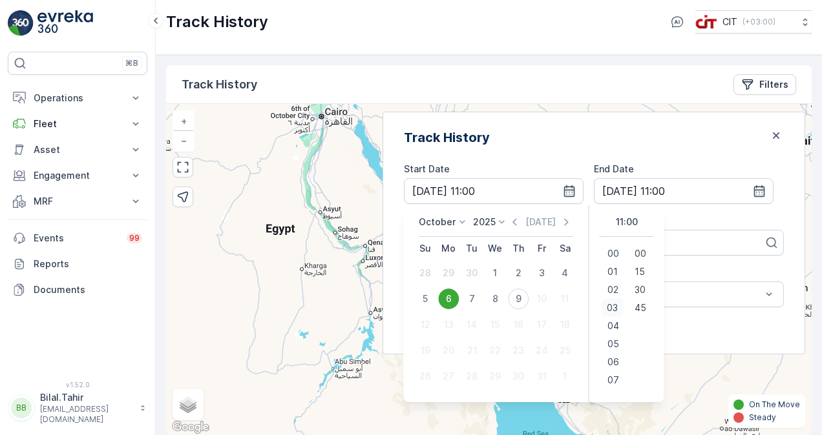
click at [618, 304] on span "03" at bounding box center [612, 308] width 11 height 13
click at [617, 269] on span "01" at bounding box center [612, 271] width 10 height 13
type input "06.10.2025 01:00"
click at [617, 266] on span "01" at bounding box center [612, 271] width 10 height 13
click at [617, 270] on span "01" at bounding box center [612, 271] width 10 height 13
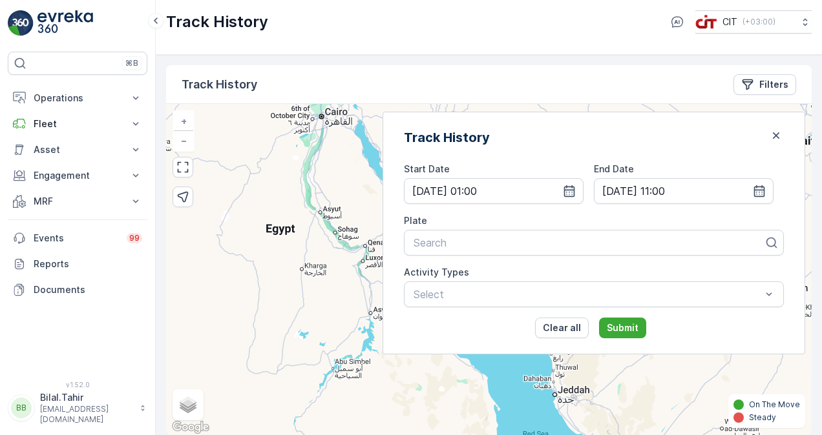
type input "07.10.2025 11:00"
click at [735, 216] on div "Plate" at bounding box center [594, 220] width 380 height 13
click at [758, 190] on icon "button" at bounding box center [758, 191] width 13 height 13
click at [554, 189] on input "06.10.2025 01:00" at bounding box center [494, 191] width 180 height 26
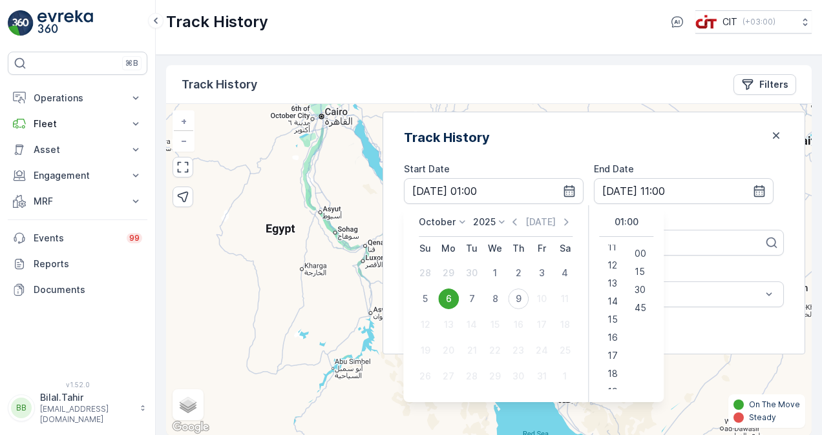
scroll to position [194, 0]
click at [617, 297] on span "13" at bounding box center [612, 295] width 10 height 13
type input "06.10.2025 13:00"
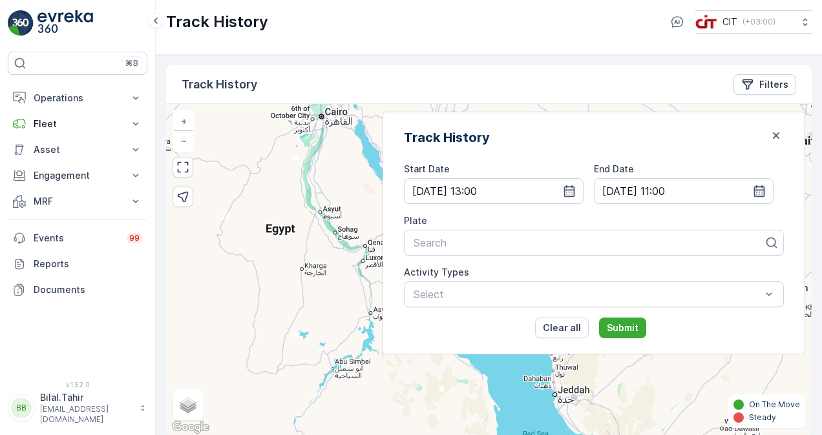
click at [756, 187] on icon "button" at bounding box center [758, 191] width 13 height 13
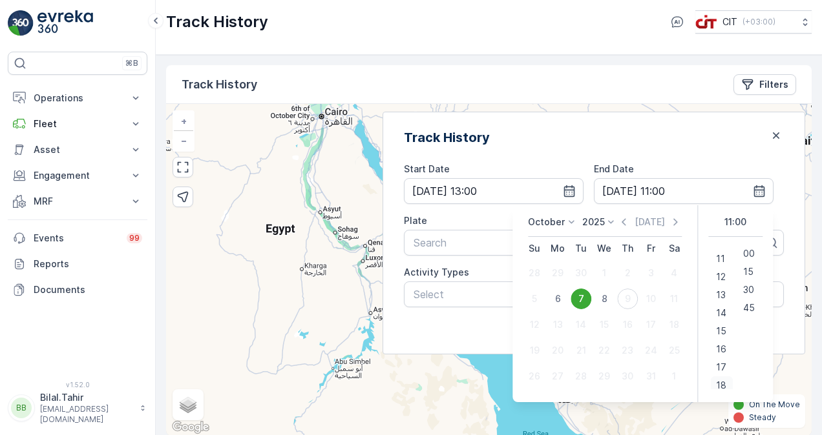
scroll to position [199, 0]
click at [720, 324] on div "15" at bounding box center [721, 326] width 22 height 18
click at [703, 128] on div "Track History" at bounding box center [594, 137] width 380 height 19
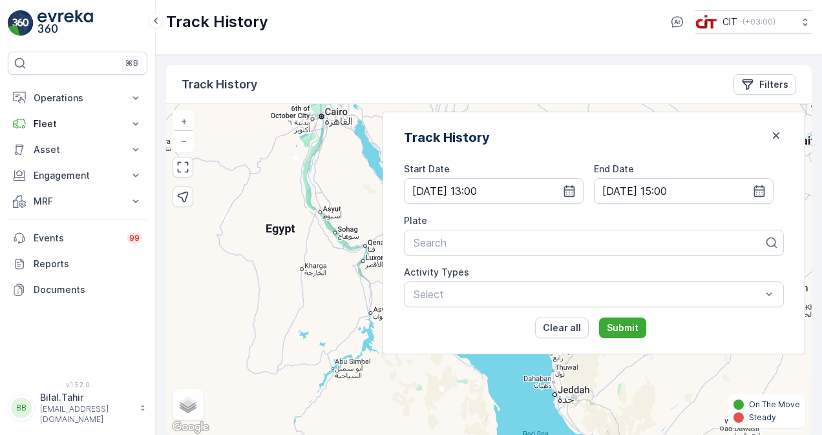
drag, startPoint x: 646, startPoint y: 328, endPoint x: 708, endPoint y: 219, distance: 125.5
click at [708, 219] on div "Start Date 06.10.2025 13:00 End Date 07.10.2025 15:00 Plate Search Activity Typ…" at bounding box center [594, 251] width 380 height 176
click at [758, 191] on icon "button" at bounding box center [758, 191] width 13 height 13
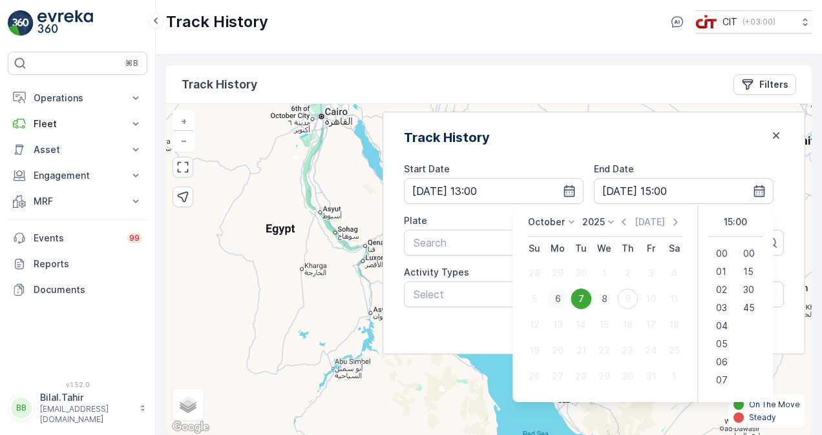
click at [550, 293] on div "6" at bounding box center [557, 299] width 21 height 21
type input "06.10.2025 15:00"
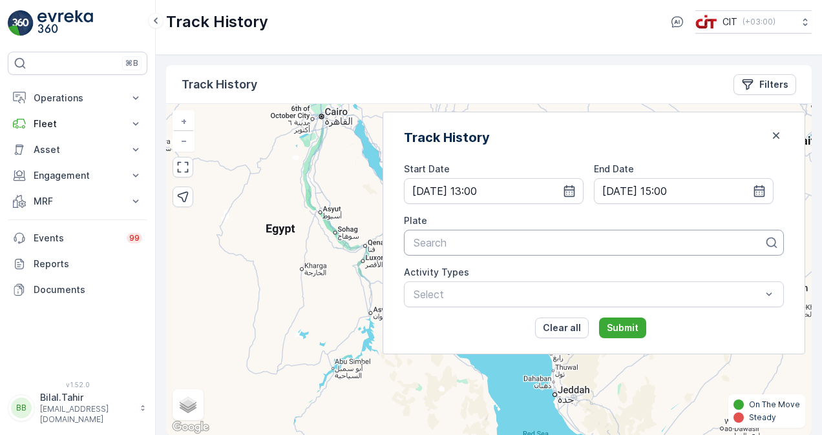
click at [589, 252] on div "Search" at bounding box center [594, 243] width 380 height 26
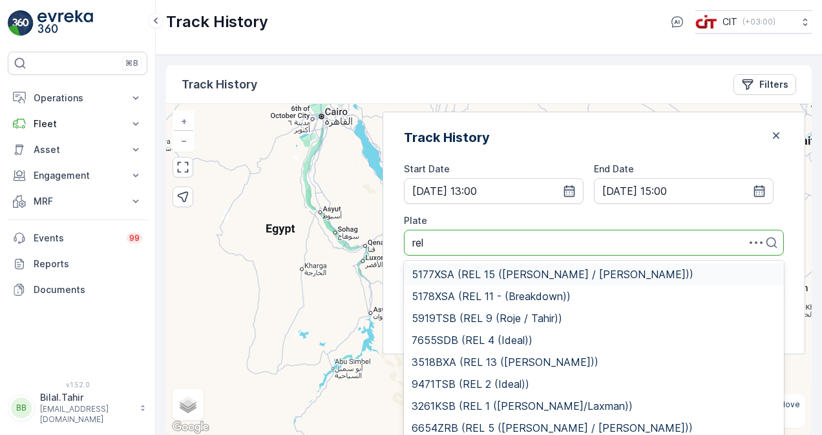
type input "rel 5"
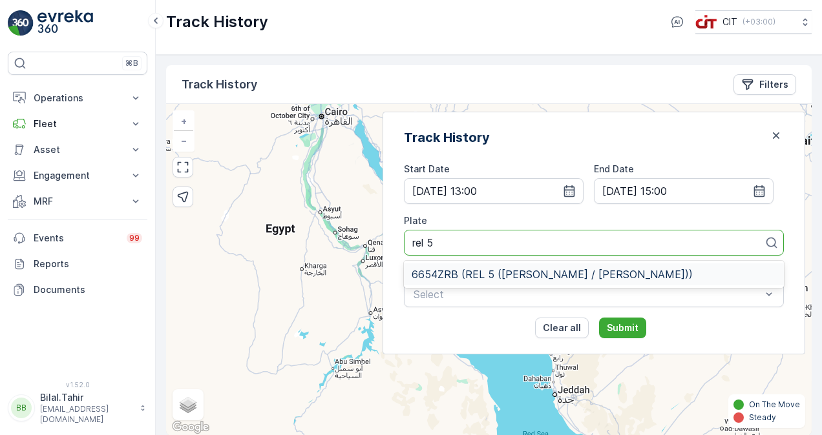
click at [588, 271] on span "6654ZRB (REL 5 (Adnan / Abishek))" at bounding box center [551, 275] width 281 height 12
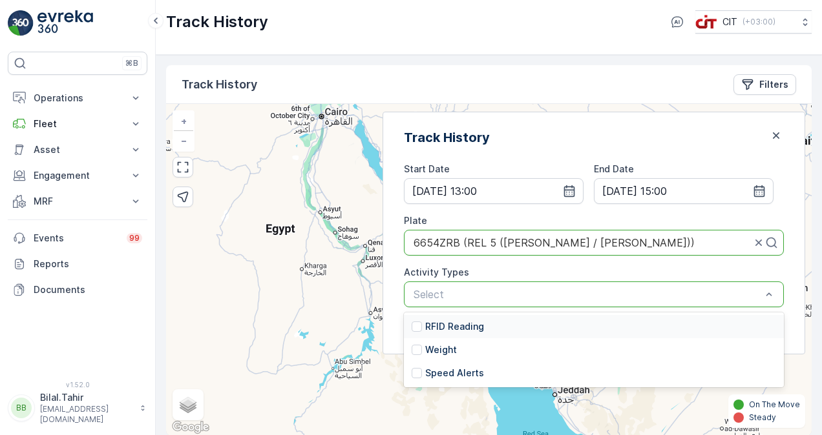
click at [543, 292] on div at bounding box center [587, 295] width 350 height 12
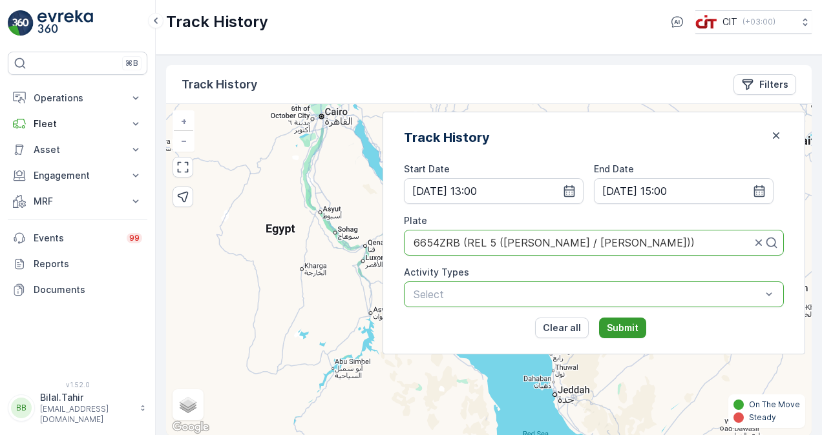
click at [637, 322] on p "Submit" at bounding box center [622, 328] width 32 height 13
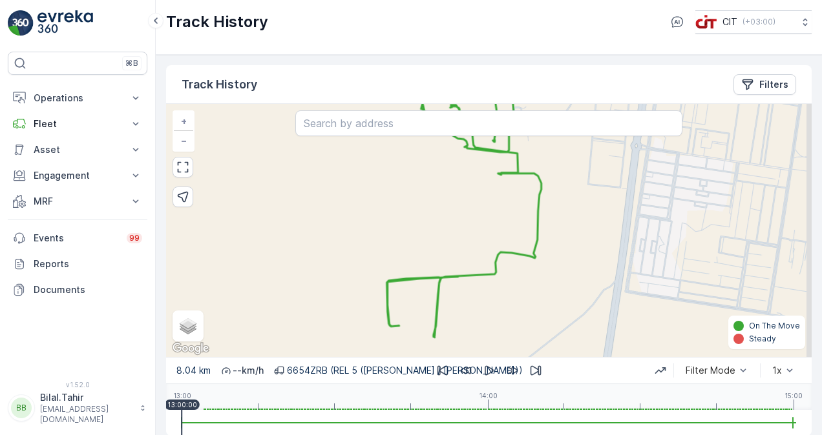
drag, startPoint x: 451, startPoint y: 291, endPoint x: 429, endPoint y: 263, distance: 35.8
click at [429, 262] on div "+ − Satellite Roadmap Terrain Hybrid Leaflet Keyboard shortcuts Map Data Map da…" at bounding box center [488, 230] width 645 height 253
click at [489, 373] on icon "button" at bounding box center [488, 370] width 13 height 13
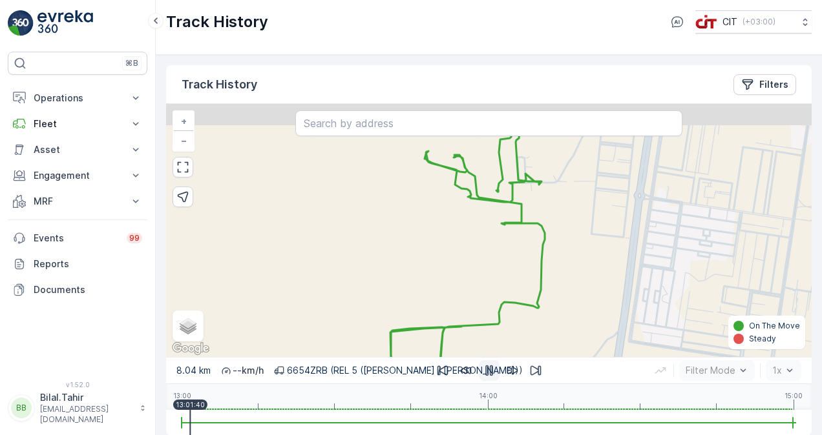
drag, startPoint x: 437, startPoint y: 239, endPoint x: 438, endPoint y: 320, distance: 81.4
click at [438, 320] on div "+ − Satellite Roadmap Terrain Hybrid Leaflet Keyboard shortcuts Map Data Map da…" at bounding box center [488, 230] width 645 height 253
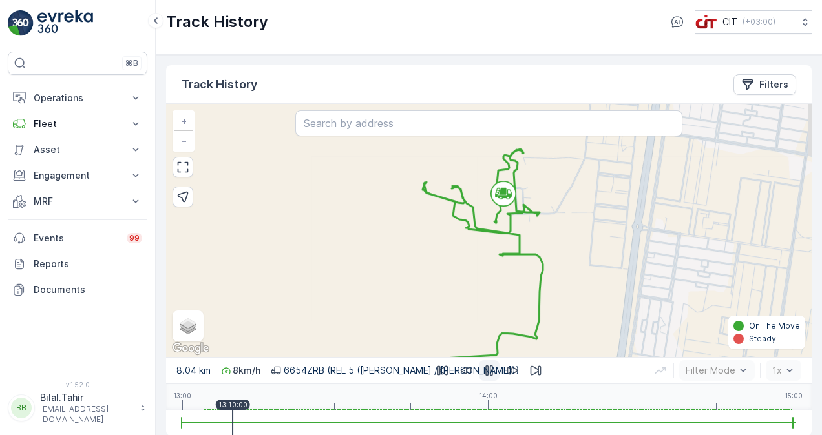
click at [487, 368] on icon "button" at bounding box center [488, 370] width 13 height 13
drag, startPoint x: 234, startPoint y: 415, endPoint x: 535, endPoint y: 420, distance: 301.0
click at [535, 420] on div at bounding box center [488, 423] width 614 height 26
click at [483, 375] on icon "button" at bounding box center [488, 370] width 13 height 13
drag, startPoint x: 541, startPoint y: 421, endPoint x: 695, endPoint y: 428, distance: 153.9
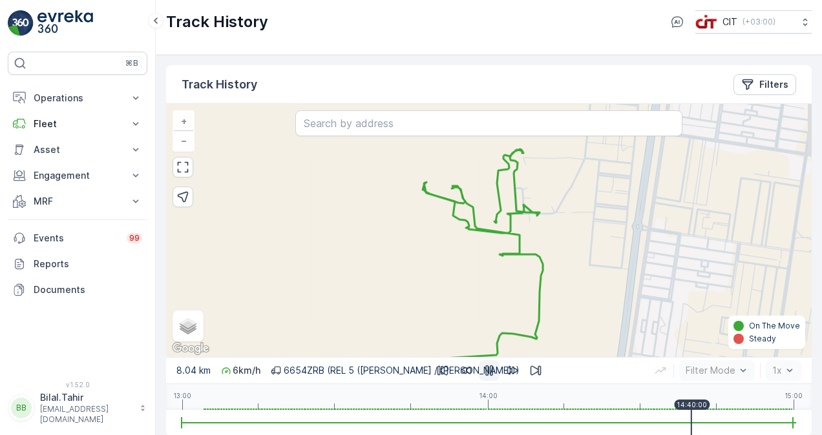
click at [695, 428] on div at bounding box center [488, 423] width 614 height 26
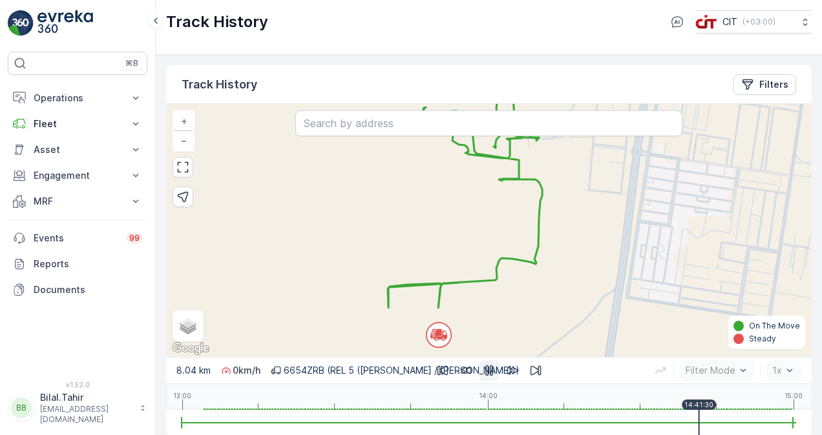
drag, startPoint x: 562, startPoint y: 300, endPoint x: 561, endPoint y: 225, distance: 74.9
click at [561, 225] on div "+ − Satellite Roadmap Terrain Hybrid Leaflet Keyboard shortcuts Map Data Map da…" at bounding box center [488, 230] width 645 height 253
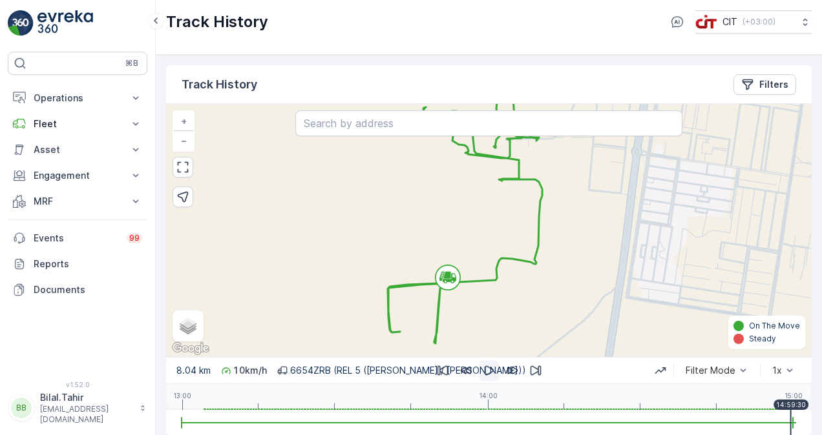
drag, startPoint x: 705, startPoint y: 424, endPoint x: 791, endPoint y: 422, distance: 85.3
click at [791, 422] on div at bounding box center [488, 423] width 614 height 26
click at [342, 26] on div "Track History CIT ( +03:00 )" at bounding box center [488, 21] width 645 height 23
click at [357, 41] on div "Track History CIT ( +03:00 )" at bounding box center [489, 27] width 666 height 55
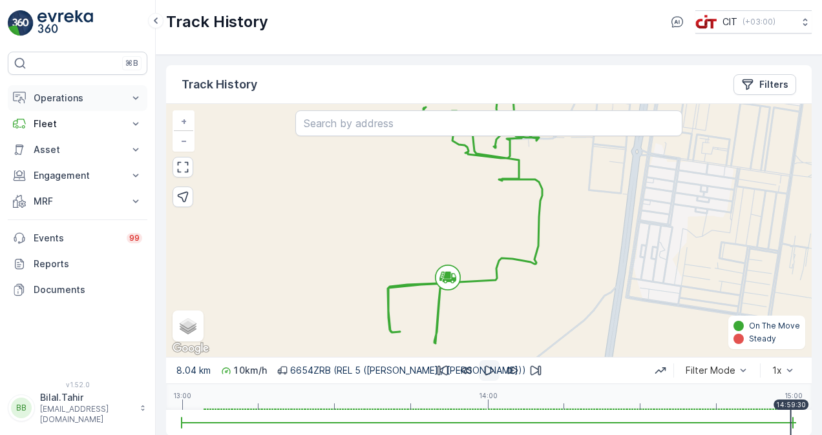
click at [137, 99] on icon at bounding box center [135, 98] width 13 height 13
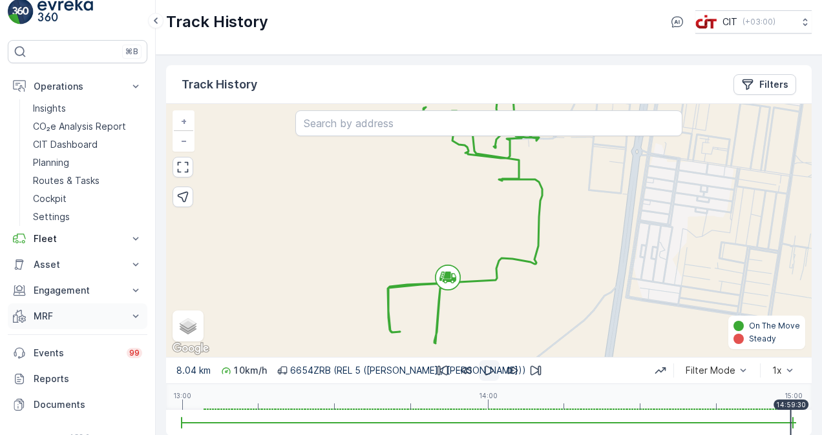
scroll to position [0, 0]
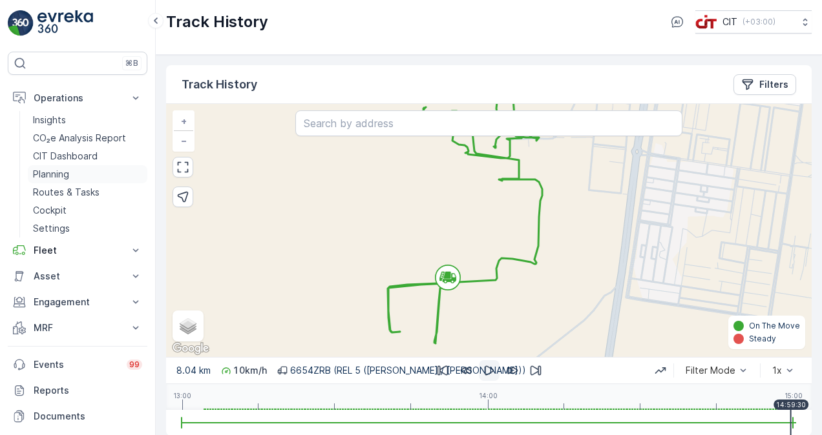
click at [62, 169] on p "Planning" at bounding box center [51, 174] width 36 height 13
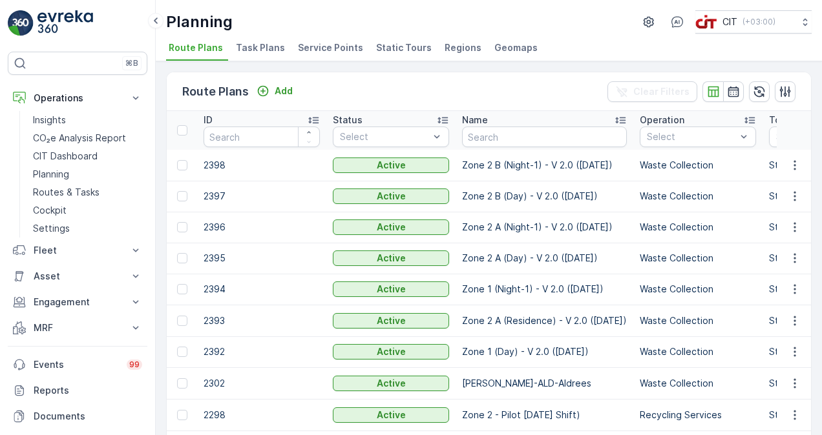
click at [324, 40] on li "Service Points" at bounding box center [331, 50] width 73 height 22
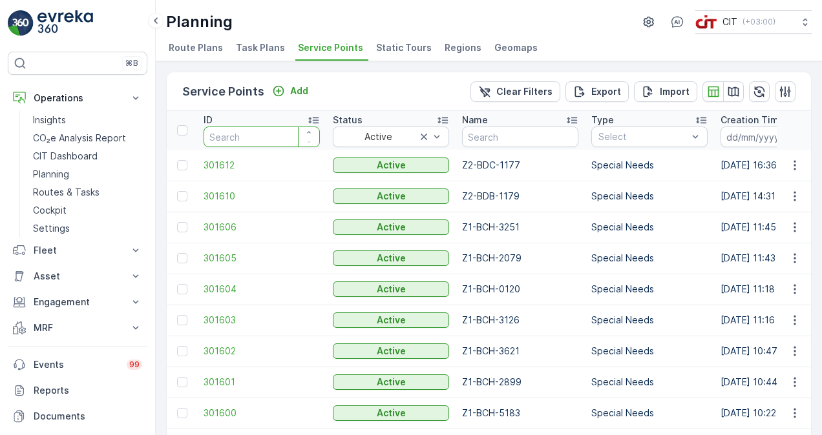
click at [249, 138] on input "number" at bounding box center [261, 137] width 116 height 21
click at [494, 134] on input "text" at bounding box center [520, 137] width 116 height 21
paste input "Z6-MWL-3351"
type input "Z6-MWL-3351"
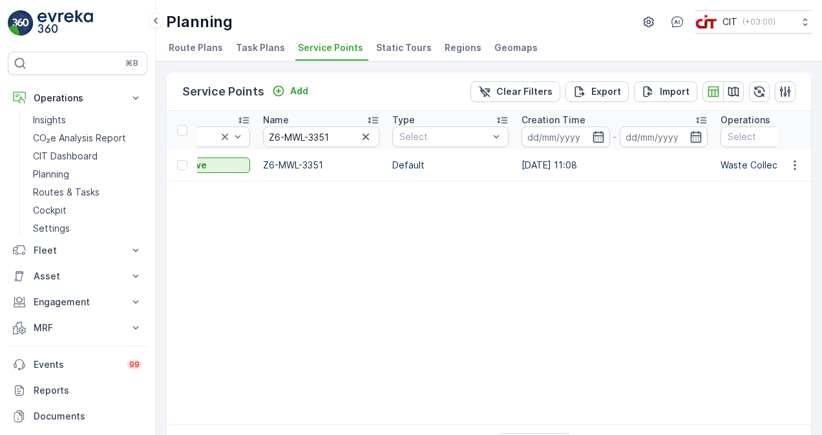
scroll to position [0, 328]
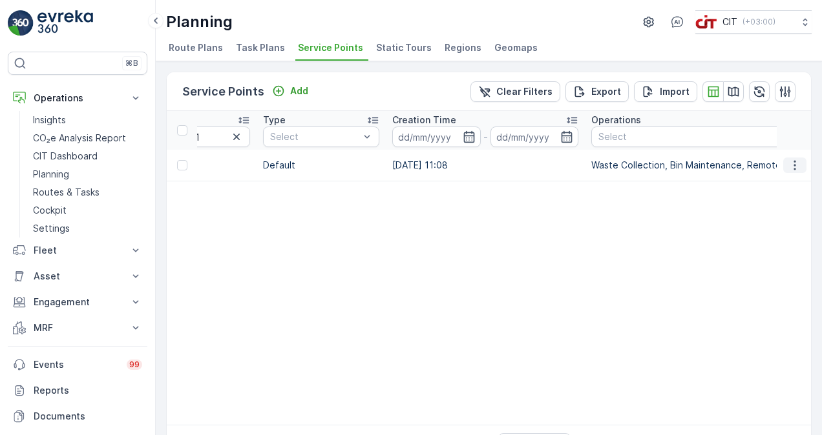
click at [794, 161] on icon "button" at bounding box center [794, 165] width 13 height 13
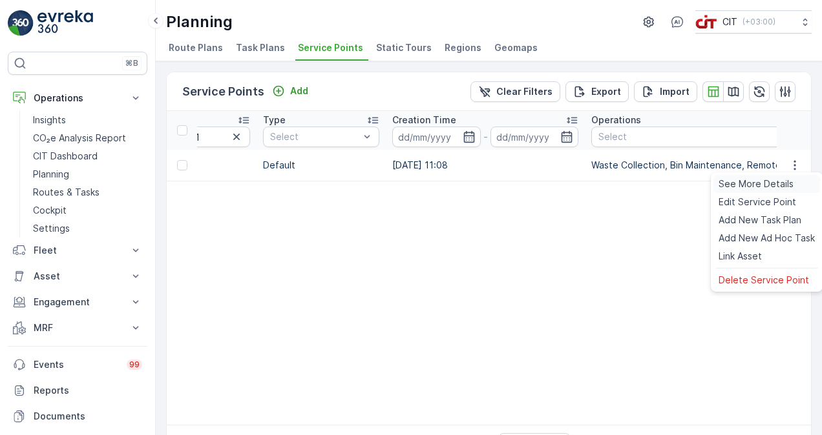
click at [758, 183] on span "See More Details" at bounding box center [755, 184] width 75 height 13
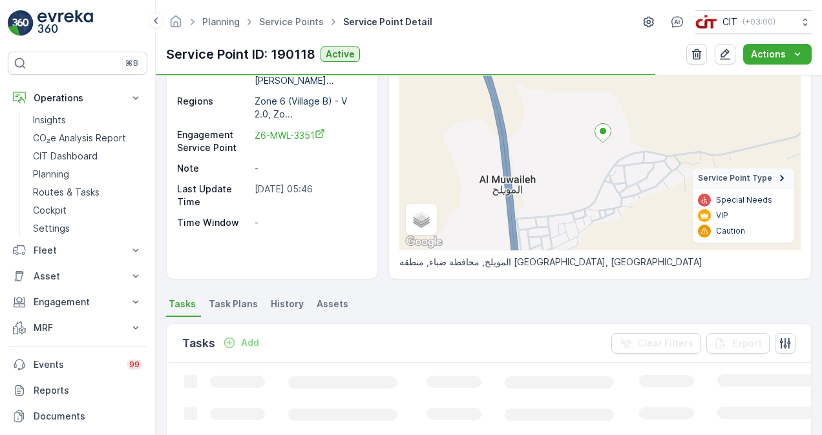
scroll to position [258, 0]
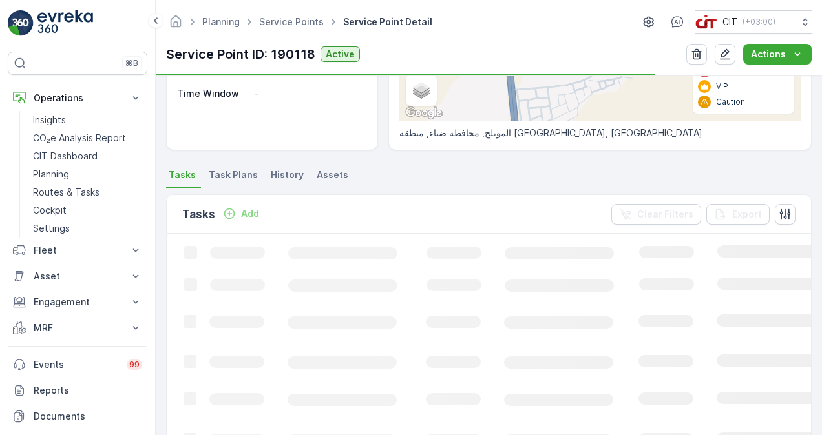
click at [276, 176] on span "History" at bounding box center [287, 175] width 33 height 13
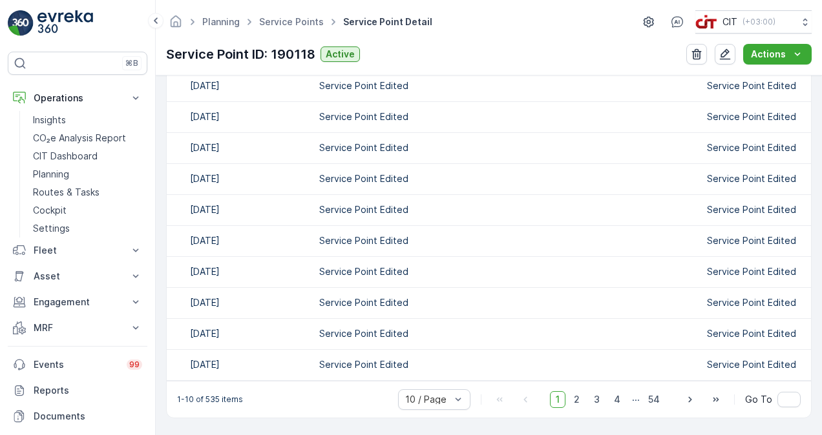
scroll to position [400, 0]
